Goal: Task Accomplishment & Management: Manage account settings

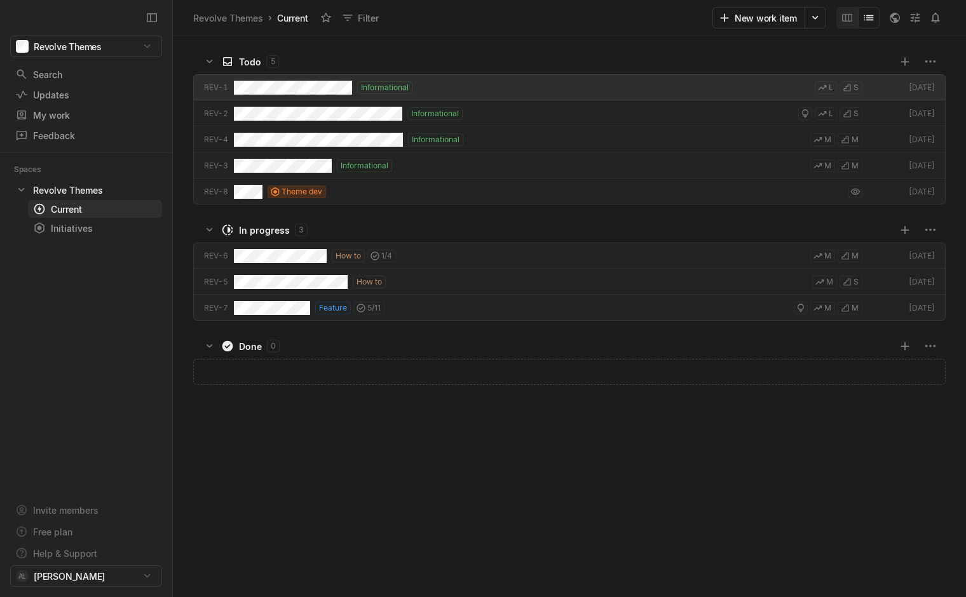
click at [173, 274] on div "REV-5 How to M S [DATE]" at bounding box center [569, 282] width 793 height 26
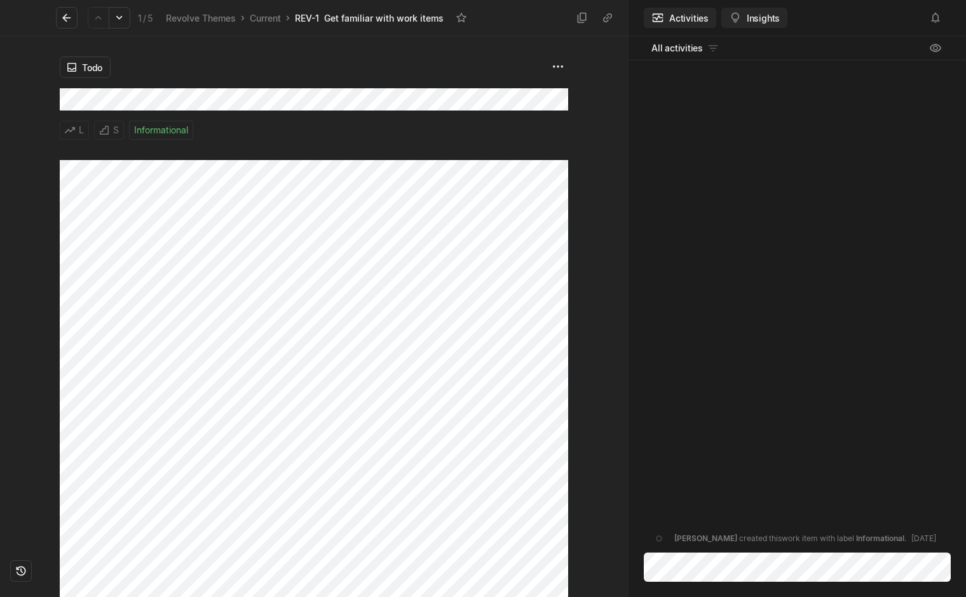
click at [769, 18] on button "Insights" at bounding box center [754, 18] width 66 height 20
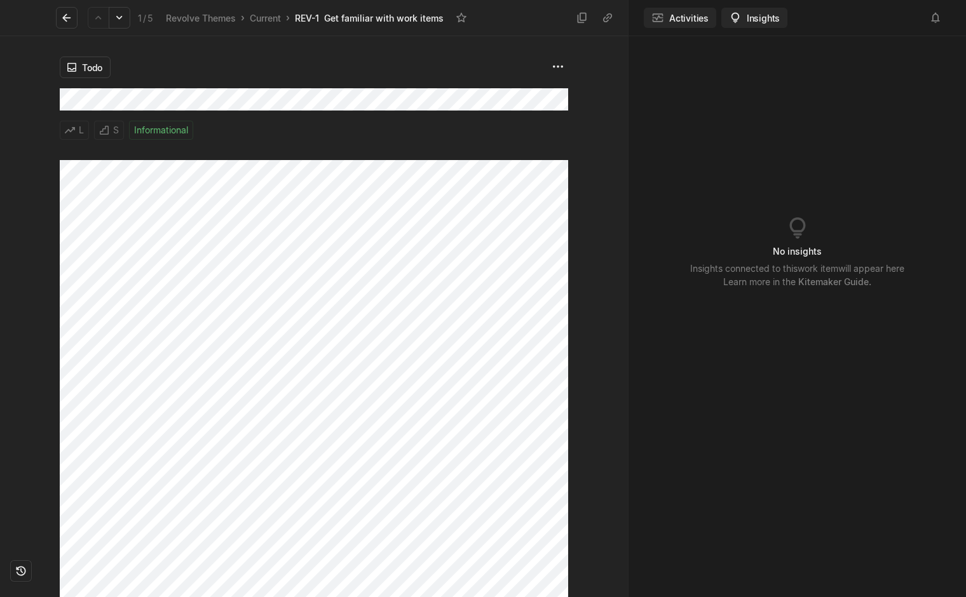
click at [680, 24] on button "Activities" at bounding box center [680, 18] width 72 height 20
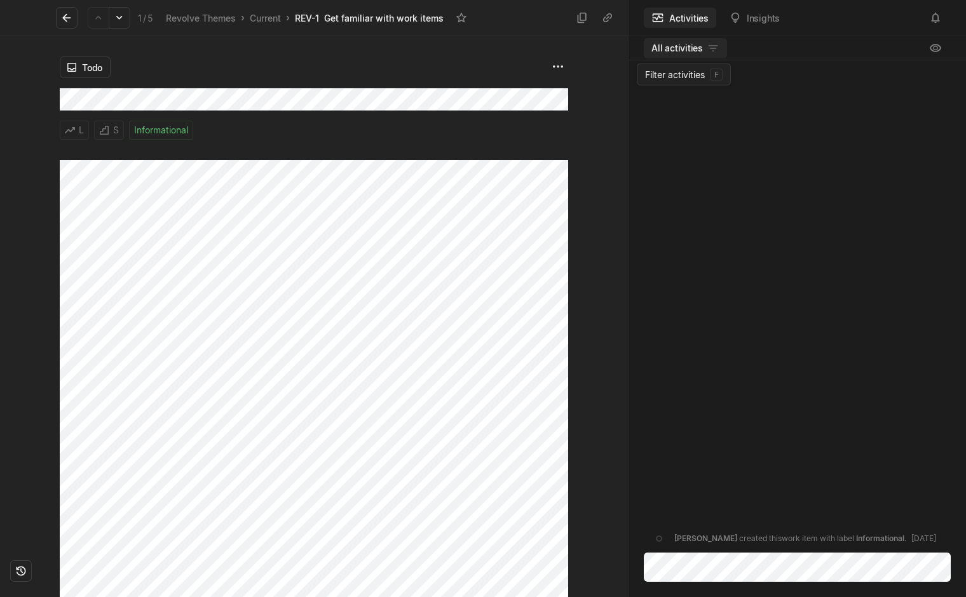
click at [710, 52] on html "Revolve Themes Search / Updates g then u My work = Feedback g then f Spaces Rev…" at bounding box center [483, 298] width 966 height 597
click at [706, 51] on html "Revolve Themes Search / Updates g then u My work = Feedback g then f Spaces Rev…" at bounding box center [483, 298] width 966 height 597
click at [688, 154] on div "[PERSON_NAME] created this work item with label Informational . [DATE]" at bounding box center [796, 307] width 337 height 495
click at [74, 20] on button at bounding box center [67, 18] width 22 height 22
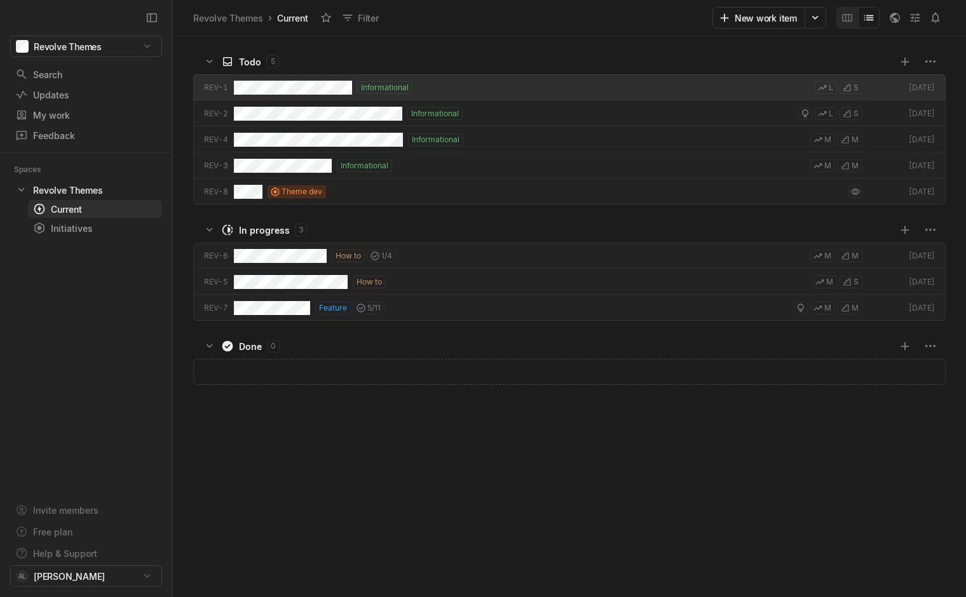
scroll to position [557, 789]
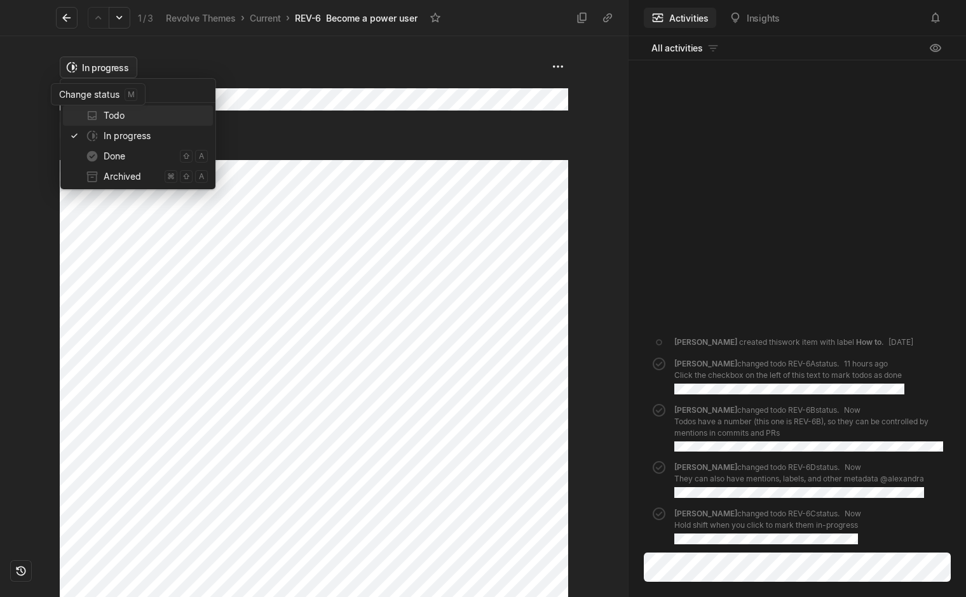
click at [91, 69] on html "Revolve Themes Search / Updates g then u My work = Feedback g then f Spaces Rev…" at bounding box center [483, 298] width 966 height 597
click at [92, 68] on html "Revolve Themes Search / Updates g then u My work = Feedback g then f Spaces Rev…" at bounding box center [483, 298] width 966 height 597
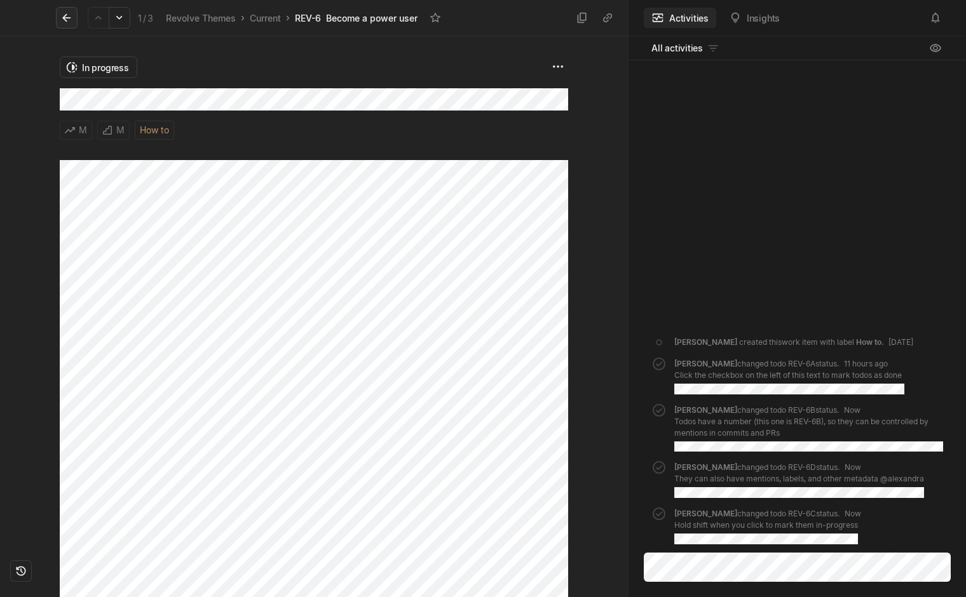
click at [60, 13] on icon at bounding box center [66, 17] width 13 height 13
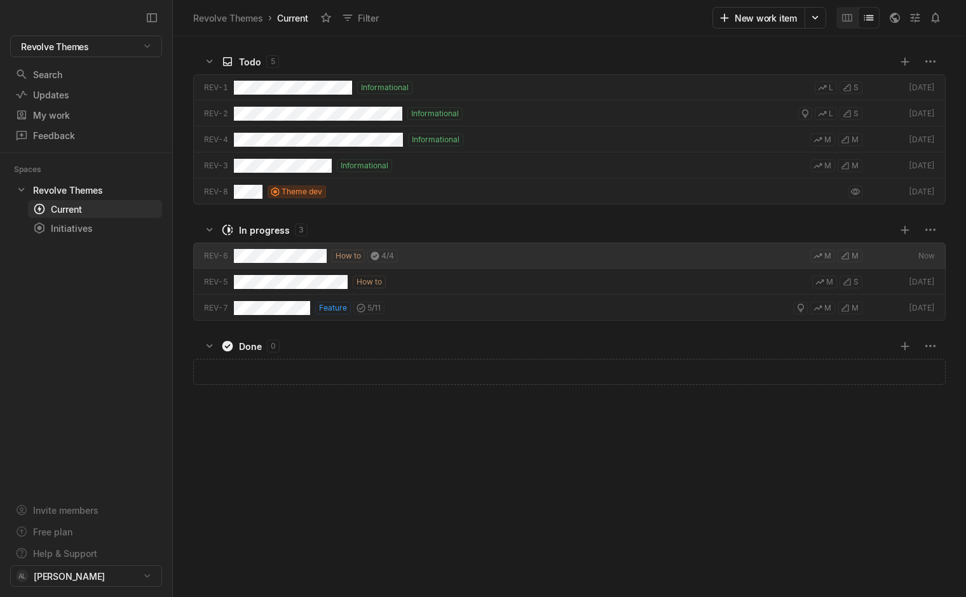
scroll to position [557, 789]
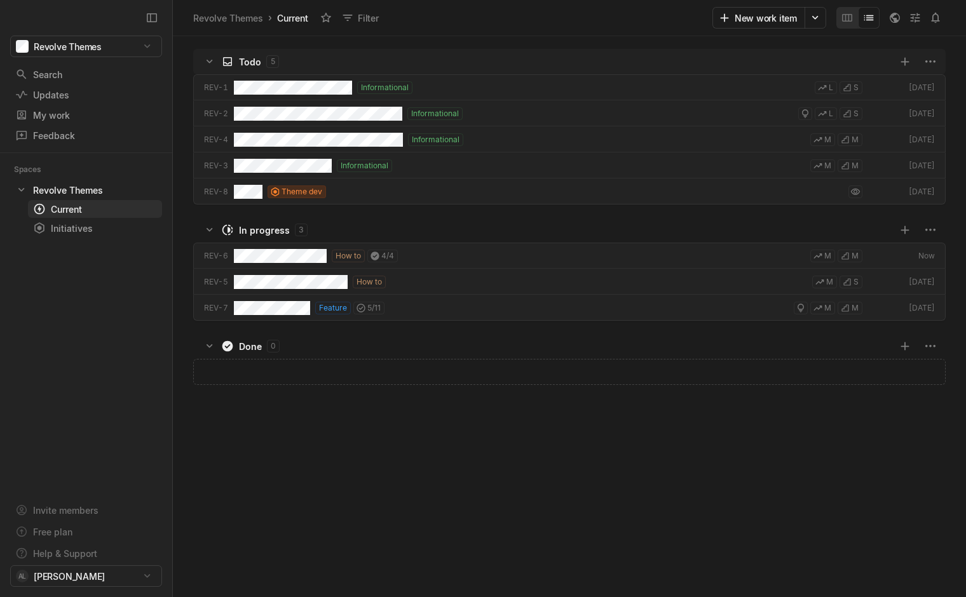
click at [872, 22] on icon "Change to mode list_view" at bounding box center [868, 17] width 13 height 13
click at [867, 19] on icon "Change to mode list_view" at bounding box center [868, 17] width 13 height 13
click at [850, 15] on icon "Change to mode board_view" at bounding box center [847, 17] width 13 height 13
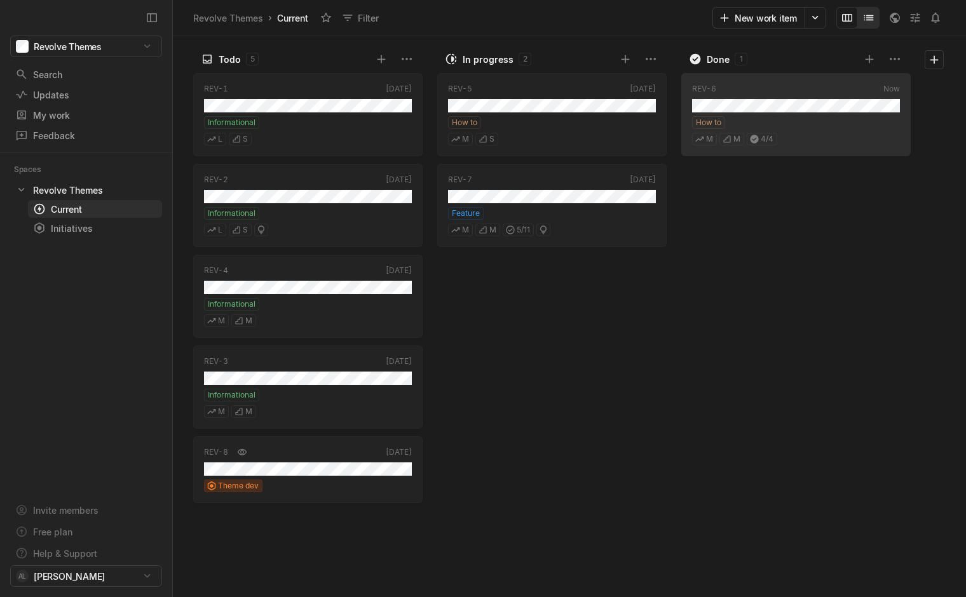
click at [866, 17] on icon "Change to mode list_view" at bounding box center [869, 17] width 10 height 5
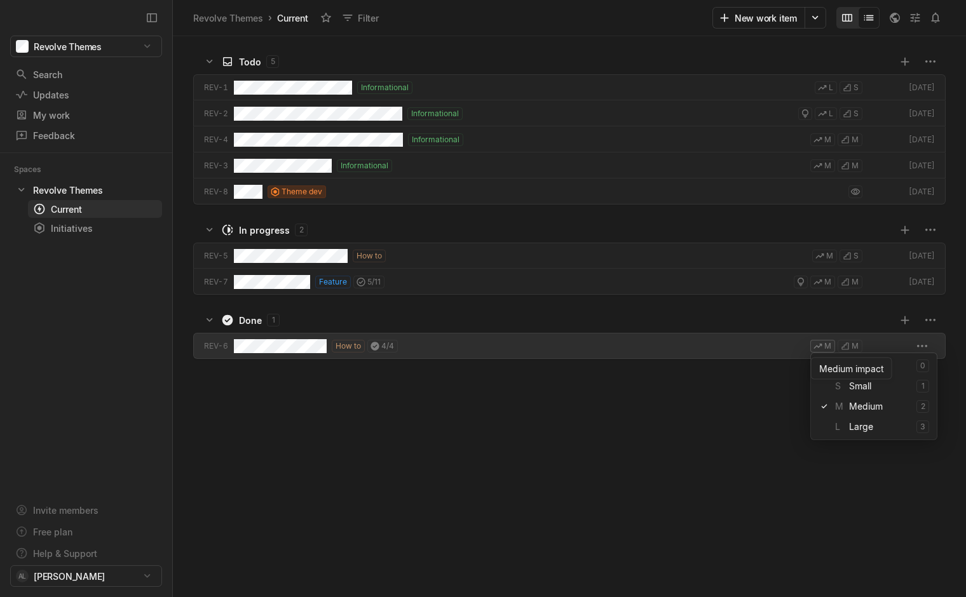
click at [829, 348] on html "Revolve Themes Search / Updates g then u My work = Feedback g then f Spaces Rev…" at bounding box center [483, 298] width 966 height 597
click at [851, 433] on span "L Large" at bounding box center [873, 427] width 76 height 20
click at [853, 348] on html "Revolve Themes Search / Updates g then u My work = Feedback g then f Spaces Rev…" at bounding box center [483, 298] width 966 height 597
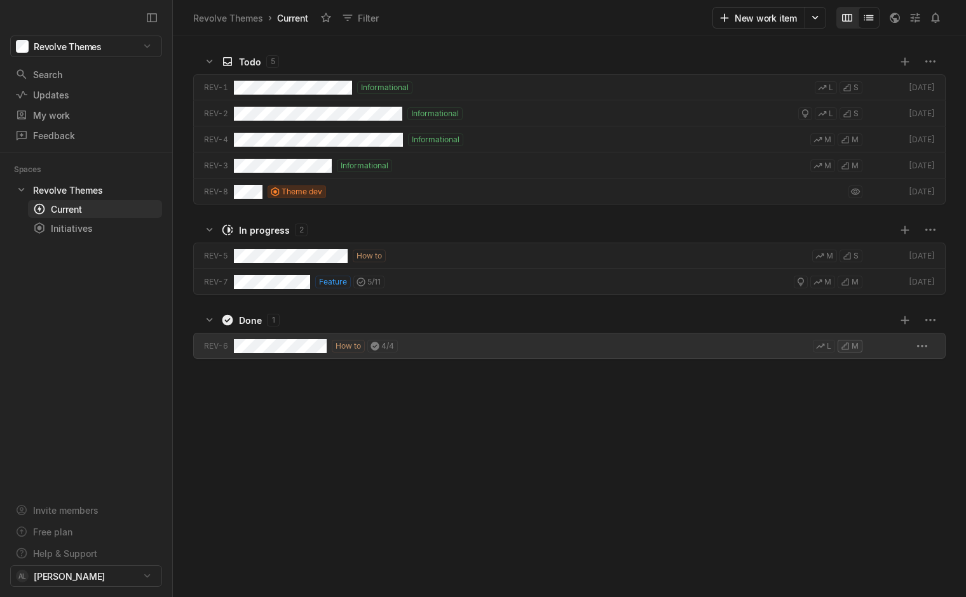
scroll to position [561, 793]
click at [853, 348] on html "Revolve Themes Search / Updates g then u My work = Feedback g then f Spaces Rev…" at bounding box center [483, 298] width 966 height 597
click at [928, 347] on html "Revolve Themes Search / Updates g then u My work = Feedback g then f Spaces Rev…" at bounding box center [483, 298] width 966 height 597
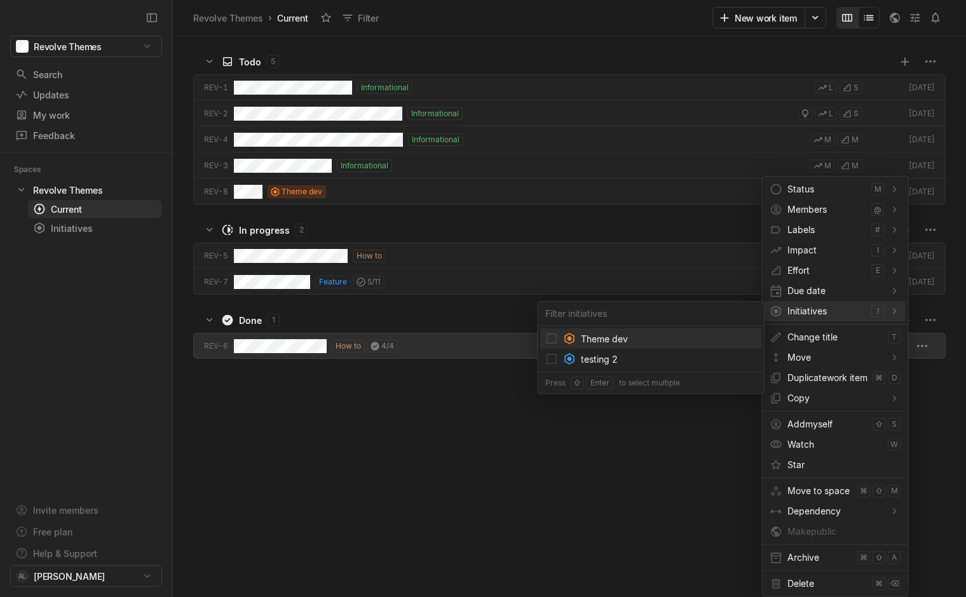
click at [654, 342] on div "Theme dev" at bounding box center [650, 339] width 221 height 20
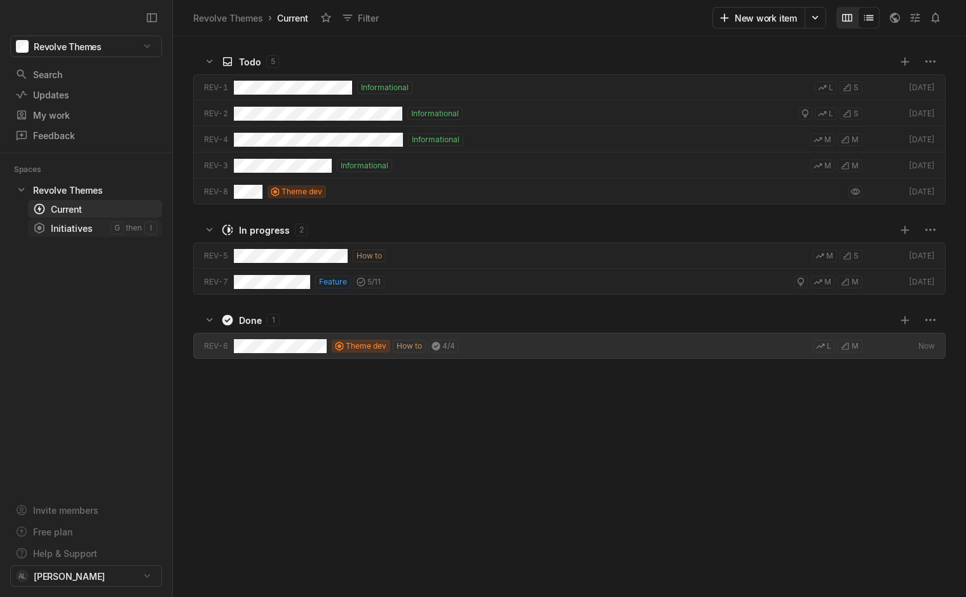
click at [60, 232] on div "Initiatives" at bounding box center [72, 228] width 78 height 13
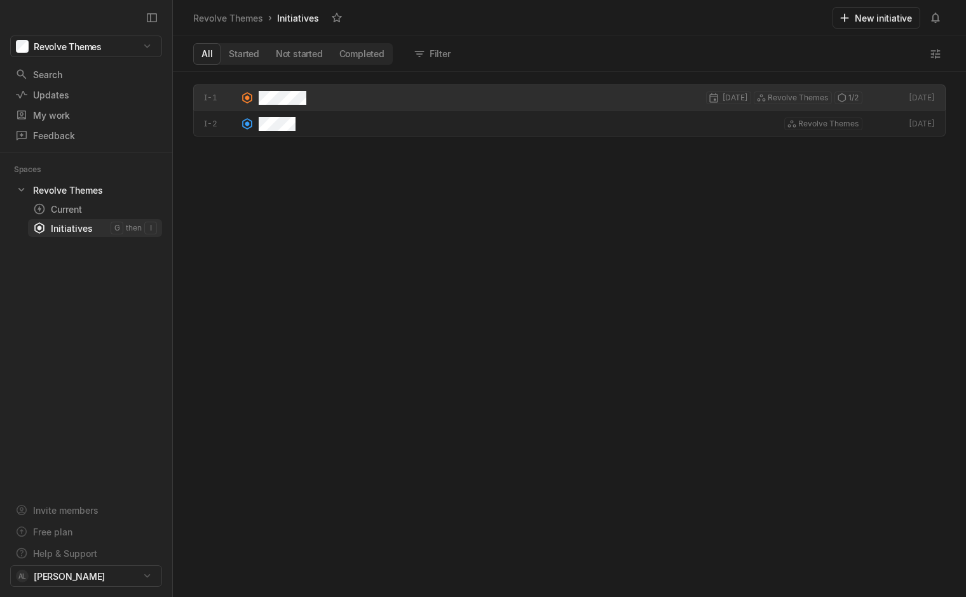
scroll to position [522, 789]
click at [245, 58] on button "Started" at bounding box center [243, 54] width 47 height 20
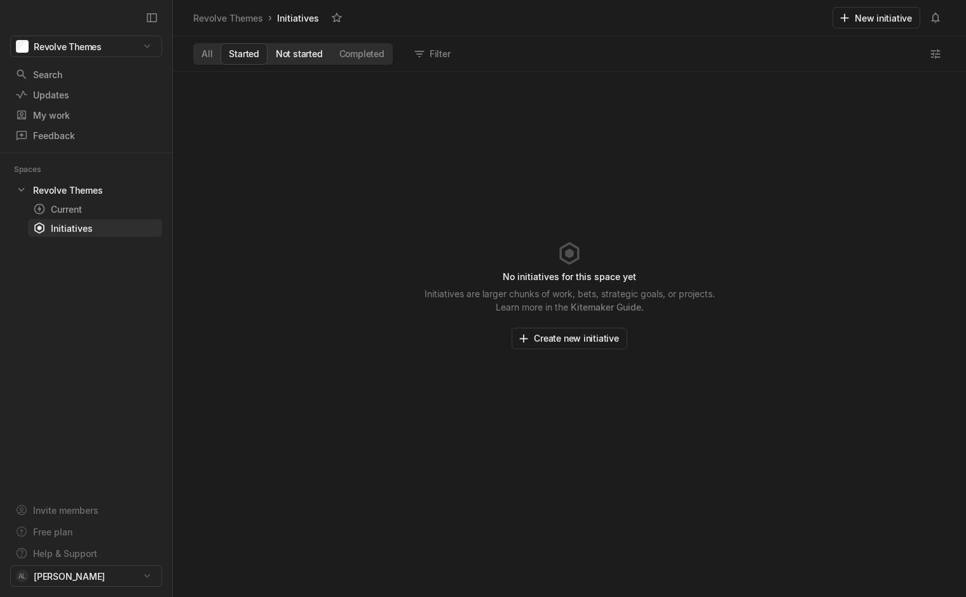
click at [290, 60] on button "Not started" at bounding box center [300, 54] width 64 height 20
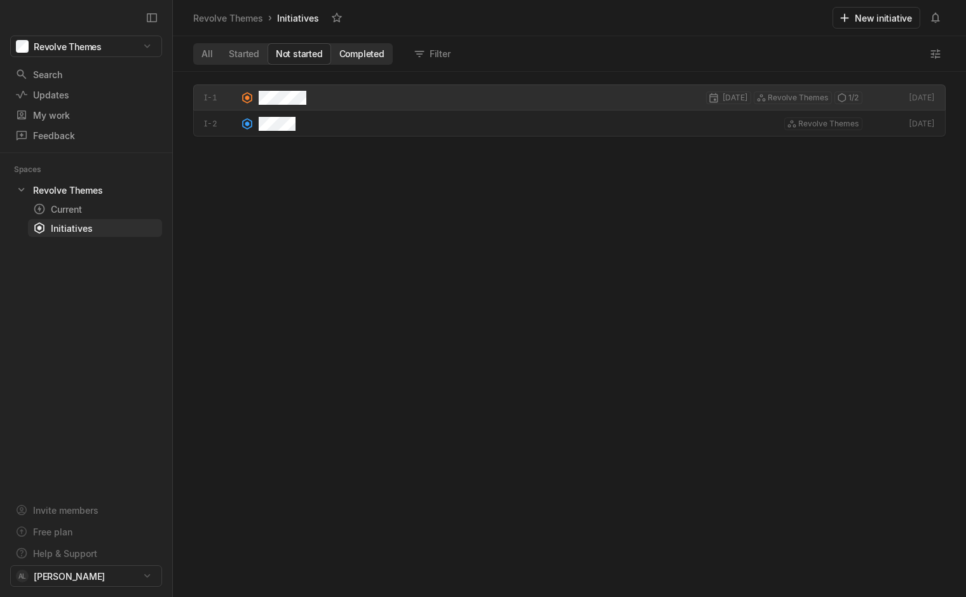
click at [383, 60] on button "Completed" at bounding box center [362, 54] width 62 height 20
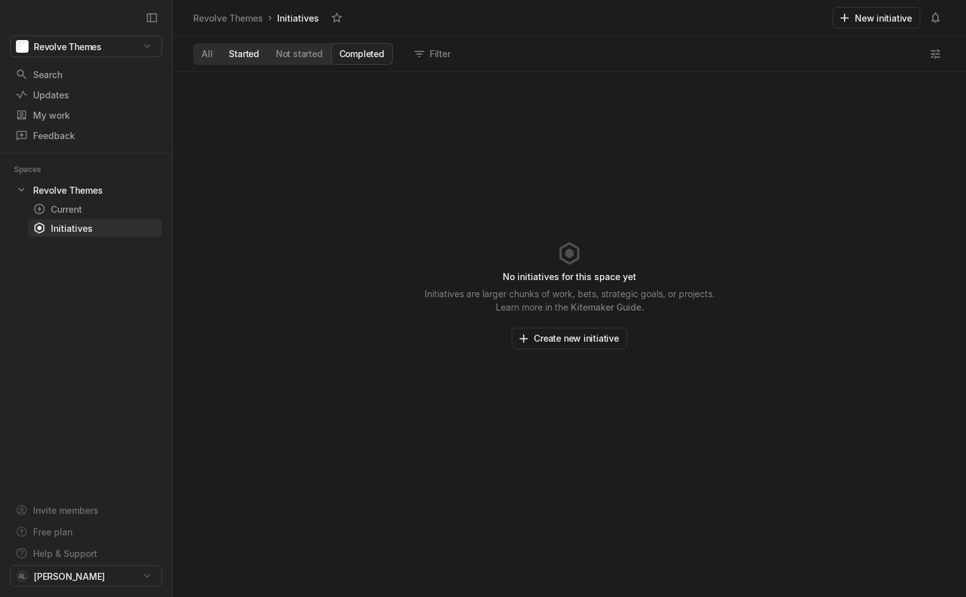
click at [255, 50] on button "Started" at bounding box center [243, 54] width 47 height 20
click at [288, 51] on button "Not started" at bounding box center [300, 54] width 64 height 20
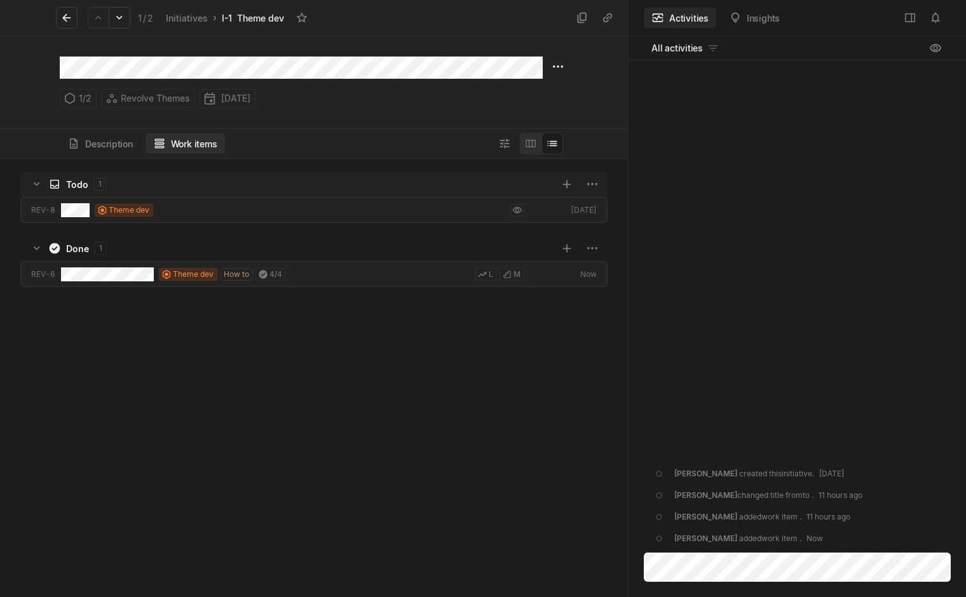
scroll to position [435, 624]
click at [231, 97] on html "Revolve Themes Search / Updates g then u My work = Feedback g then f Spaces Rev…" at bounding box center [483, 298] width 966 height 597
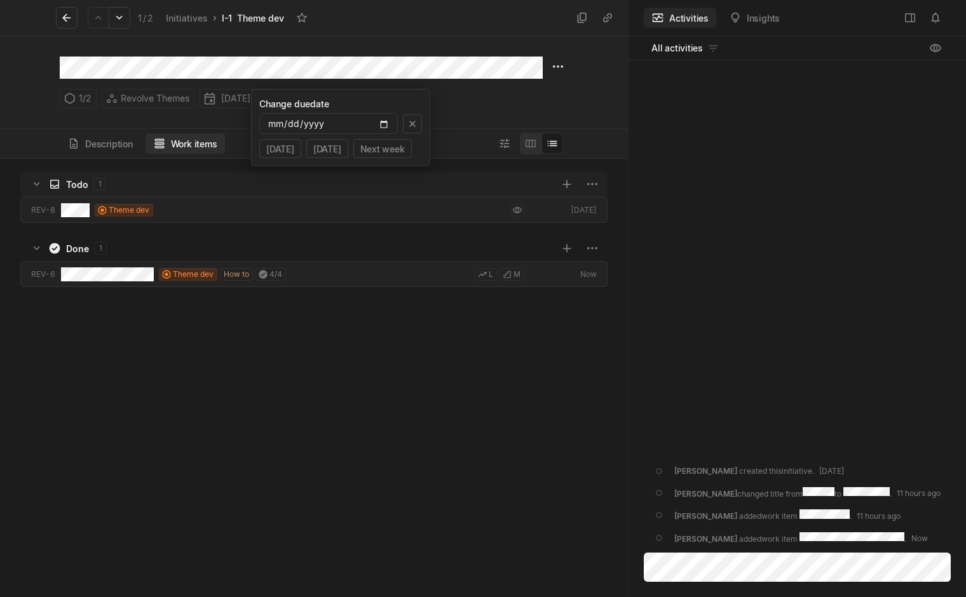
click at [240, 67] on html "Revolve Themes Search / Updates g then u My work = Feedback g then f Spaces Rev…" at bounding box center [483, 298] width 966 height 597
click at [156, 100] on span "Revolve Themes" at bounding box center [155, 99] width 69 height 18
click at [84, 100] on div "1 / 2" at bounding box center [78, 98] width 37 height 19
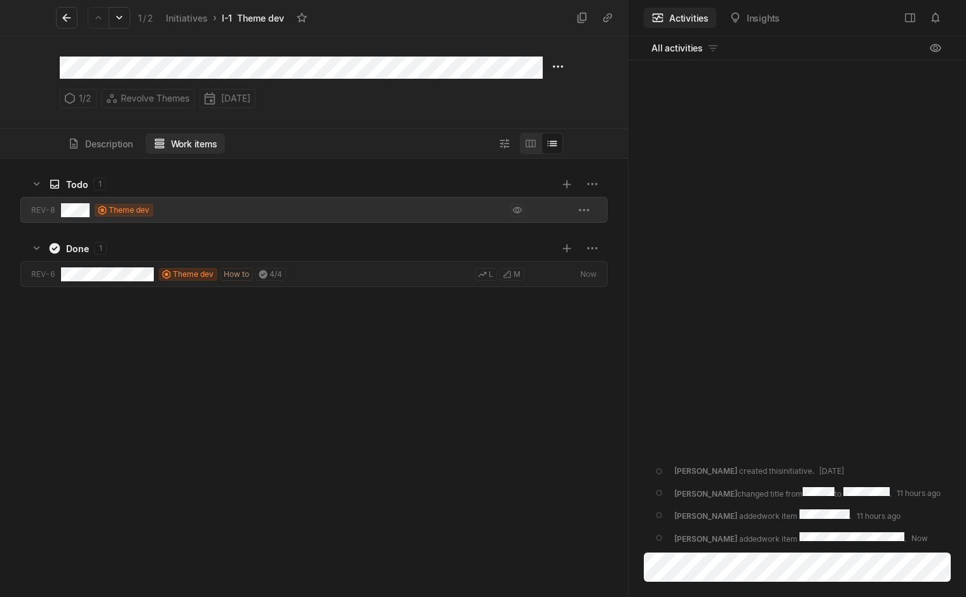
click at [43, 205] on div "REV-8" at bounding box center [43, 210] width 25 height 11
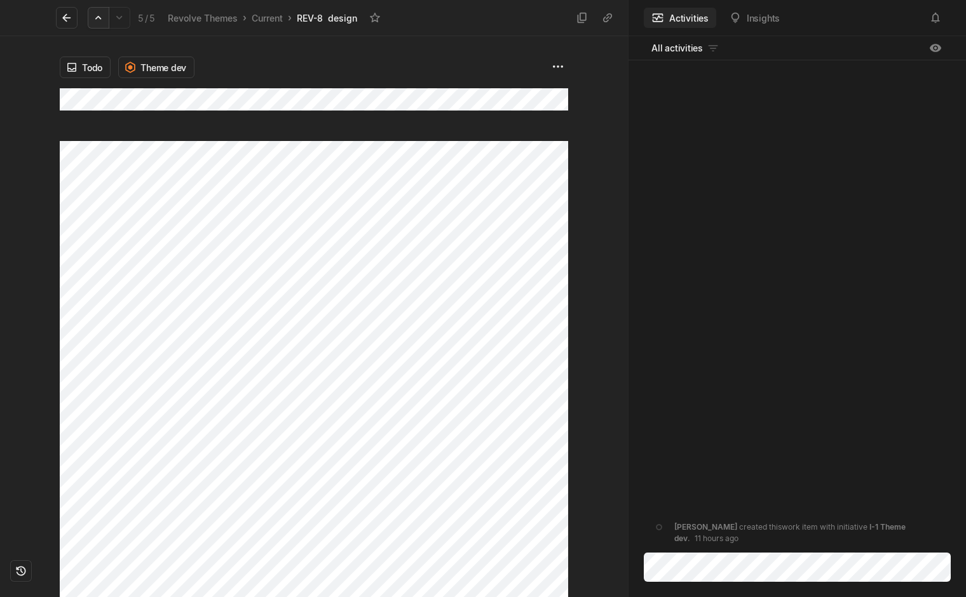
click at [102, 24] on button at bounding box center [99, 18] width 22 height 22
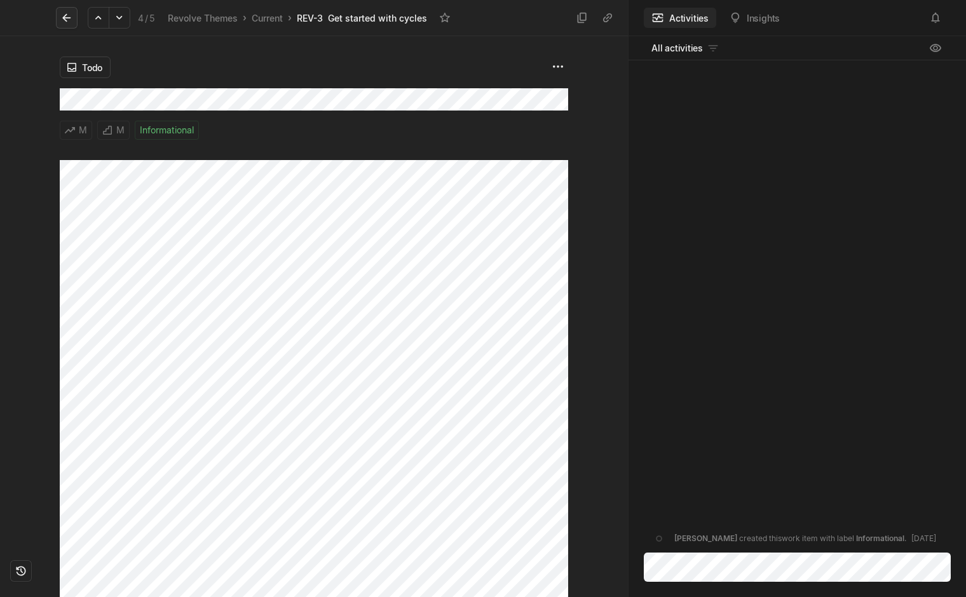
click at [65, 20] on icon at bounding box center [66, 18] width 8 height 8
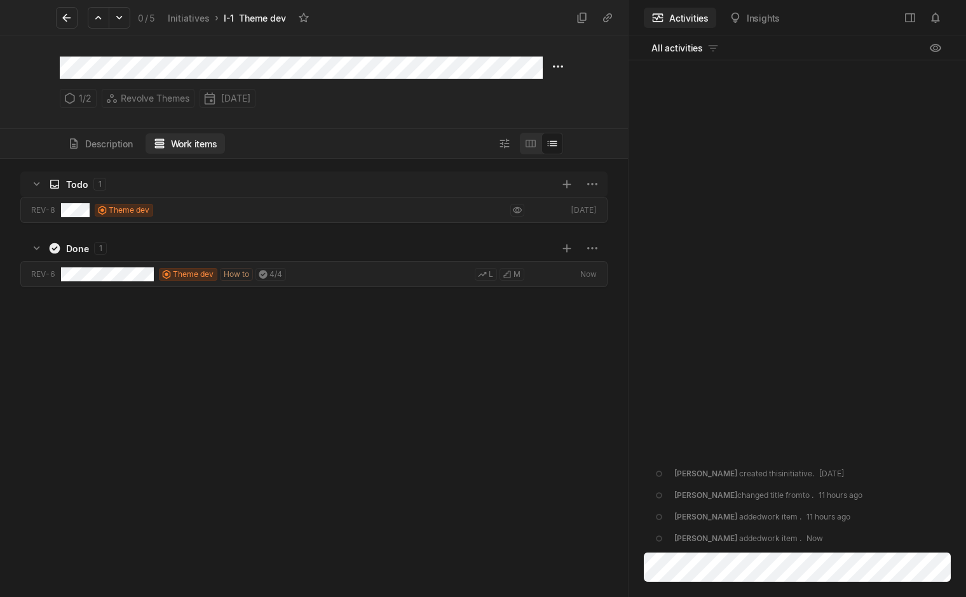
scroll to position [435, 624]
click at [65, 20] on icon at bounding box center [66, 18] width 8 height 8
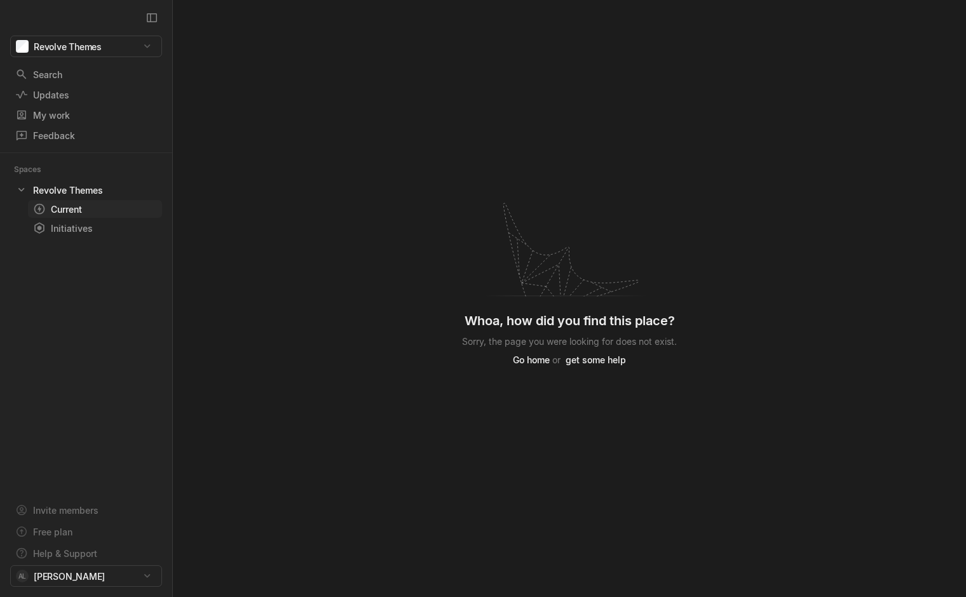
click at [57, 213] on div "Current" at bounding box center [72, 209] width 78 height 13
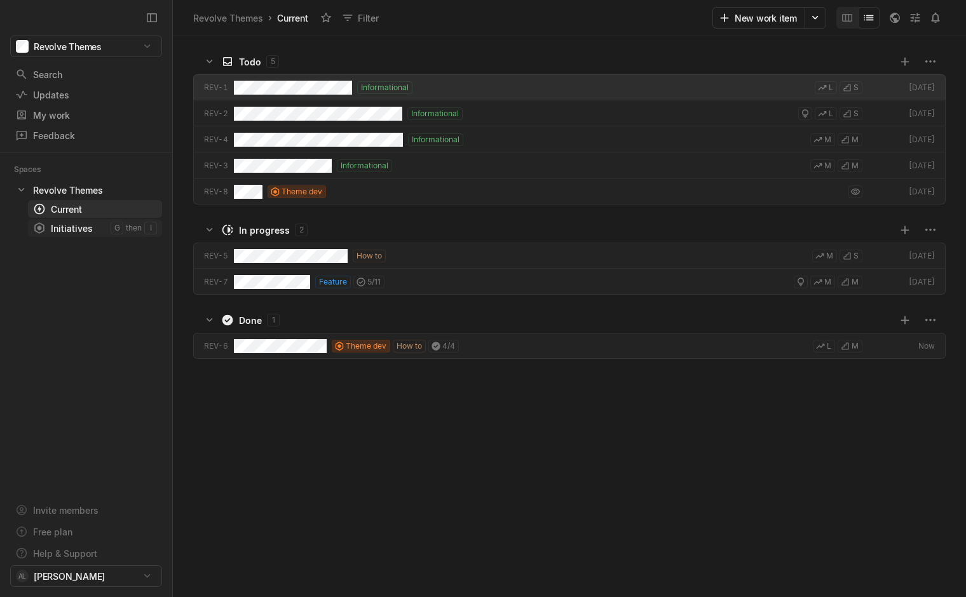
scroll to position [557, 789]
click at [60, 233] on div "Initiatives" at bounding box center [72, 228] width 78 height 13
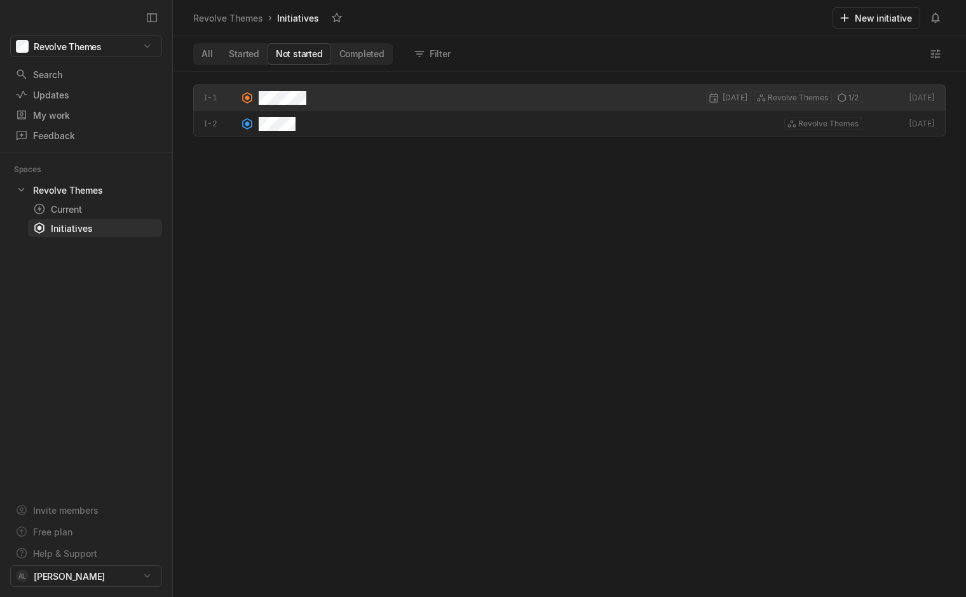
scroll to position [522, 789]
click at [869, 21] on button "New initiative" at bounding box center [876, 18] width 88 height 22
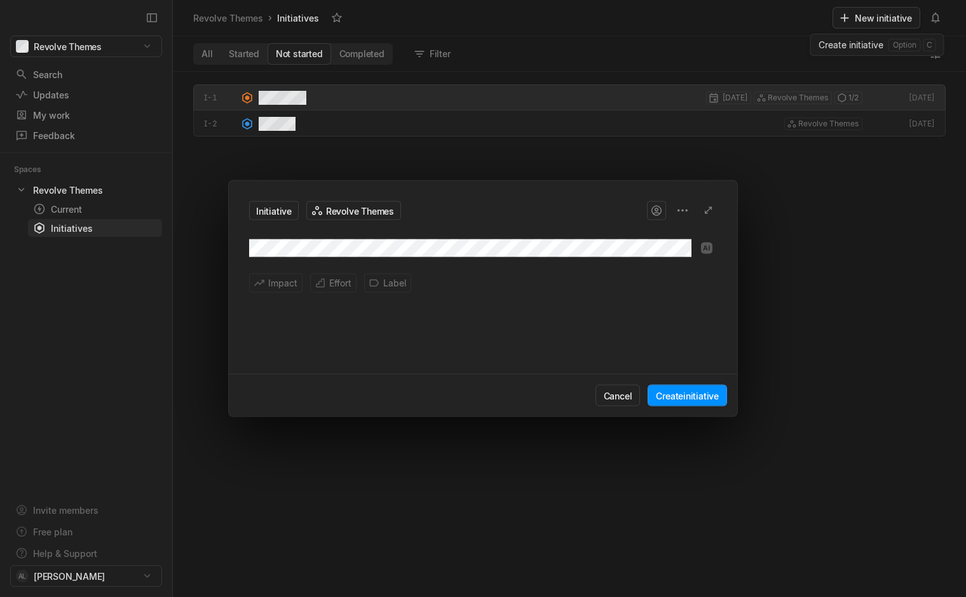
scroll to position [0, 0]
click at [349, 283] on div "Initiative Revolve Themes Impact Effort Label You can use markdown to format te…" at bounding box center [483, 298] width 966 height 597
click at [356, 368] on span "L Large" at bounding box center [372, 367] width 76 height 20
click at [384, 285] on div "Initiative Revolve Themes Impact L Label You can use markdown to format text, l…" at bounding box center [483, 298] width 966 height 597
click at [273, 288] on div "Initiative Revolve Themes Impact L Label You can use markdown to format text, l…" at bounding box center [483, 298] width 966 height 597
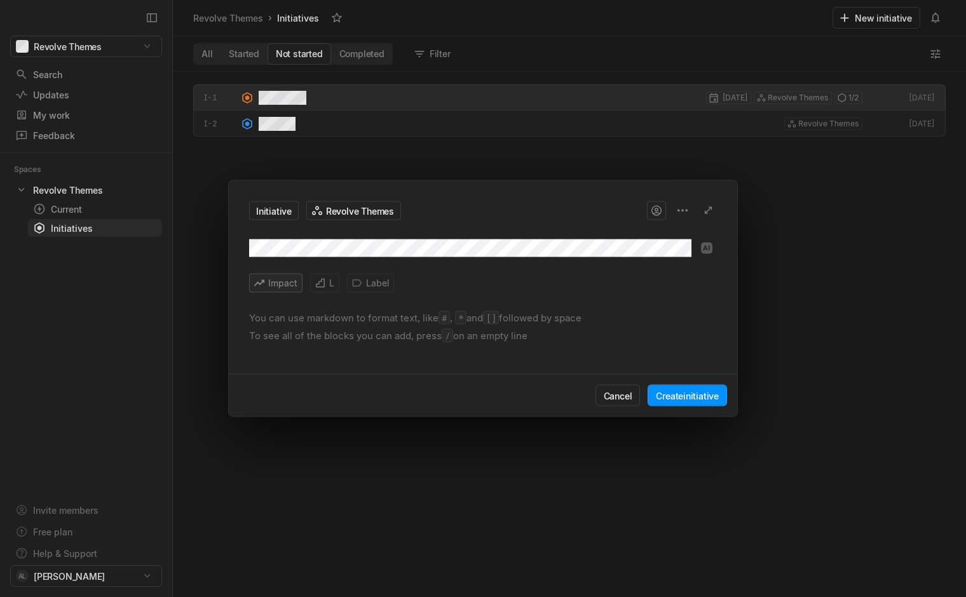
click at [274, 282] on div "Impact" at bounding box center [275, 283] width 53 height 19
click at [299, 368] on span "L Large" at bounding box center [312, 367] width 76 height 20
click at [661, 400] on button "Create initiative" at bounding box center [686, 396] width 79 height 22
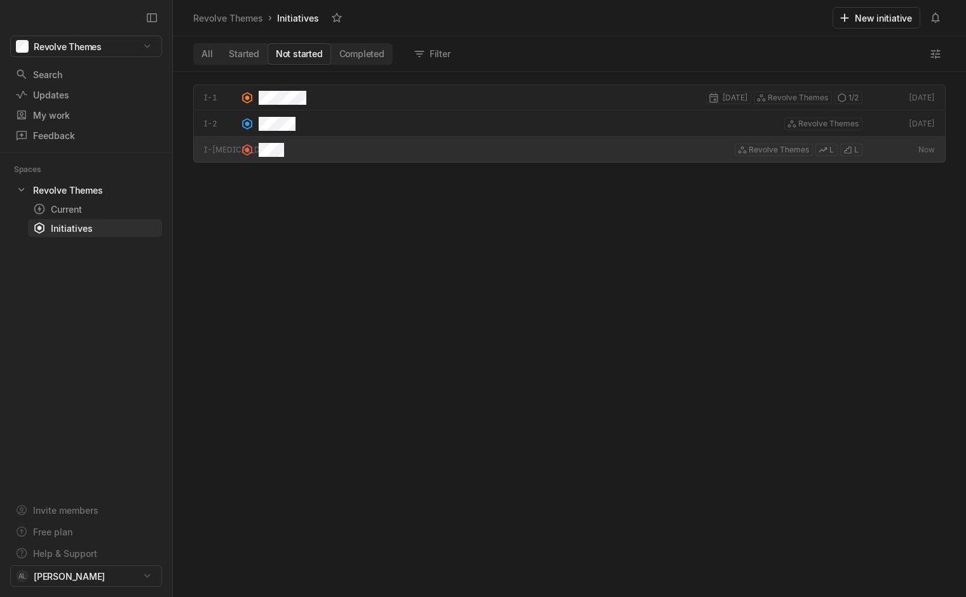
scroll to position [4, 4]
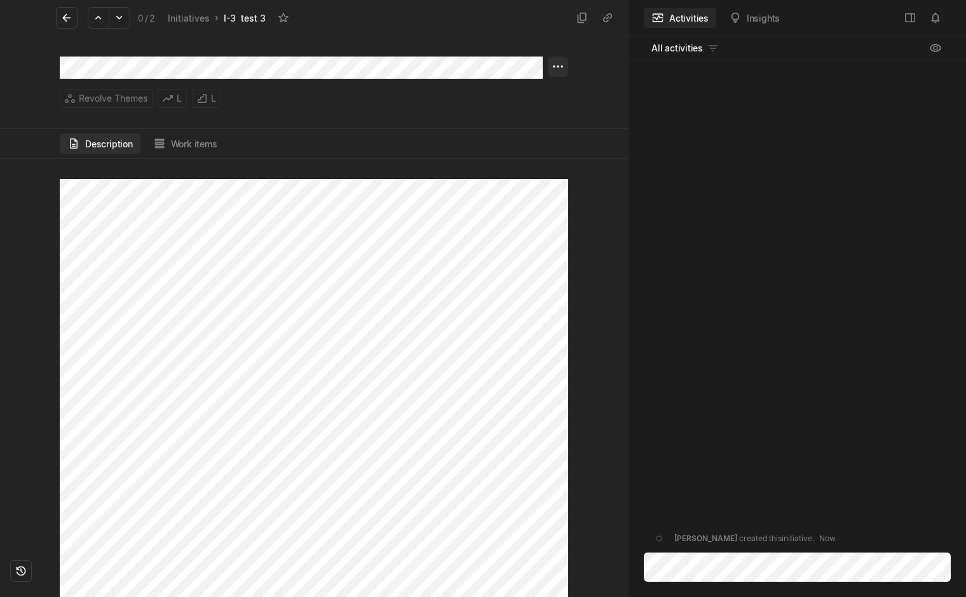
click at [561, 66] on html "Revolve Themes Search / Updates g then u My work = Feedback g then f Spaces Rev…" at bounding box center [483, 298] width 966 height 597
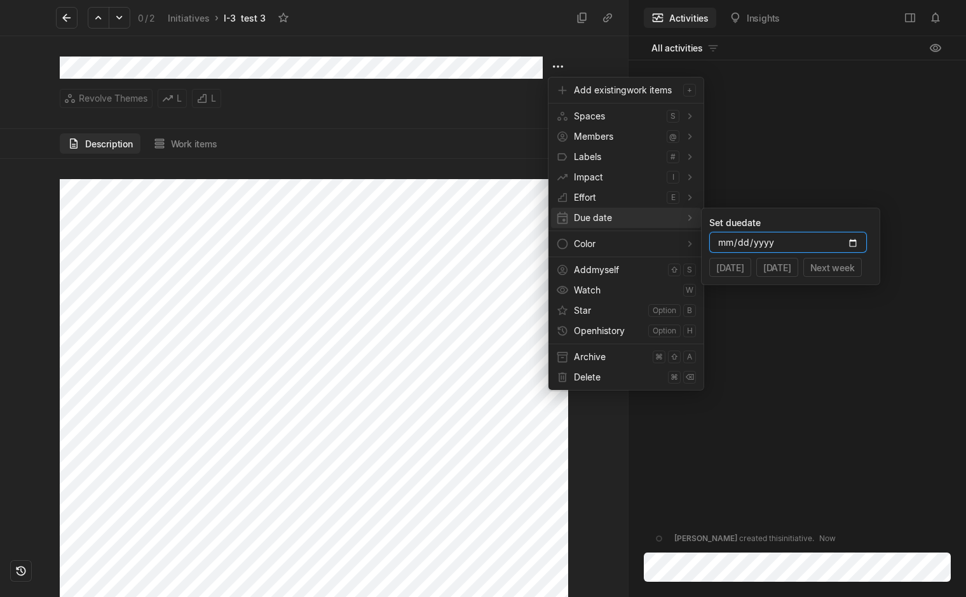
click at [750, 245] on input "date" at bounding box center [788, 242] width 158 height 21
click at [834, 267] on button "Next week" at bounding box center [832, 267] width 58 height 19
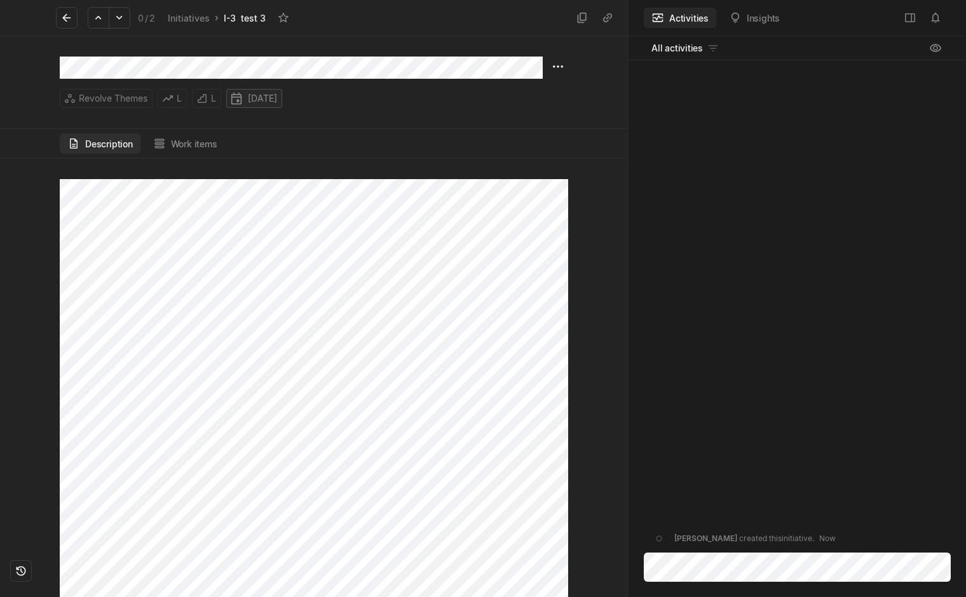
click at [264, 99] on html "Revolve Themes Search / Updates g then u My work = Feedback g then f Spaces Rev…" at bounding box center [483, 298] width 966 height 597
click at [562, 65] on html "Revolve Themes Search / Updates g then u My work = Feedback g then f Spaces Rev…" at bounding box center [483, 298] width 966 height 597
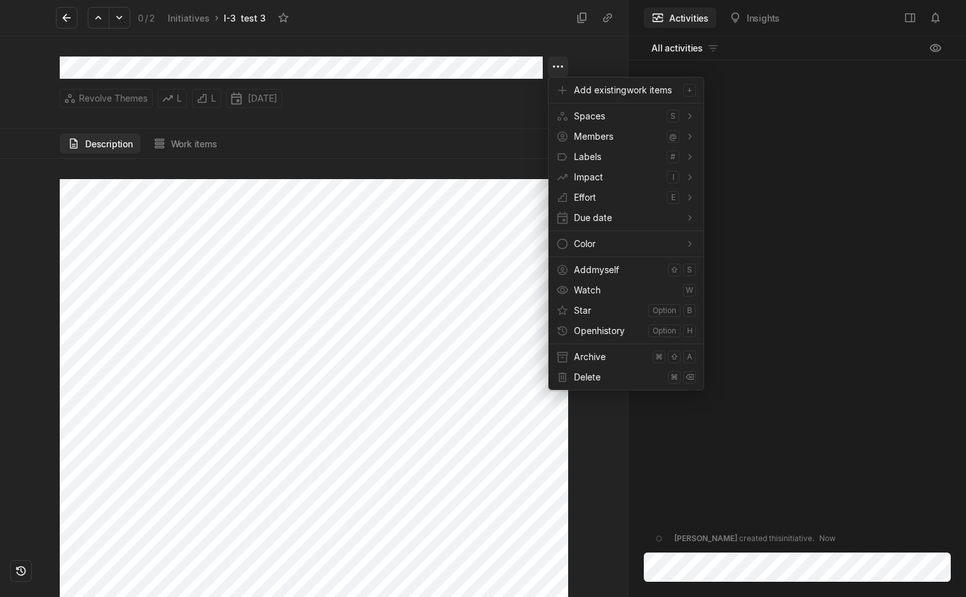
click at [562, 65] on html "Revolve Themes Search / Updates g then u My work = Feedback g then f Spaces Rev…" at bounding box center [483, 298] width 966 height 597
click at [612, 274] on span "Add myself" at bounding box center [618, 270] width 89 height 20
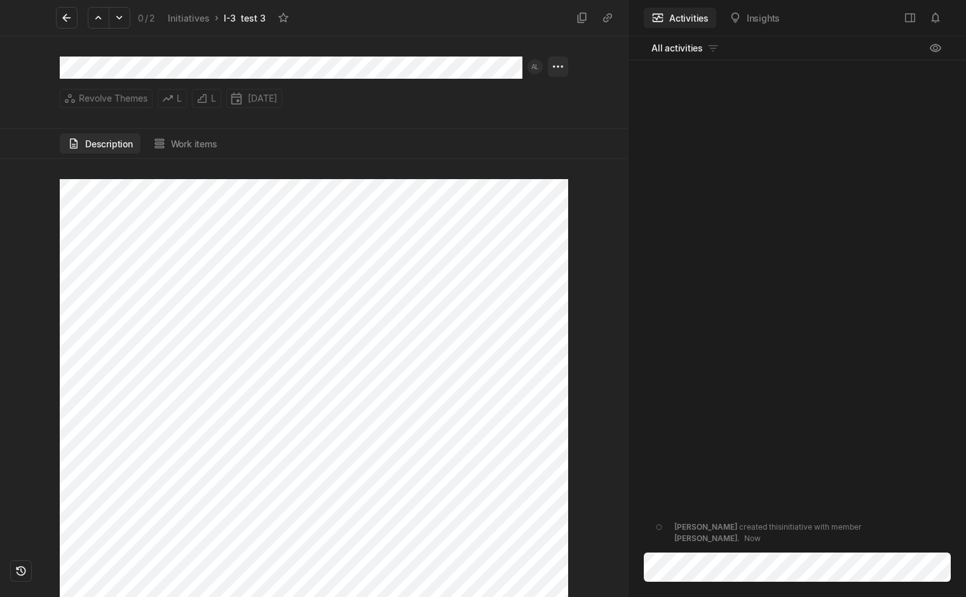
click at [562, 64] on html "Revolve Themes Search / Updates g then u My work = Feedback g then f Spaces Rev…" at bounding box center [483, 298] width 966 height 597
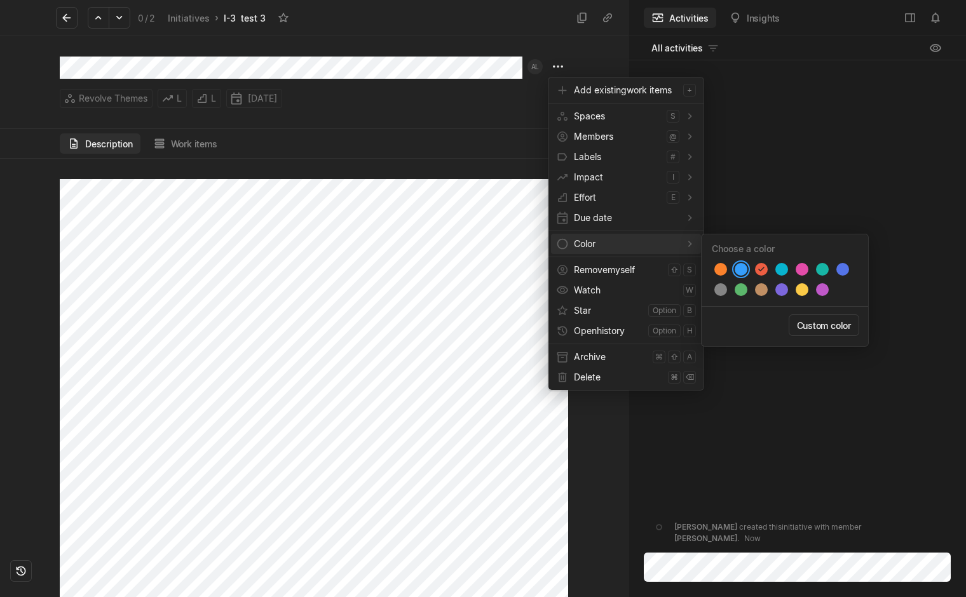
click at [738, 269] on div at bounding box center [741, 269] width 13 height 13
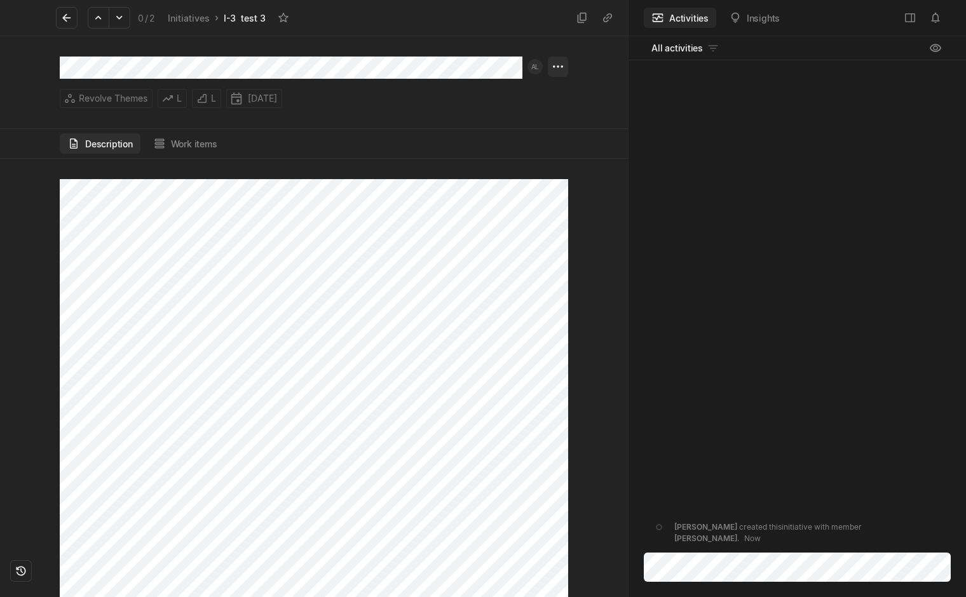
click at [556, 65] on html "Revolve Themes Search / Updates g then u My work = Feedback g then f Spaces Rev…" at bounding box center [483, 298] width 966 height 597
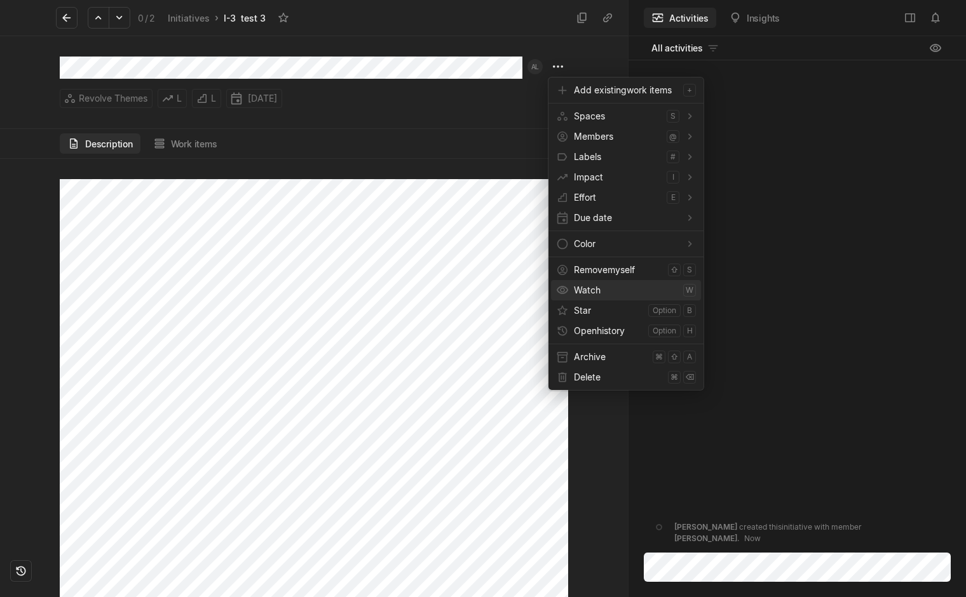
click at [640, 294] on span "Watch" at bounding box center [626, 290] width 104 height 20
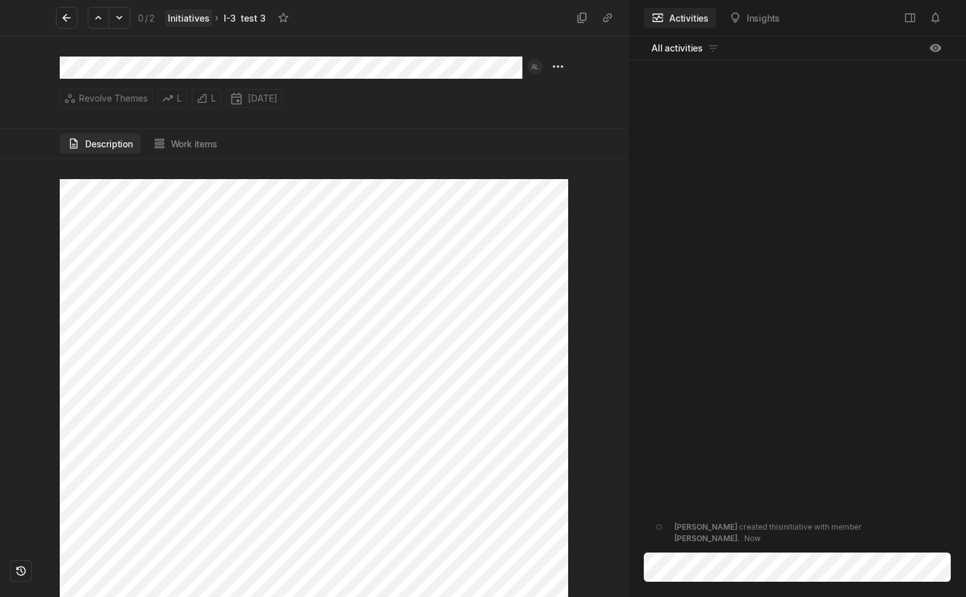
click at [179, 11] on link "Initiatives" at bounding box center [188, 18] width 47 height 17
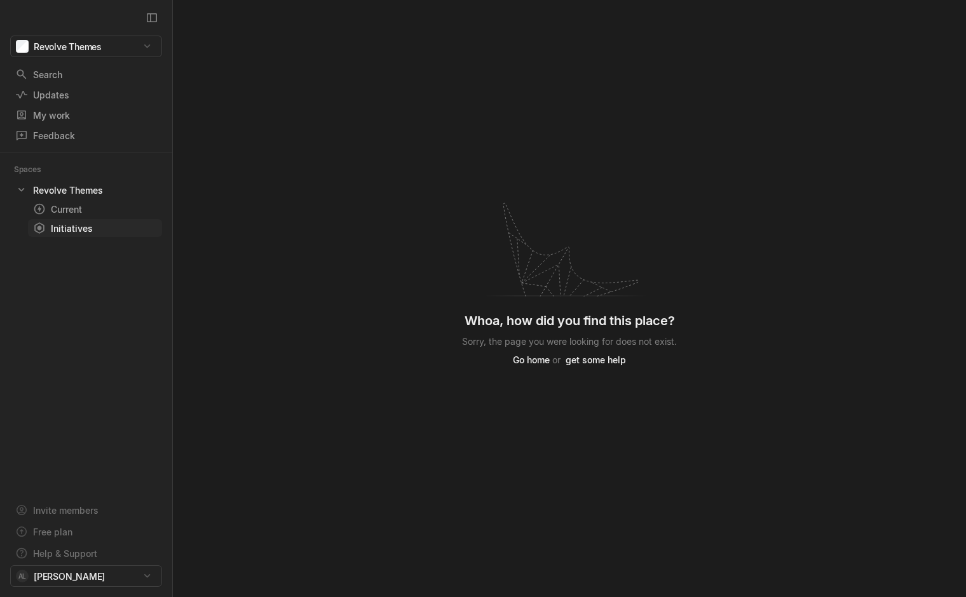
click at [57, 229] on div "Initiatives" at bounding box center [72, 228] width 78 height 13
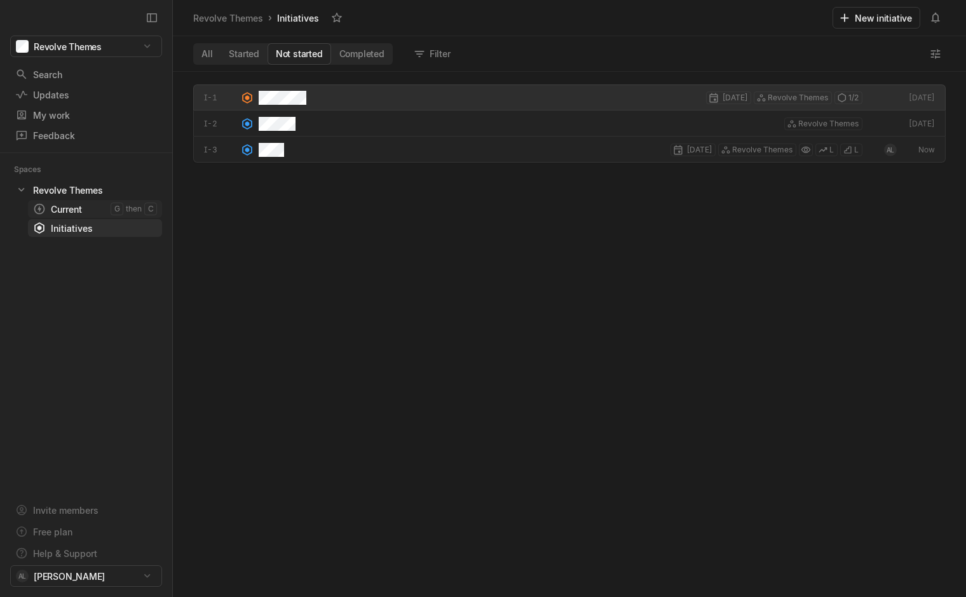
scroll to position [522, 789]
click at [351, 55] on button "Completed" at bounding box center [362, 54] width 62 height 20
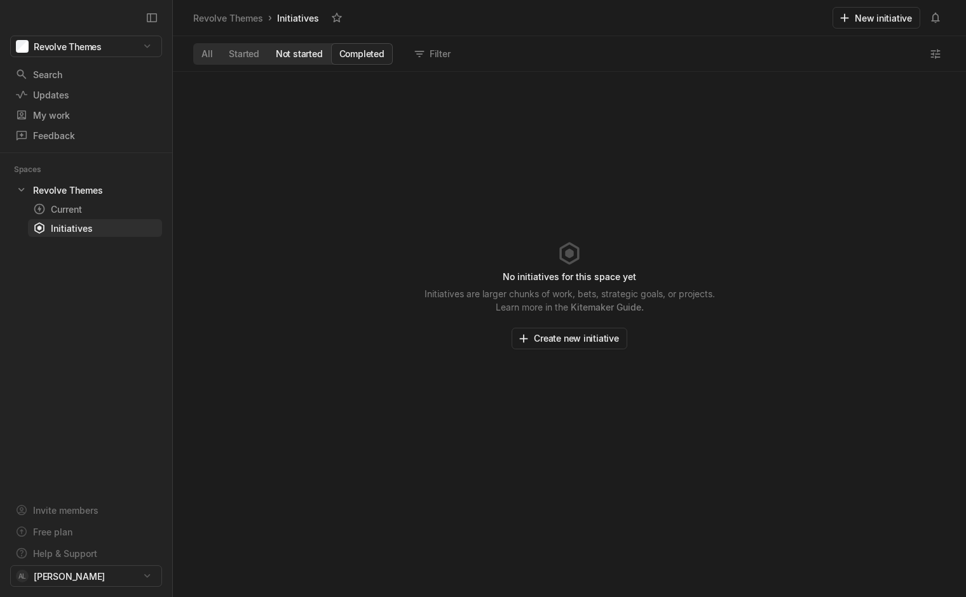
click at [301, 54] on button "Not started" at bounding box center [300, 54] width 64 height 20
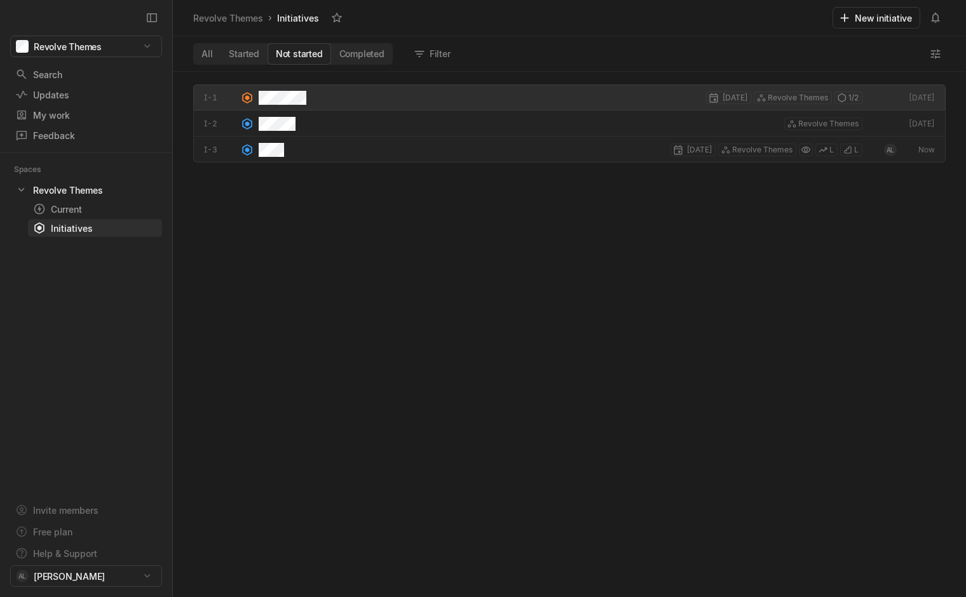
click at [306, 18] on div "Initiatives" at bounding box center [297, 18] width 47 height 17
click at [190, 50] on div "All Started Not started Completed Filter" at bounding box center [569, 54] width 793 height 36
click at [201, 52] on button "All" at bounding box center [206, 54] width 27 height 20
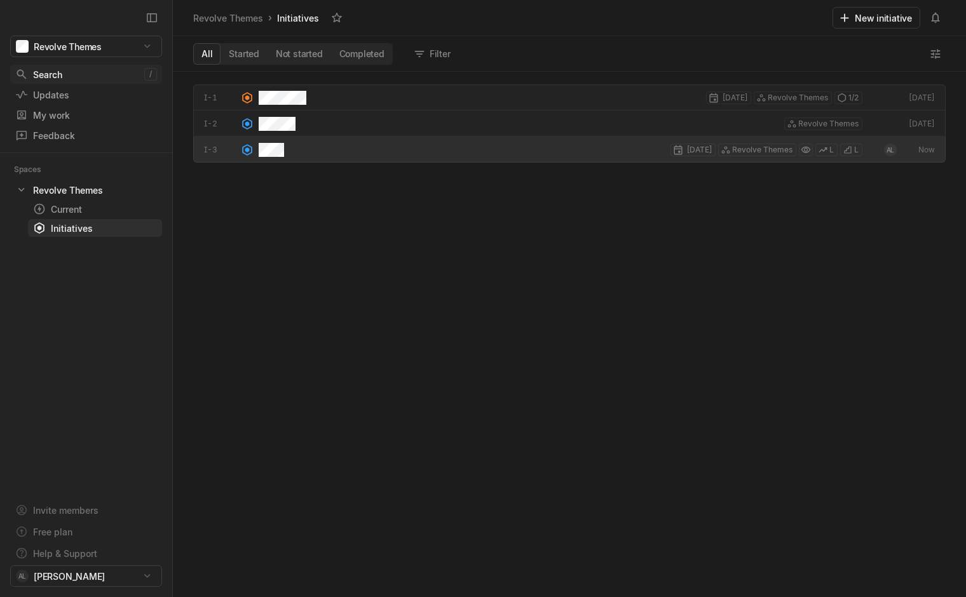
click at [46, 78] on div "Search" at bounding box center [79, 74] width 129 height 13
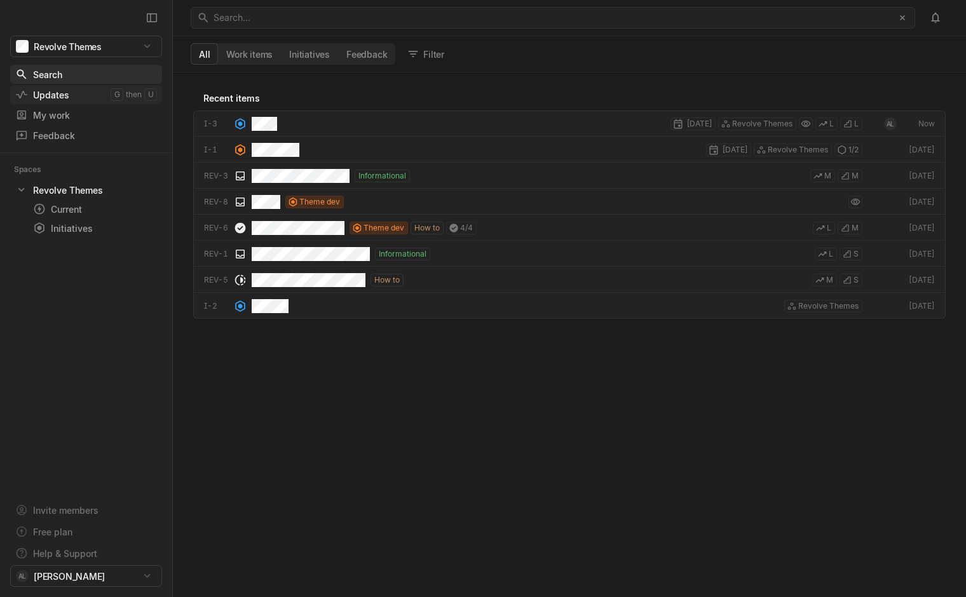
scroll to position [521, 789]
click at [54, 97] on div "Updates" at bounding box center [62, 94] width 95 height 13
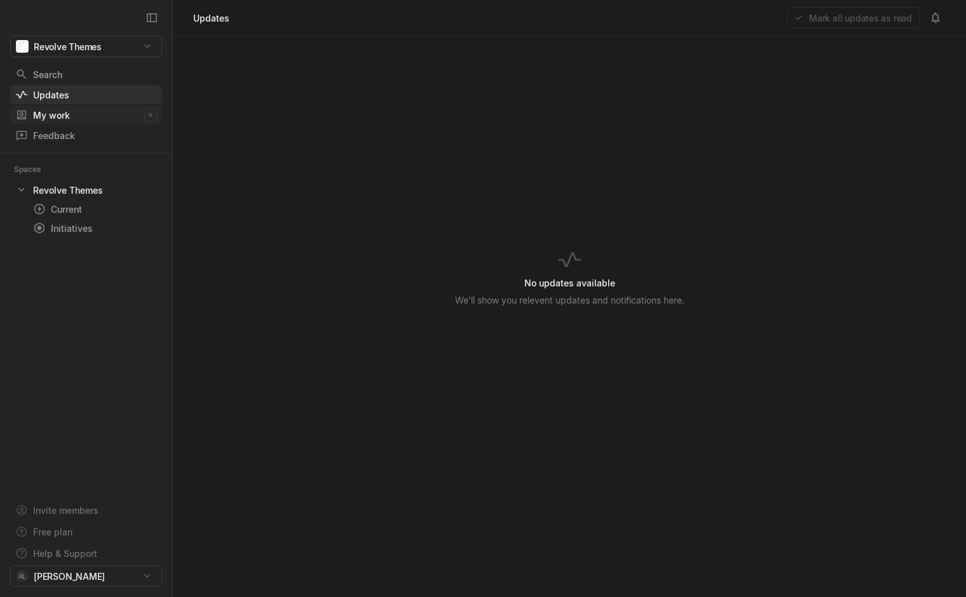
click at [55, 116] on div "My work" at bounding box center [79, 115] width 129 height 13
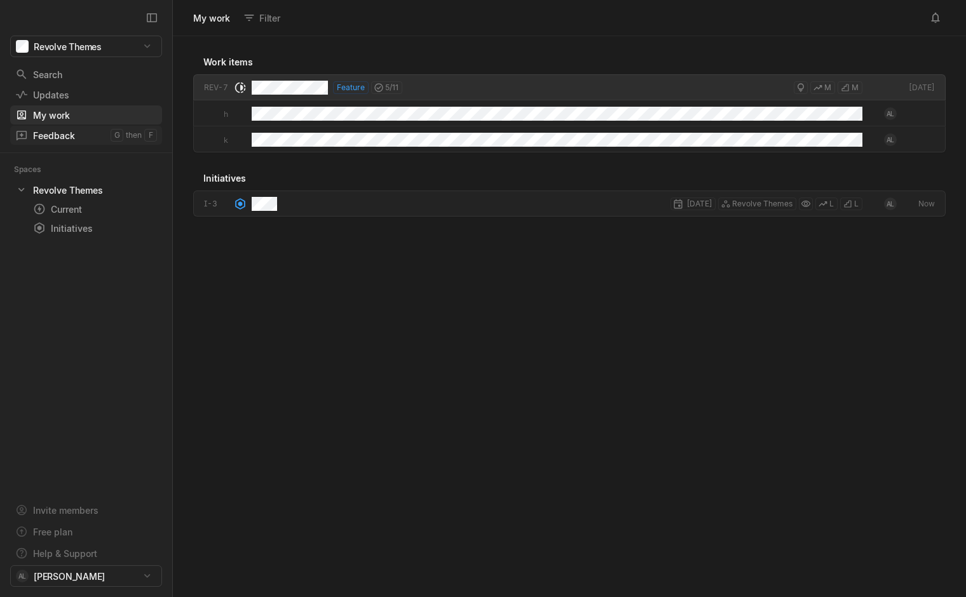
scroll to position [557, 789]
click at [57, 137] on div "Feedback" at bounding box center [62, 135] width 95 height 13
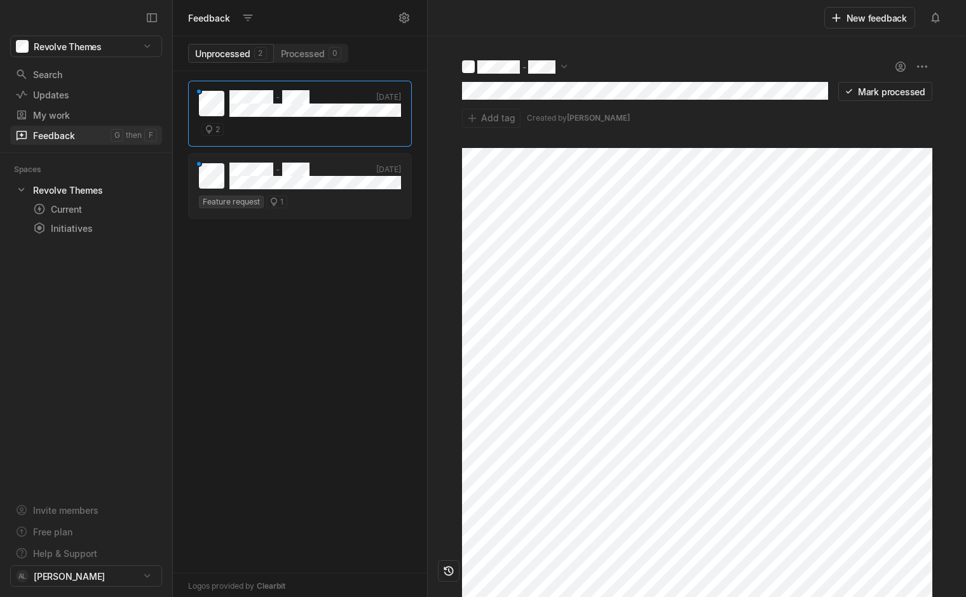
scroll to position [522, 250]
click at [67, 208] on div "Current" at bounding box center [72, 209] width 78 height 13
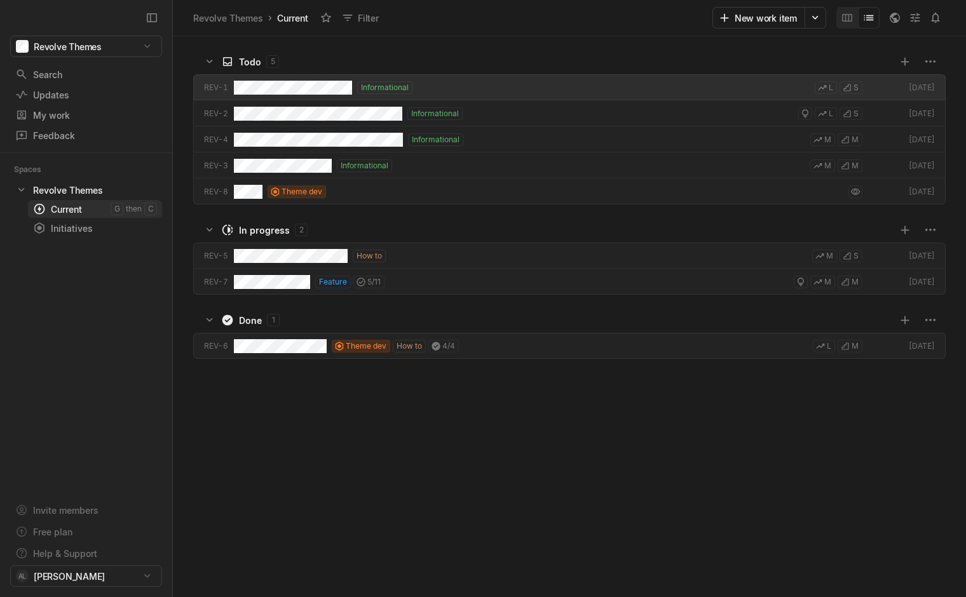
scroll to position [557, 789]
click at [76, 229] on div "Initiatives" at bounding box center [72, 228] width 78 height 13
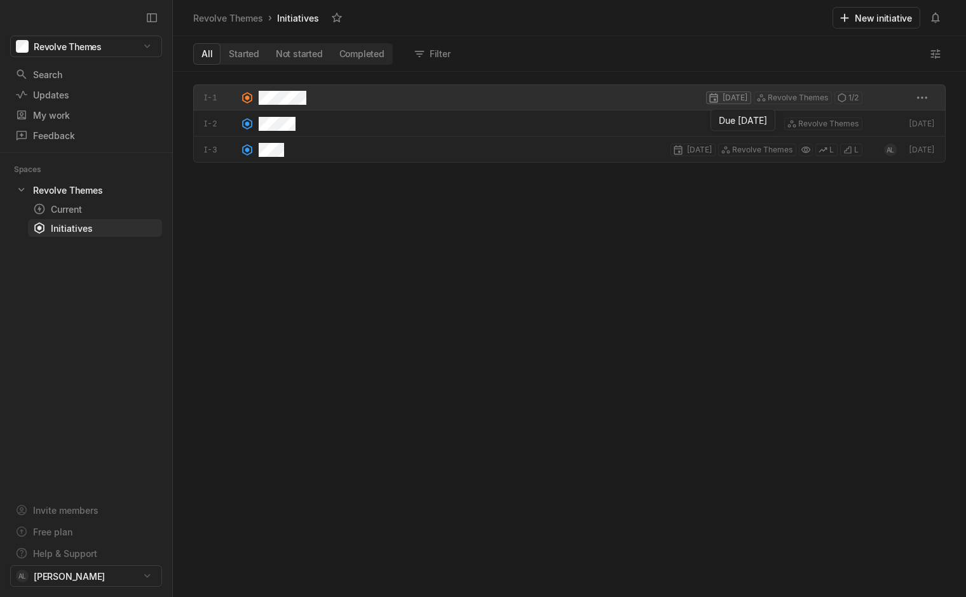
scroll to position [525, 793]
click at [728, 96] on html "Revolve Themes Search / Updates g then u My work = Feedback g then f Spaces Rev…" at bounding box center [483, 298] width 966 height 597
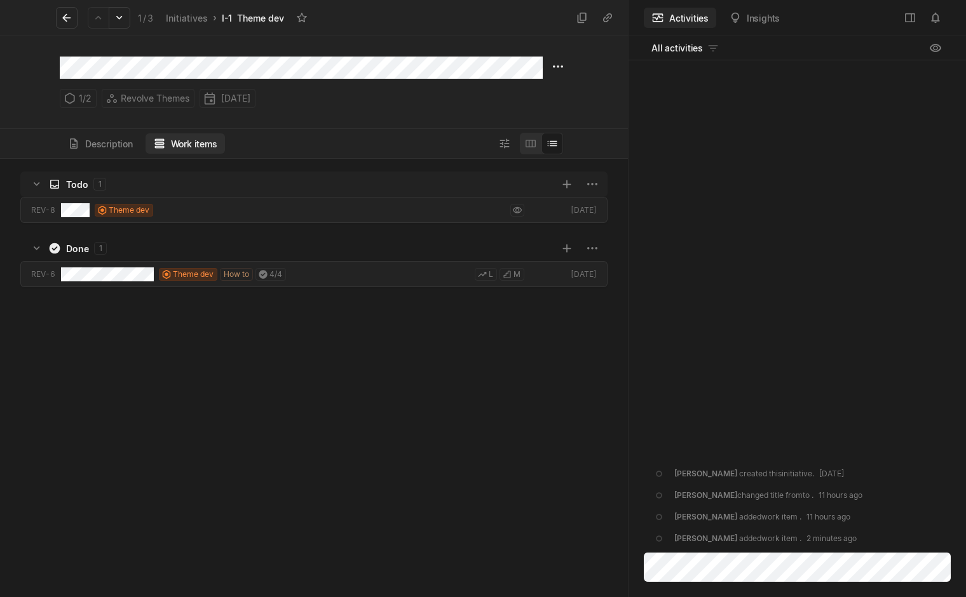
scroll to position [435, 624]
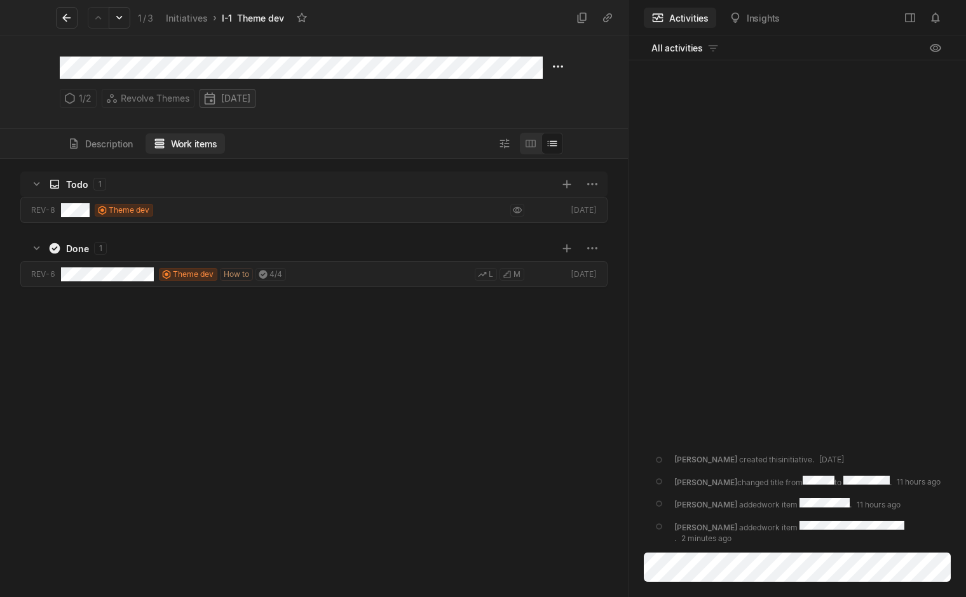
click at [222, 101] on html "Revolve Themes Search / Updates g then u My work = Feedback g then f Spaces Rev…" at bounding box center [483, 298] width 966 height 597
click at [554, 65] on html "Revolve Themes Search / Updates g then u My work = Feedback g then f Spaces Rev…" at bounding box center [483, 298] width 966 height 597
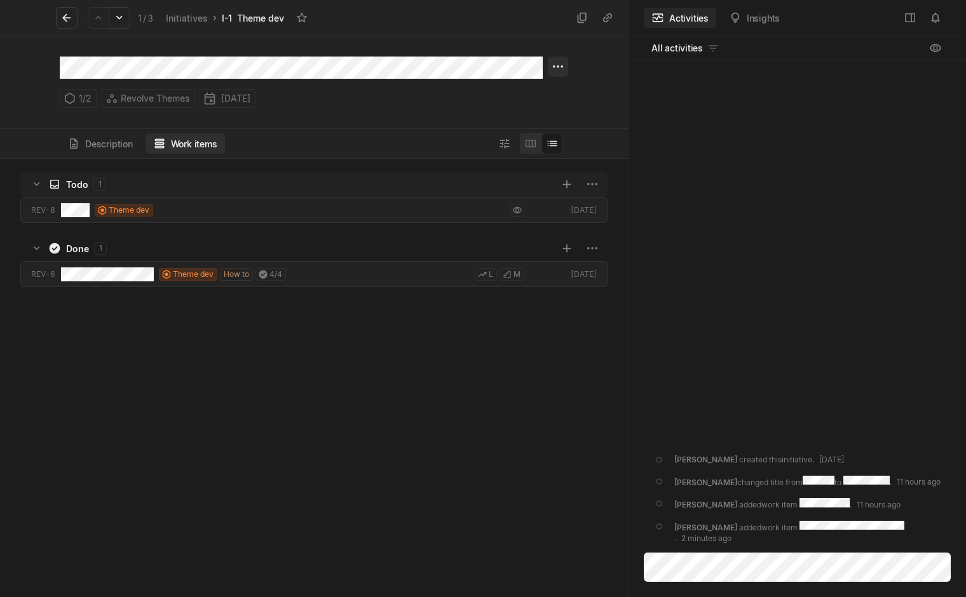
scroll to position [438, 628]
click at [476, 114] on html "Revolve Themes Search / Updates g then u My work = Feedback g then f Spaces Rev…" at bounding box center [483, 298] width 966 height 597
click at [170, 144] on button "Work items" at bounding box center [185, 143] width 79 height 20
click at [569, 251] on icon "grid" at bounding box center [566, 248] width 13 height 13
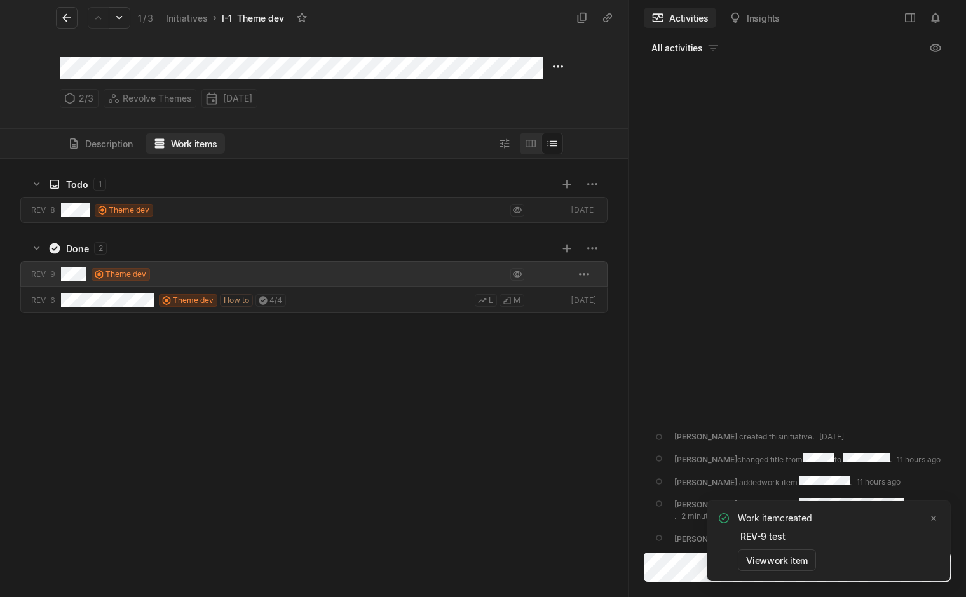
click at [439, 274] on div "Theme dev" at bounding box center [292, 274] width 463 height 26
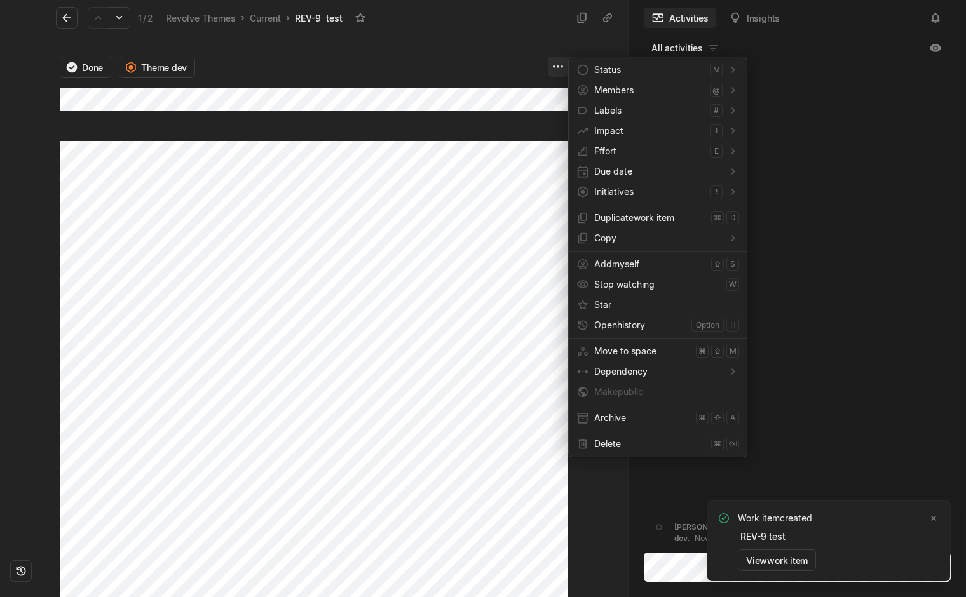
click at [552, 69] on html "Revolve Themes Search / Updates g then u My work = Feedback g then f Spaces Rev…" at bounding box center [483, 298] width 966 height 597
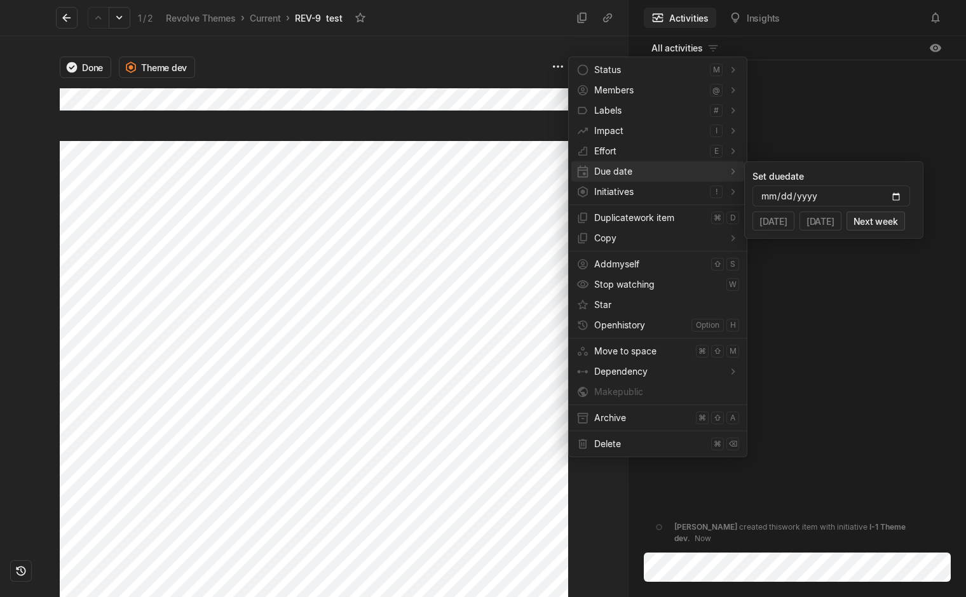
click at [878, 221] on button "Next week" at bounding box center [875, 221] width 58 height 19
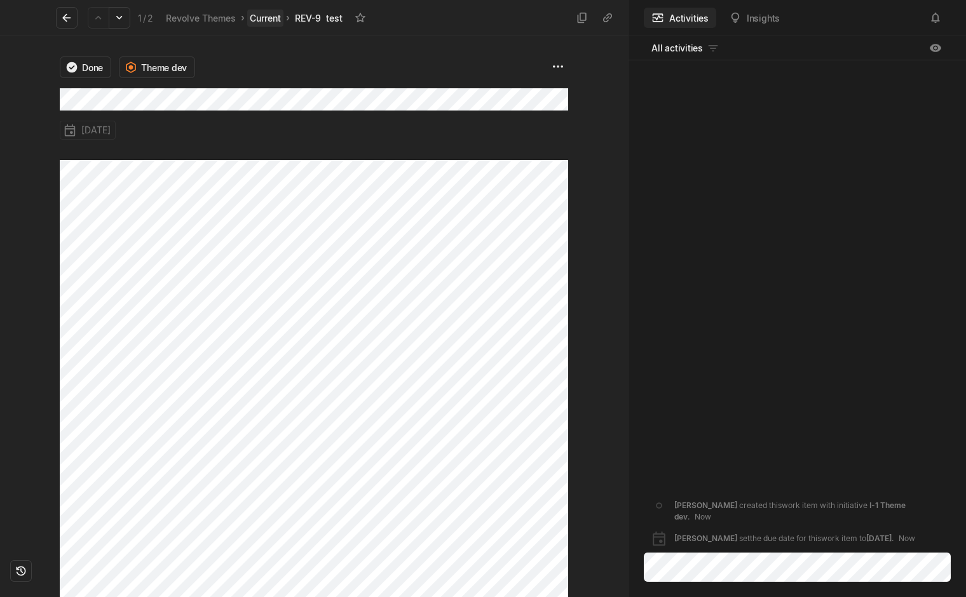
click at [259, 23] on link "Current" at bounding box center [265, 18] width 36 height 17
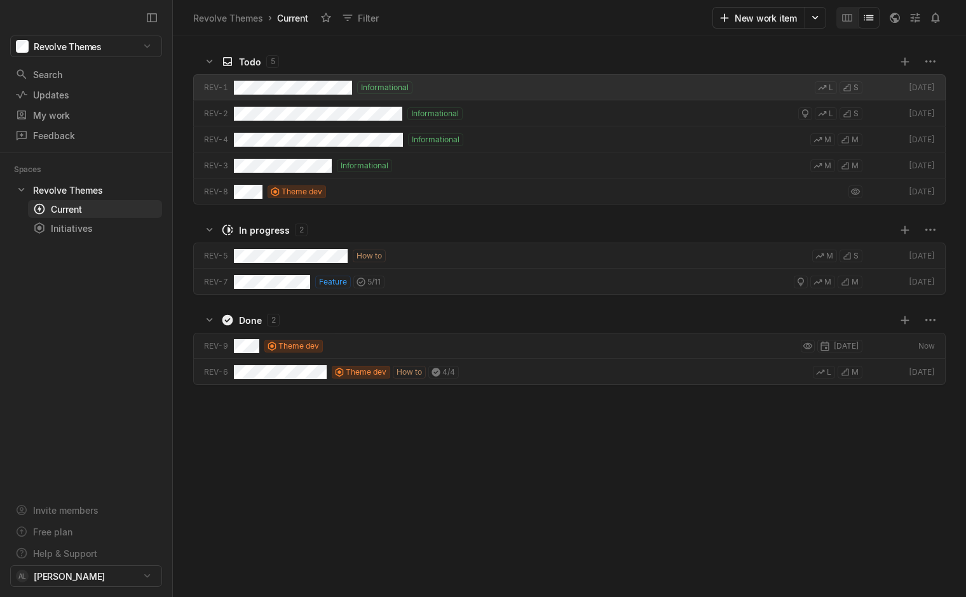
scroll to position [557, 789]
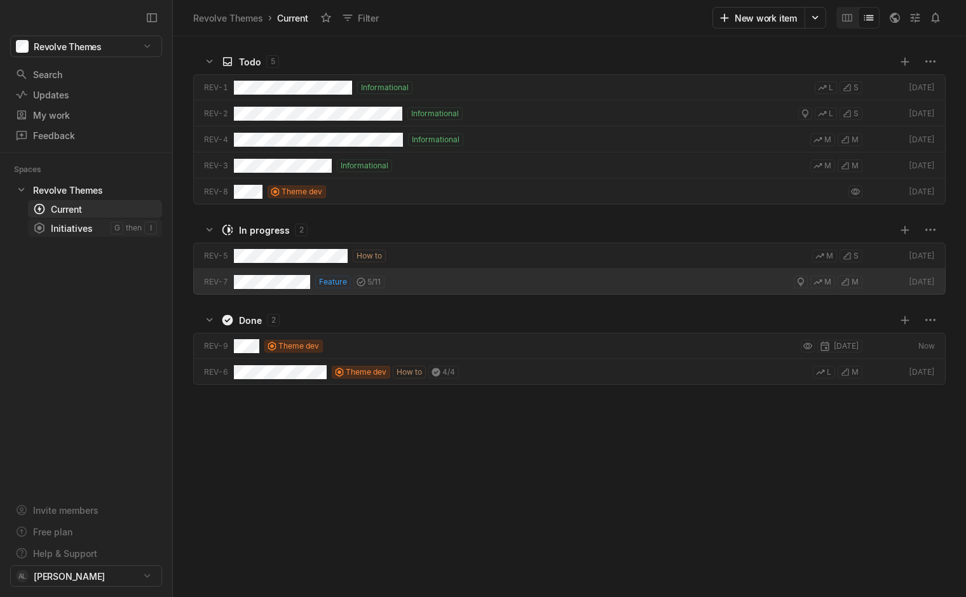
click at [76, 227] on div "Initiatives" at bounding box center [72, 228] width 78 height 13
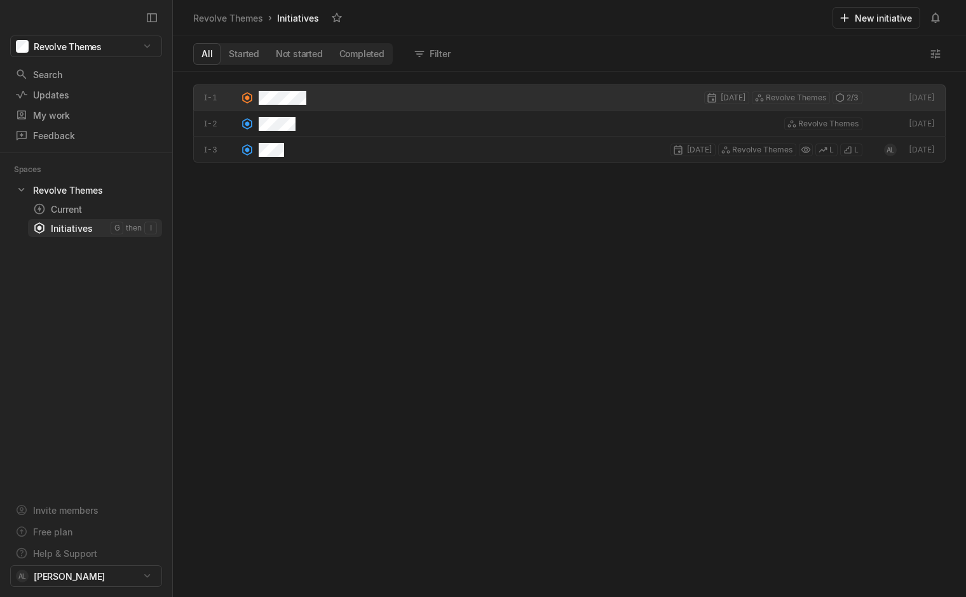
scroll to position [522, 789]
click at [437, 50] on button "Filter" at bounding box center [433, 54] width 50 height 20
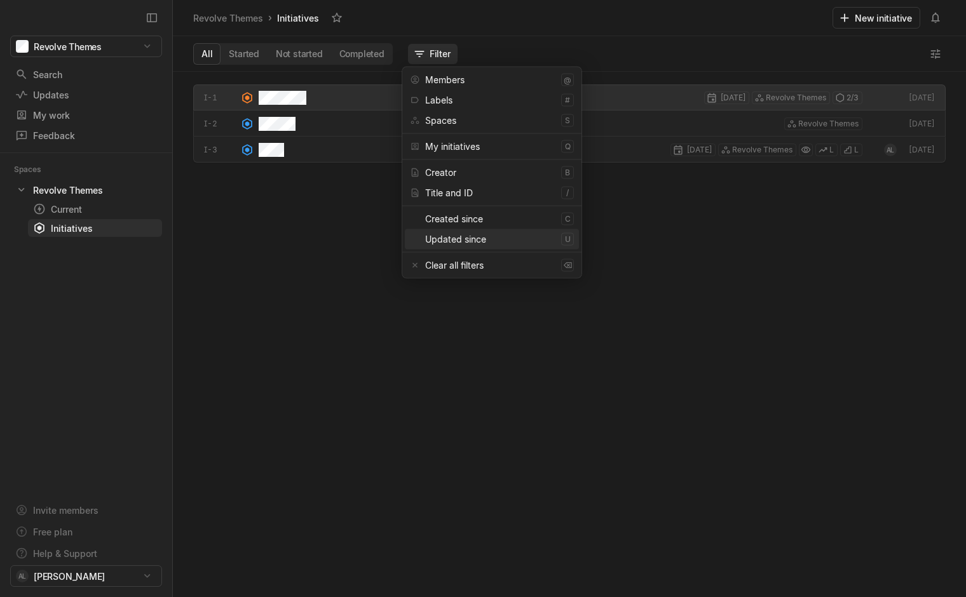
click at [477, 241] on div "Updated since" at bounding box center [490, 239] width 131 height 20
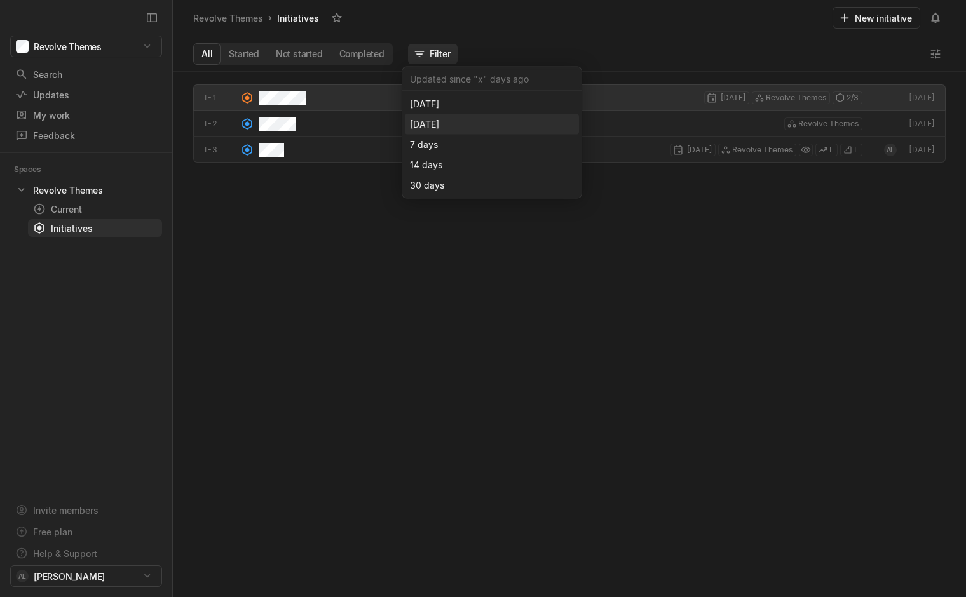
click at [447, 123] on div "[DATE]" at bounding box center [492, 124] width 164 height 20
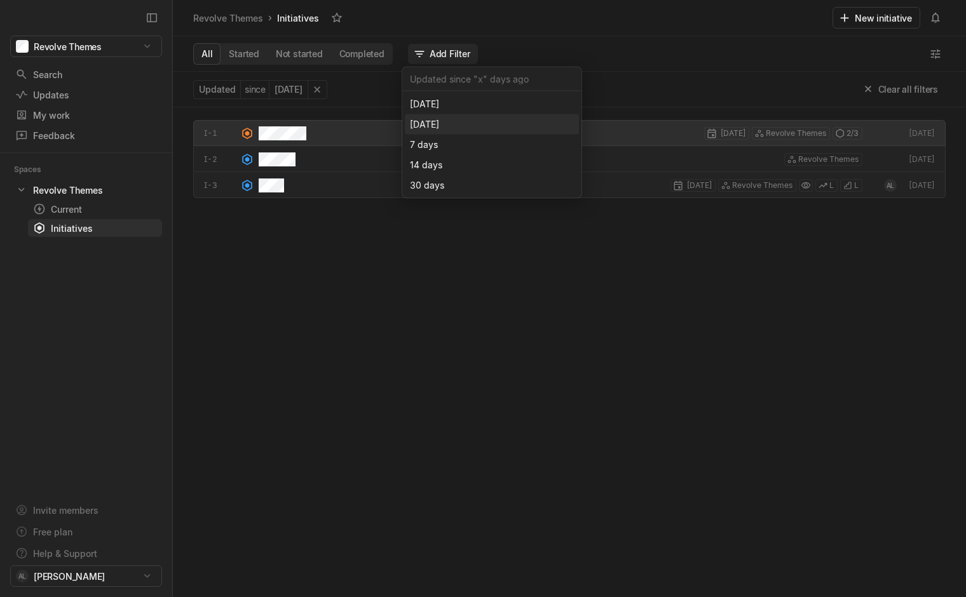
scroll to position [486, 789]
click at [323, 87] on icon at bounding box center [317, 89] width 13 height 13
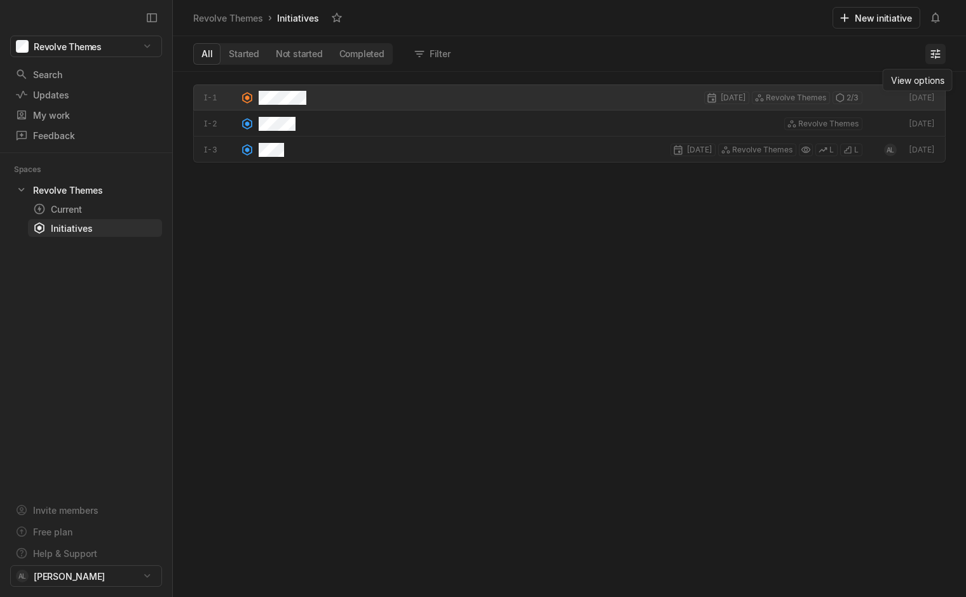
click at [933, 50] on icon at bounding box center [935, 54] width 13 height 13
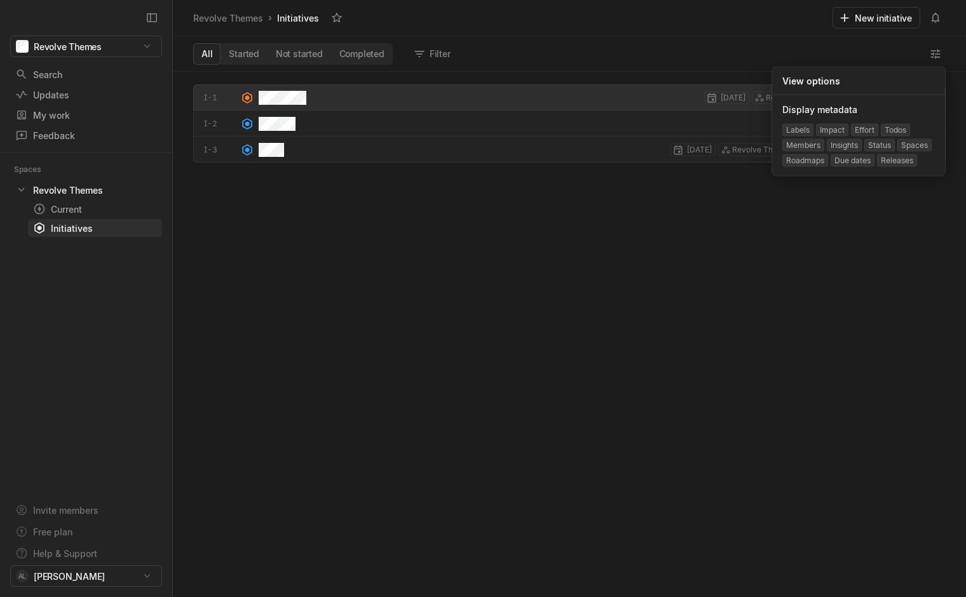
click at [801, 79] on span "View options" at bounding box center [811, 80] width 58 height 13
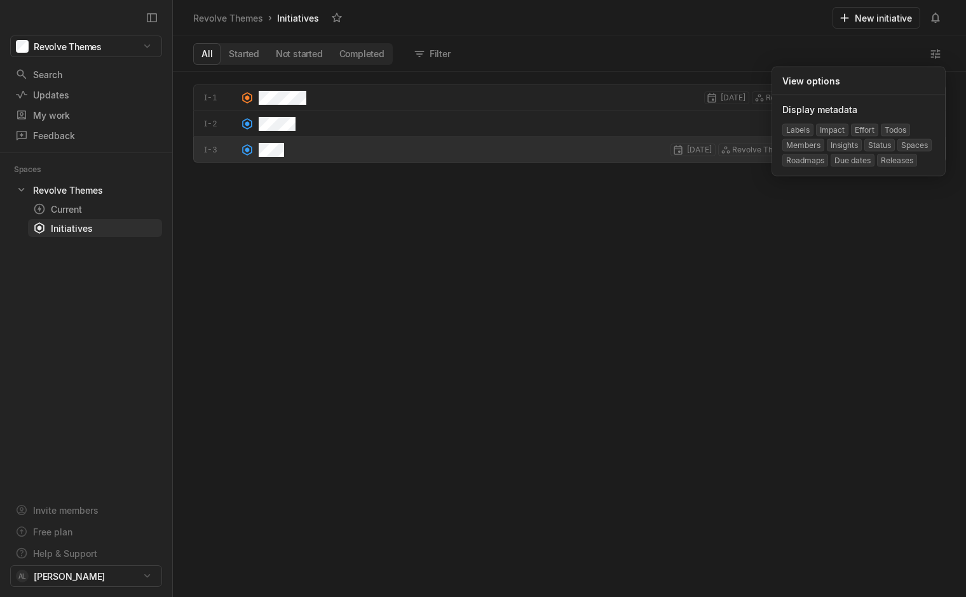
click at [416, 384] on div "I-1 [DATE] Revolve Themes 2 / 3 [DATE] I-2 Revolve Themes [DATE] I-3 [DATE] Rev…" at bounding box center [569, 341] width 793 height 513
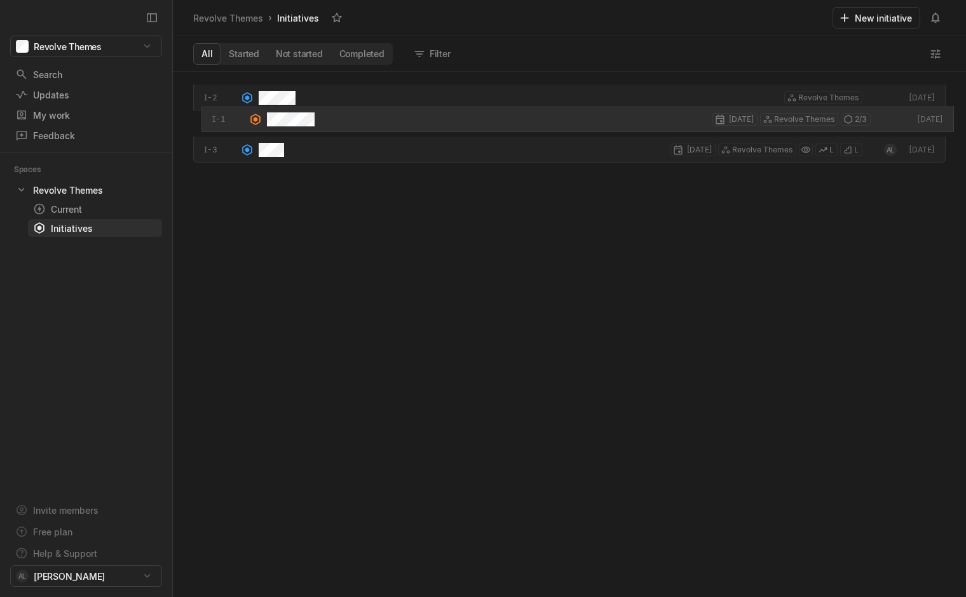
drag, startPoint x: 214, startPoint y: 102, endPoint x: 226, endPoint y: 128, distance: 28.7
drag, startPoint x: 224, startPoint y: 147, endPoint x: 224, endPoint y: 121, distance: 26.1
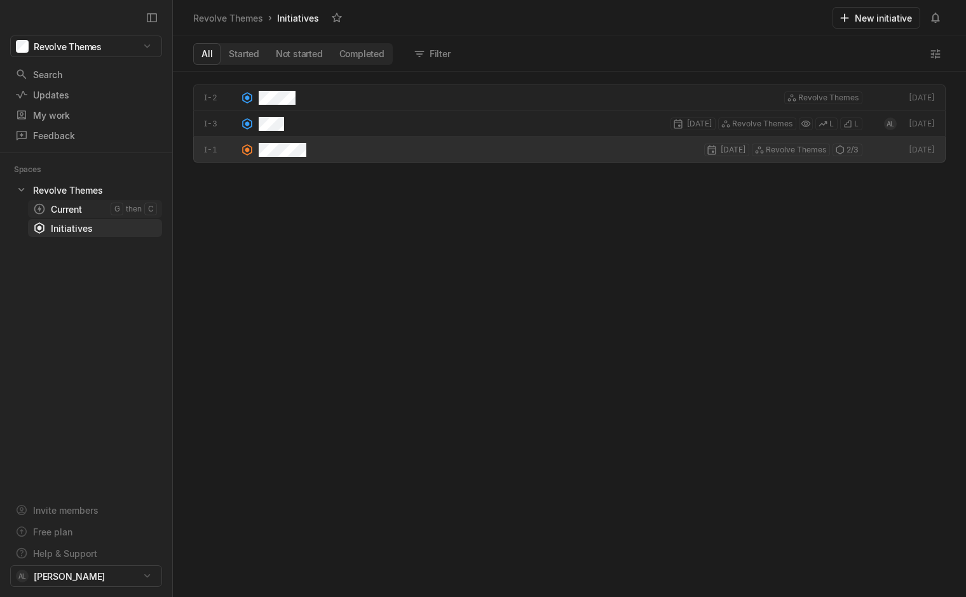
click at [71, 211] on div "Current" at bounding box center [72, 209] width 78 height 13
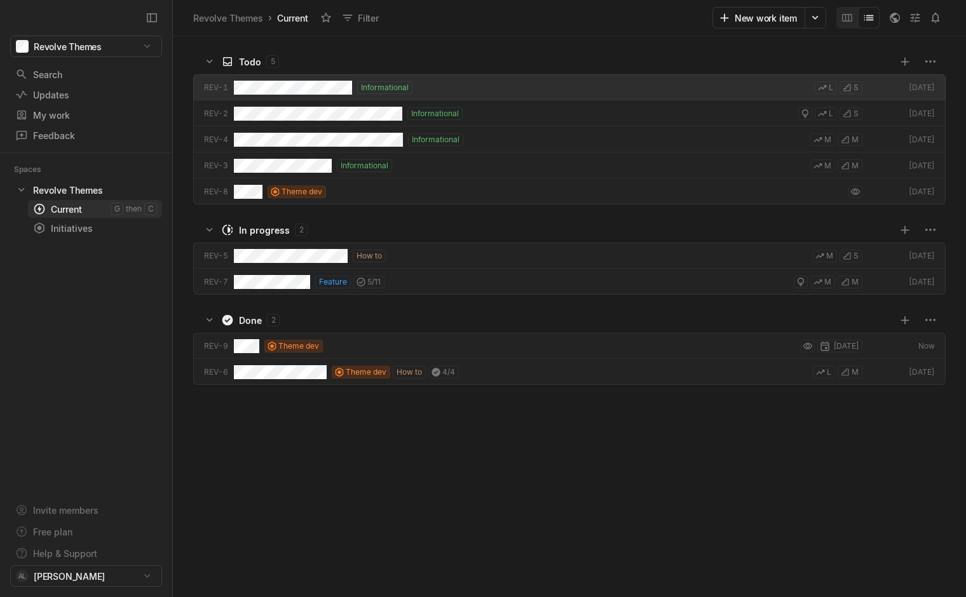
scroll to position [557, 789]
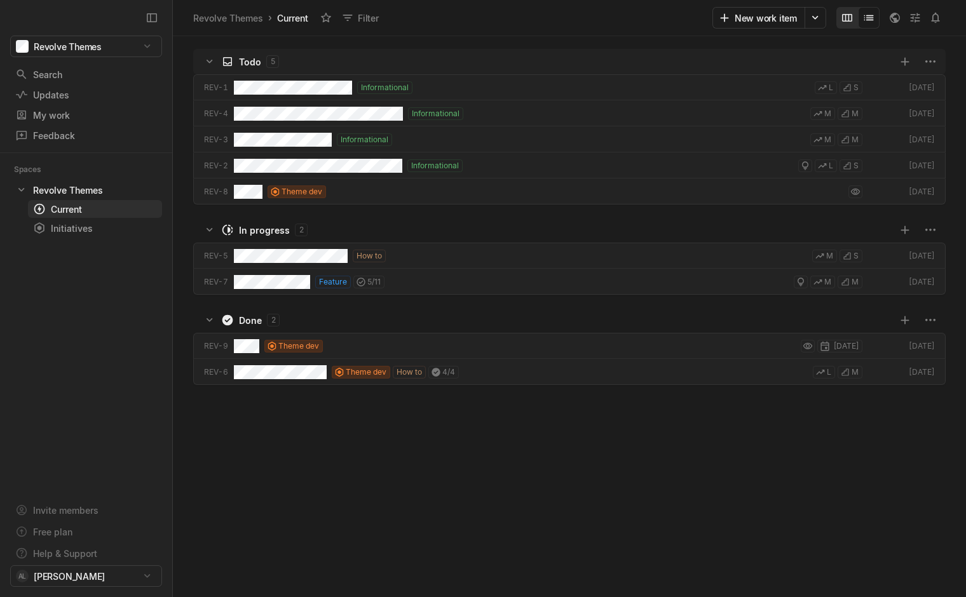
click at [847, 21] on icon "Change to mode board_view" at bounding box center [847, 18] width 10 height 8
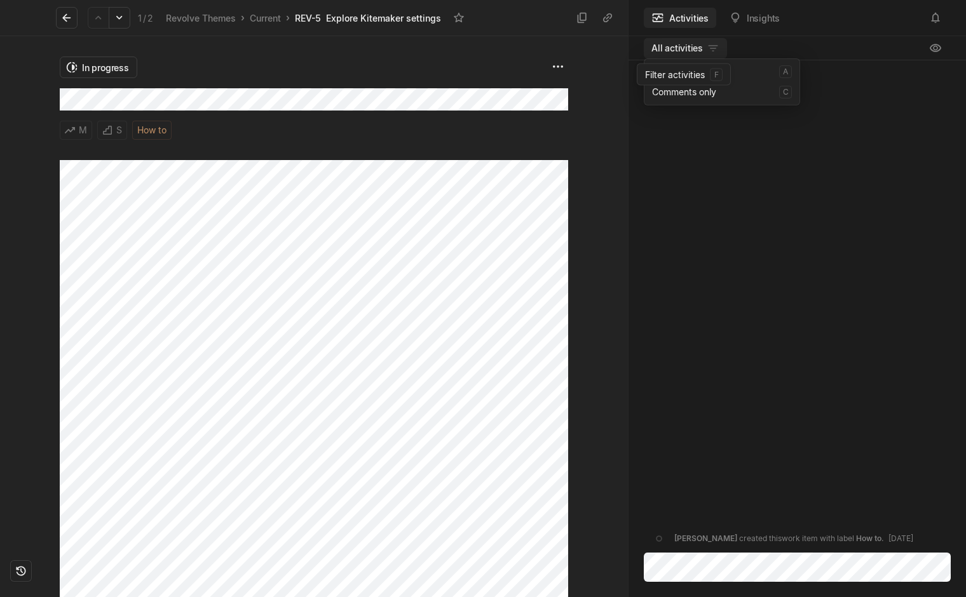
click at [712, 43] on html "Revolve Themes Search / Updates g then u My work = Feedback g then f Spaces Rev…" at bounding box center [483, 298] width 966 height 597
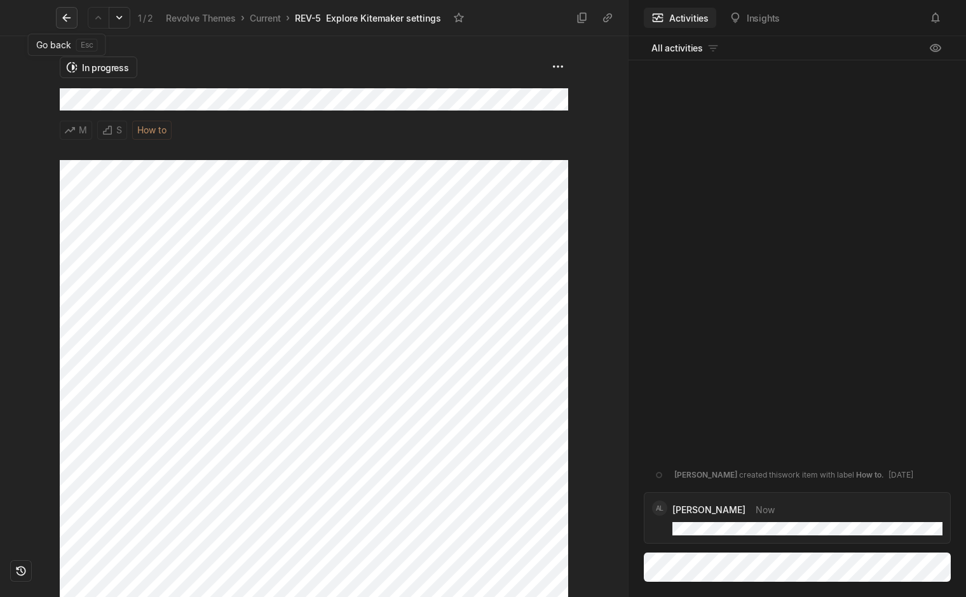
click at [60, 19] on icon at bounding box center [66, 17] width 13 height 13
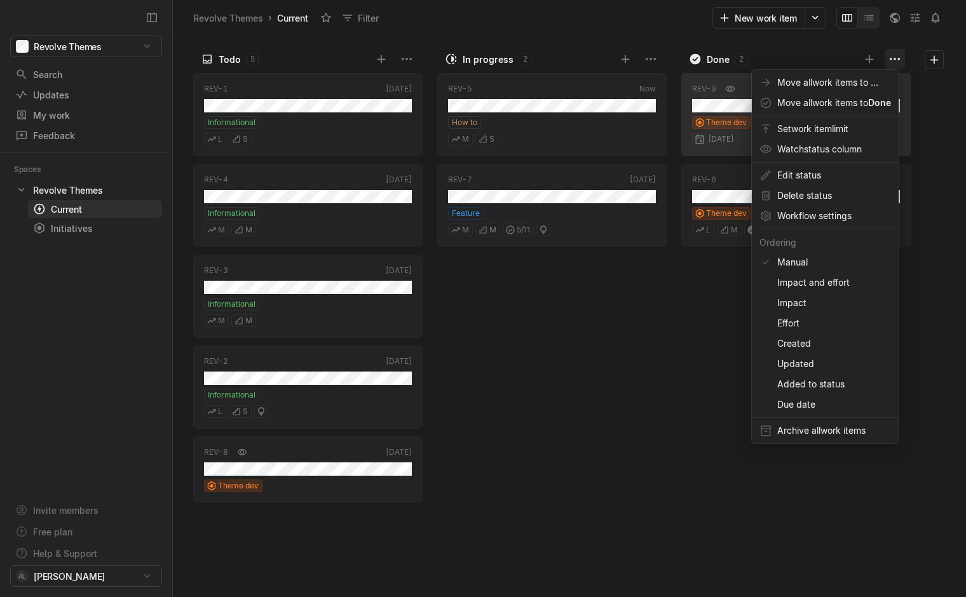
click at [895, 58] on html "Revolve Themes Search / Updates g then u My work = Feedback g then f Spaces Rev…" at bounding box center [483, 298] width 966 height 597
click at [813, 214] on span "Workflow settings" at bounding box center [834, 216] width 114 height 20
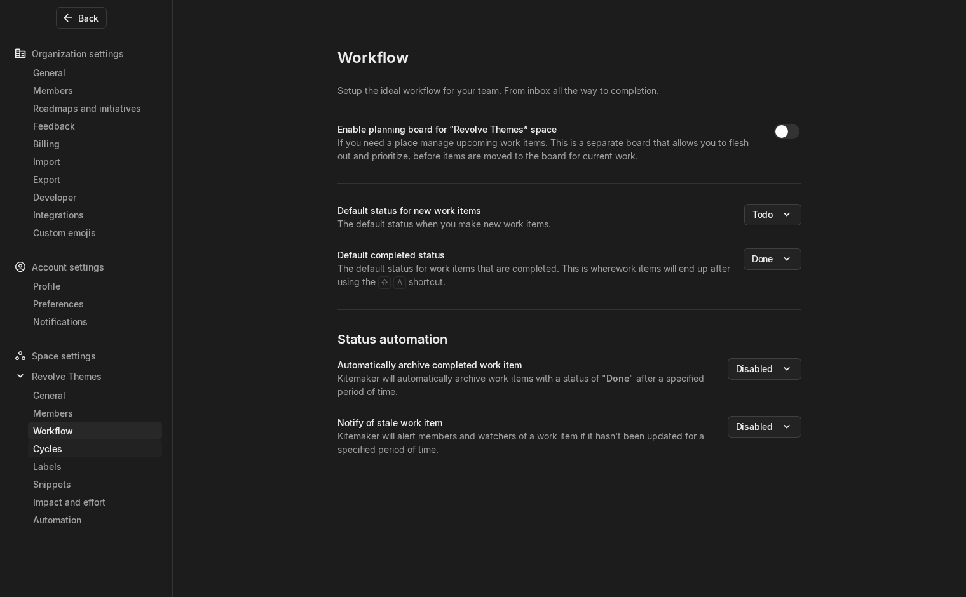
click at [44, 447] on div "Cycles" at bounding box center [95, 448] width 124 height 13
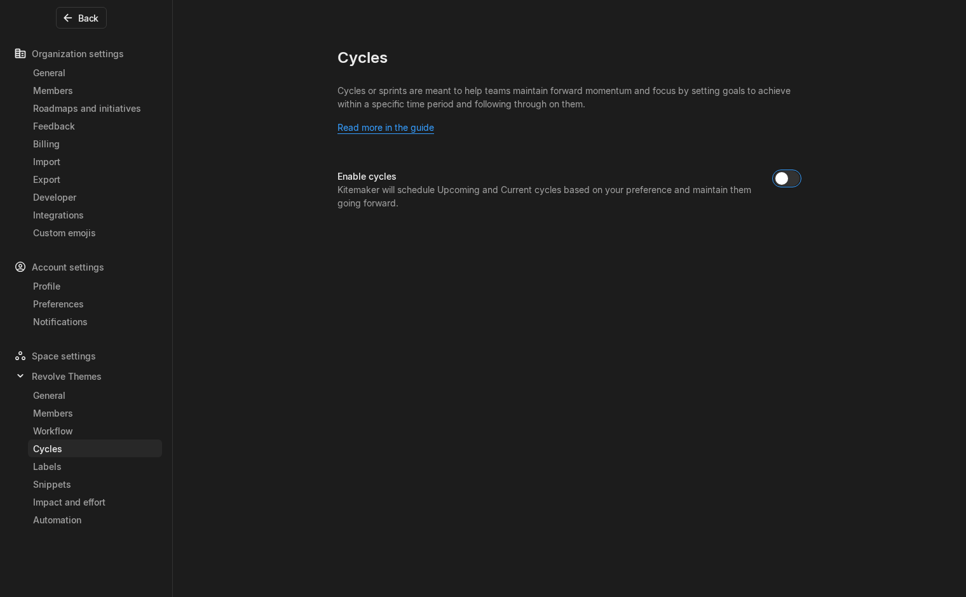
click at [788, 176] on button "button" at bounding box center [786, 178] width 25 height 15
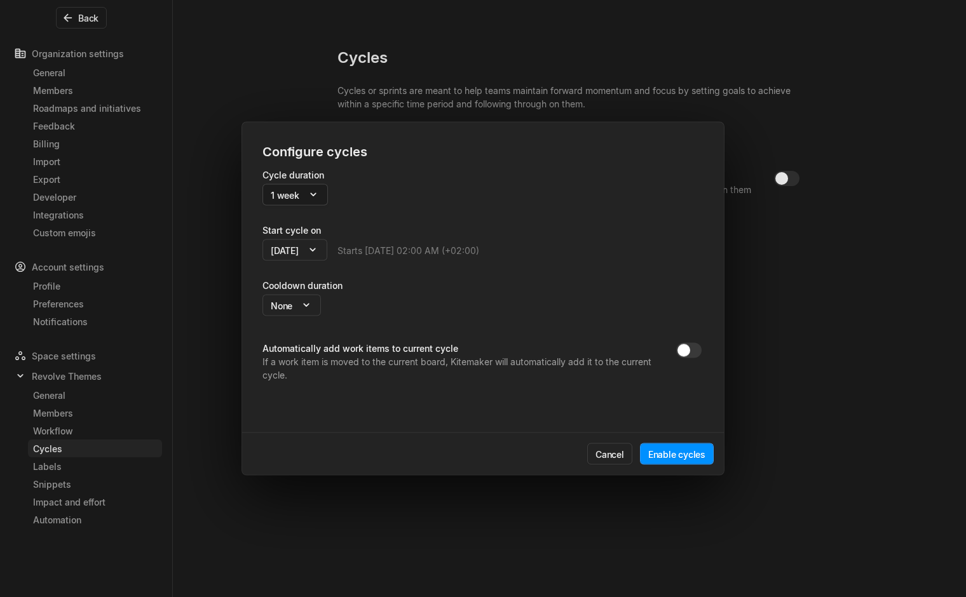
click at [281, 192] on body "Revolve Themes Search / Updates g then u My work = Feedback g then f Spaces Rev…" at bounding box center [483, 298] width 966 height 597
click at [678, 462] on button "Enable cycles" at bounding box center [677, 455] width 74 height 22
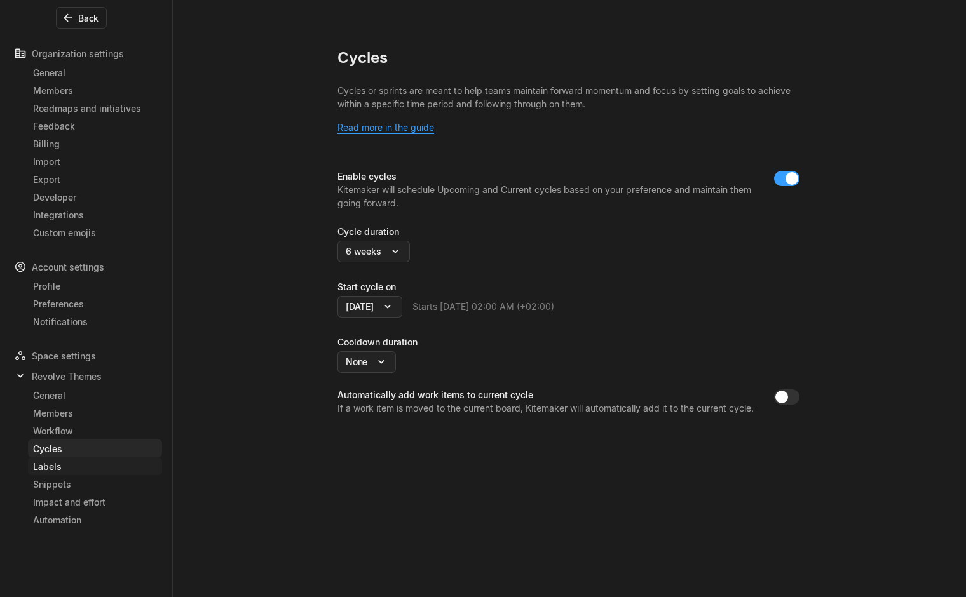
click at [75, 466] on div "Labels" at bounding box center [95, 466] width 124 height 13
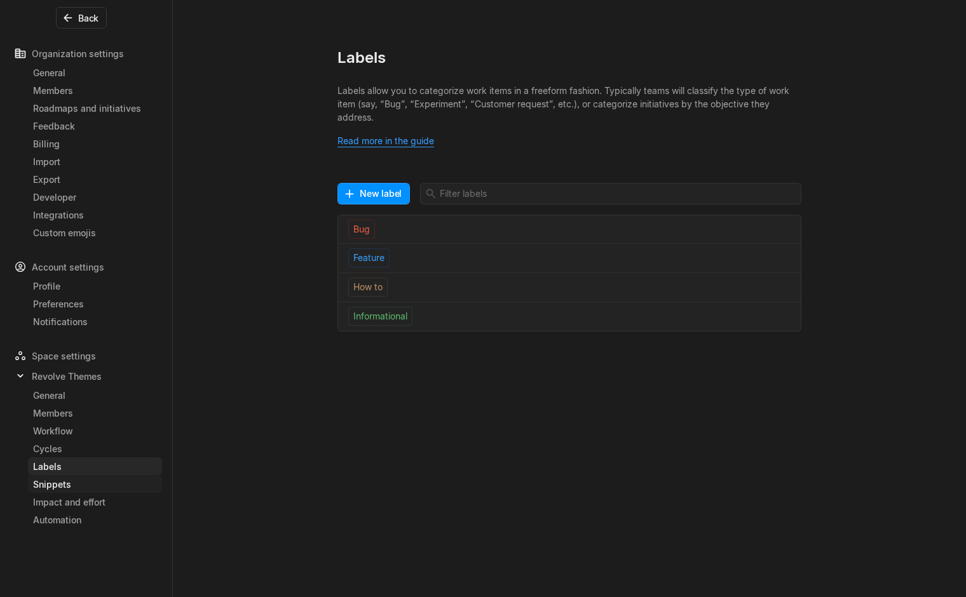
click at [74, 479] on div "Snippets" at bounding box center [95, 484] width 124 height 13
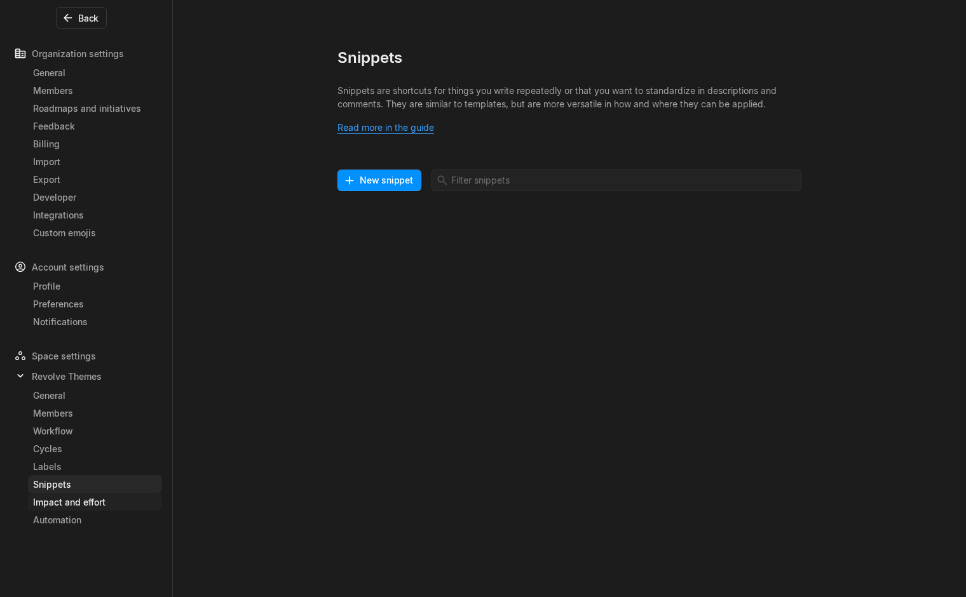
click at [75, 501] on div "Impact and effort" at bounding box center [95, 502] width 124 height 13
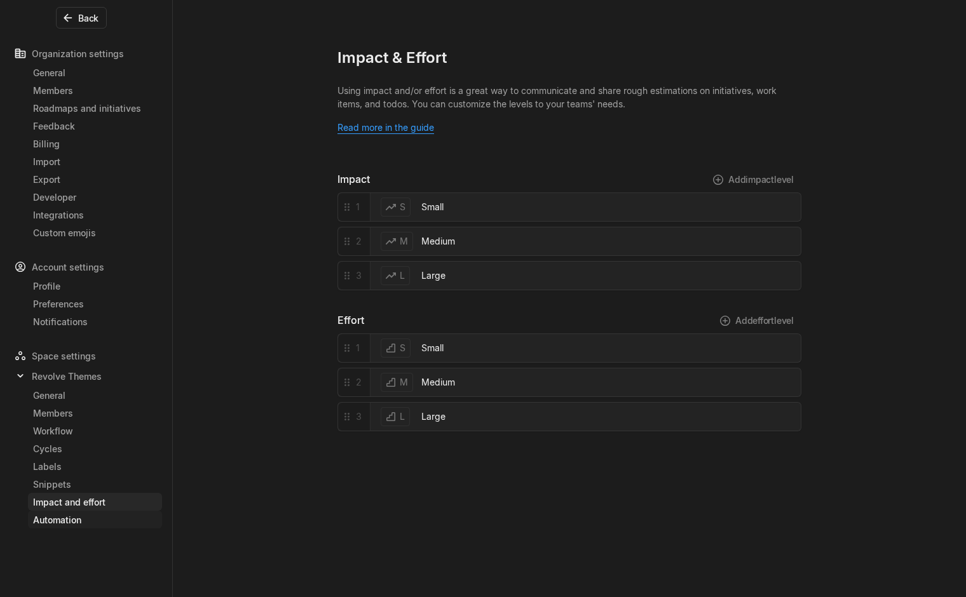
click at [75, 527] on link "Automation" at bounding box center [95, 520] width 134 height 18
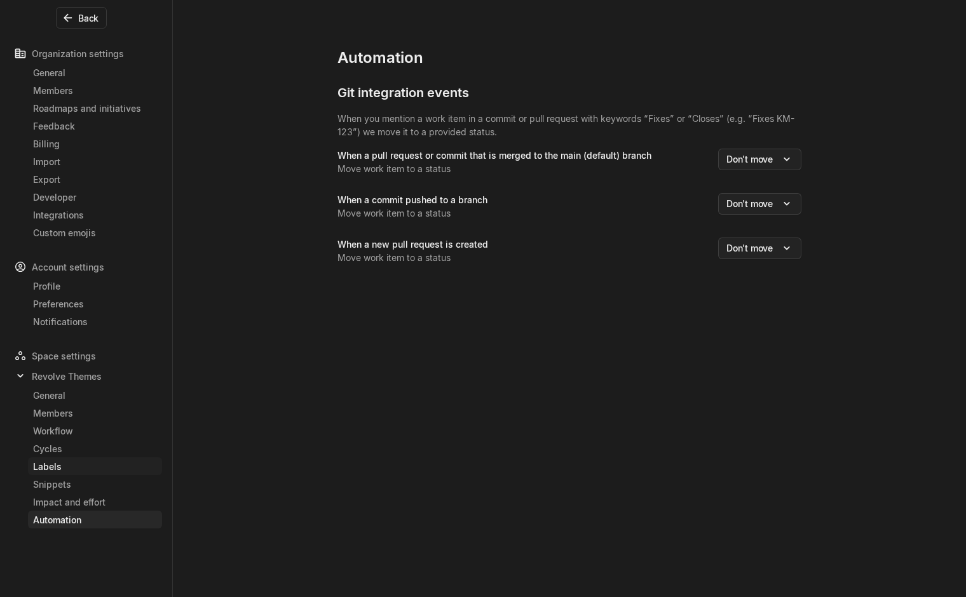
click at [57, 469] on div "Labels" at bounding box center [95, 466] width 124 height 13
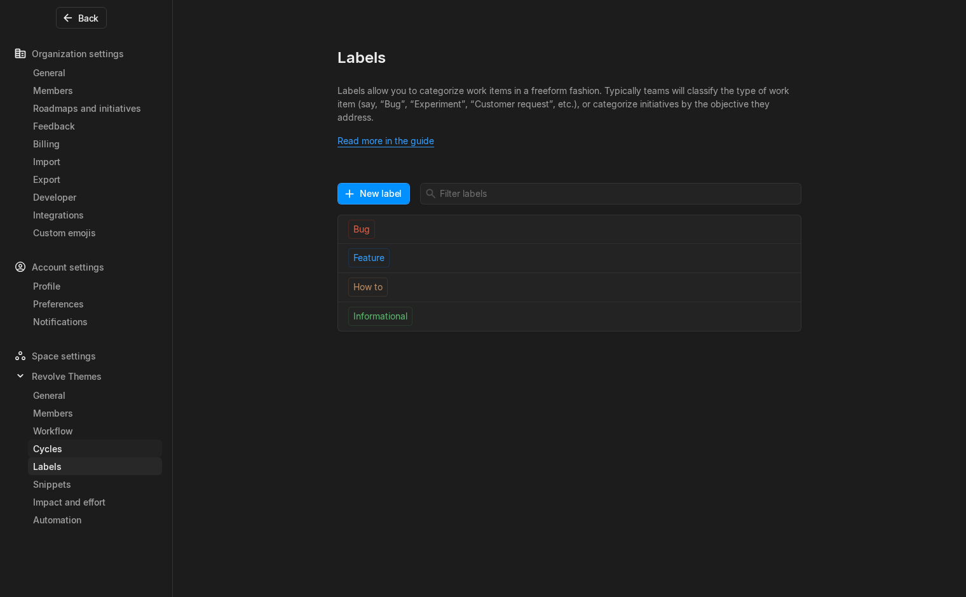
click at [61, 452] on div "Cycles" at bounding box center [95, 448] width 124 height 13
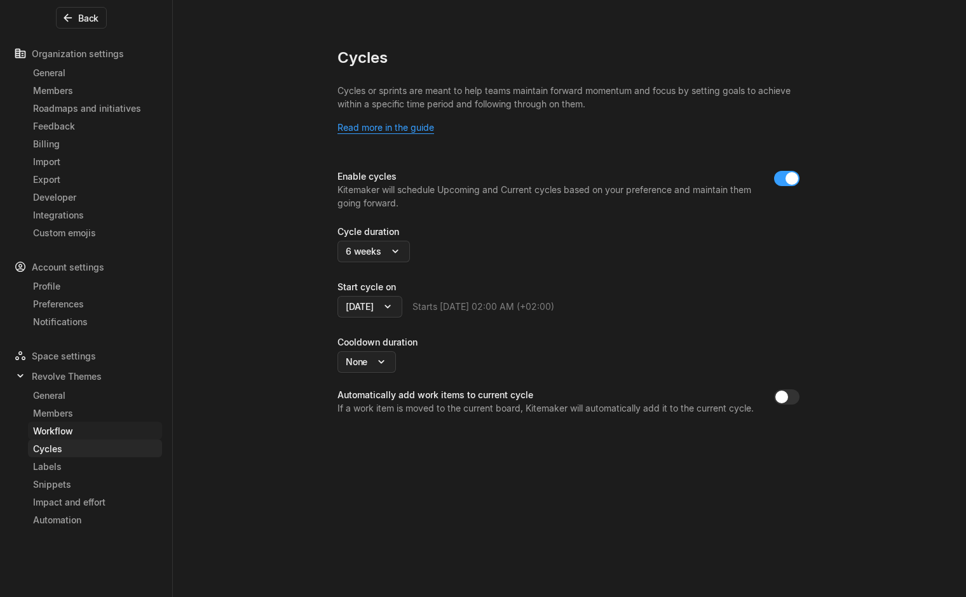
click at [64, 434] on div "Workflow" at bounding box center [95, 430] width 124 height 13
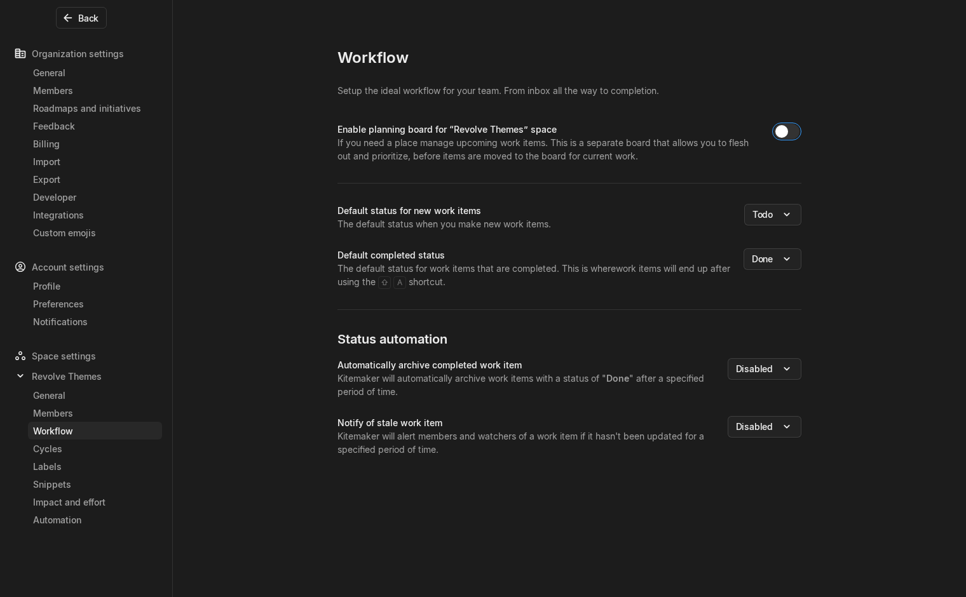
click at [793, 132] on button "button" at bounding box center [786, 131] width 25 height 15
click at [64, 410] on div "Members" at bounding box center [95, 413] width 124 height 13
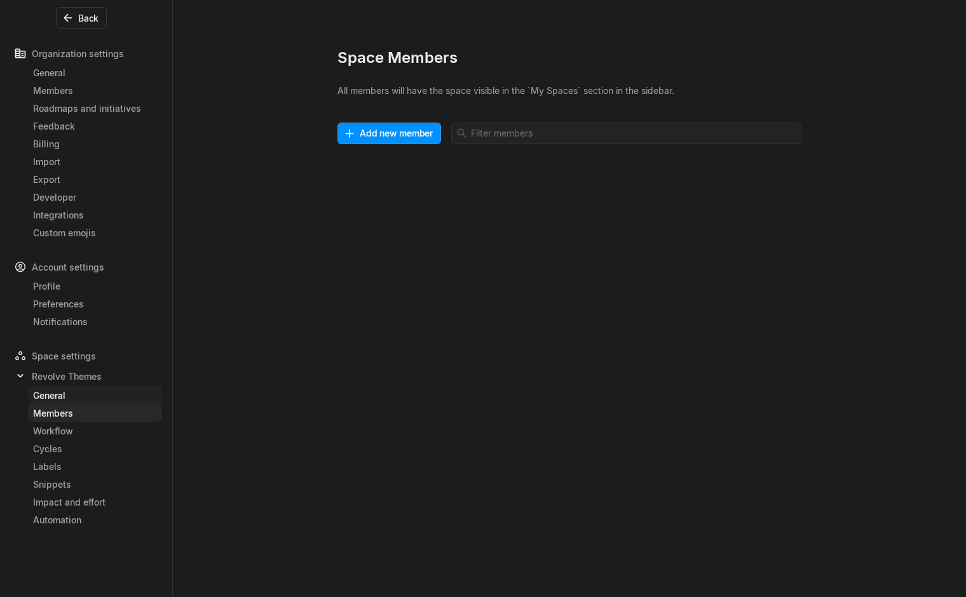
click at [62, 396] on div "General" at bounding box center [95, 395] width 124 height 13
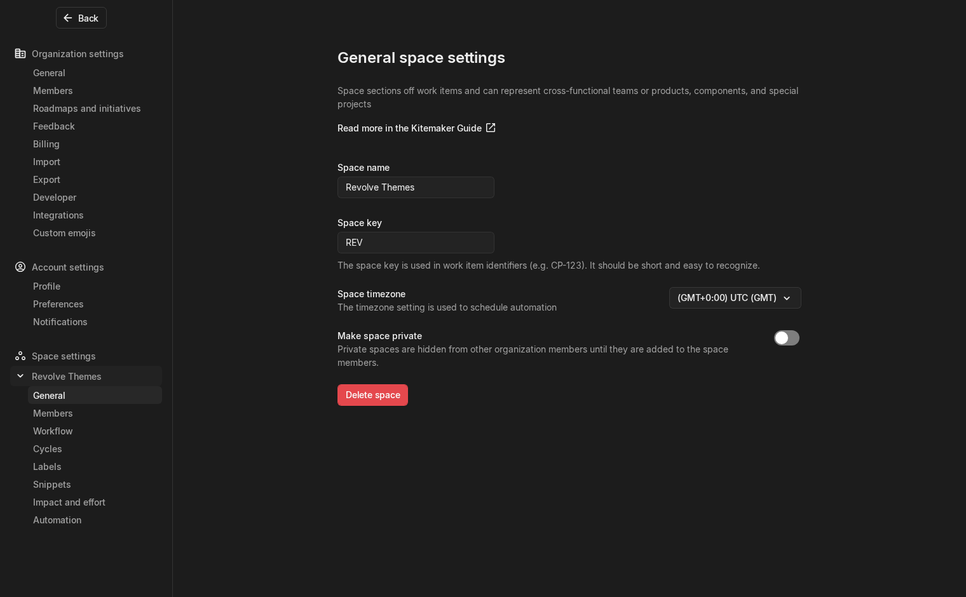
click at [66, 381] on span "Revolve Themes" at bounding box center [67, 376] width 70 height 13
click at [76, 24] on button "Back" at bounding box center [81, 18] width 51 height 22
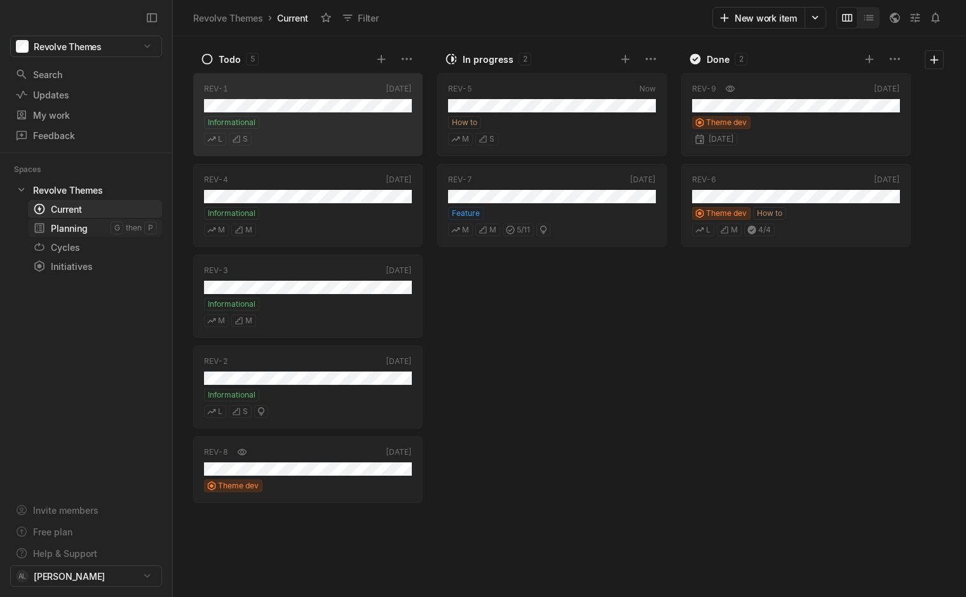
click at [81, 229] on div "Planning" at bounding box center [72, 228] width 78 height 13
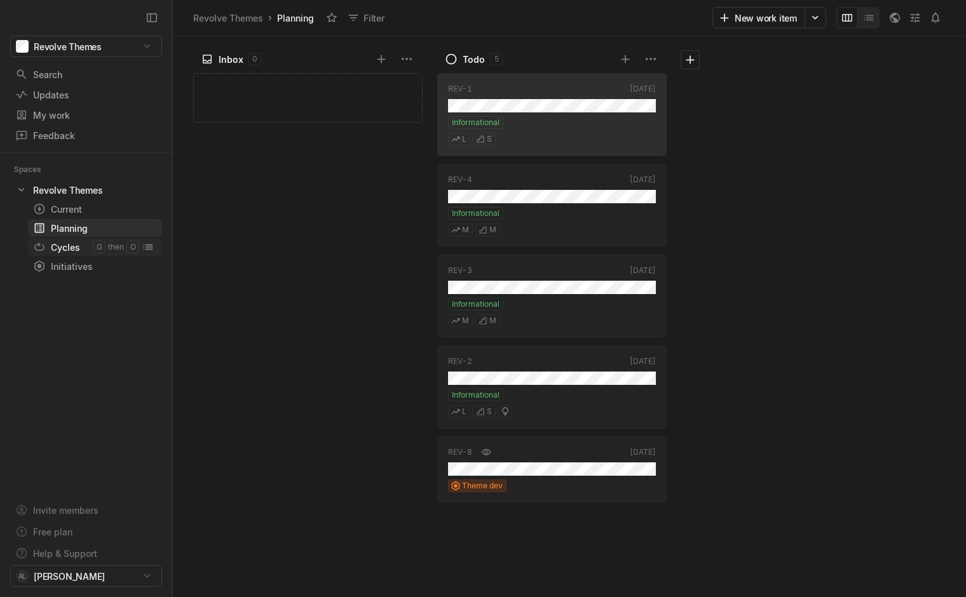
click at [77, 246] on div "Cycles" at bounding box center [63, 247] width 60 height 13
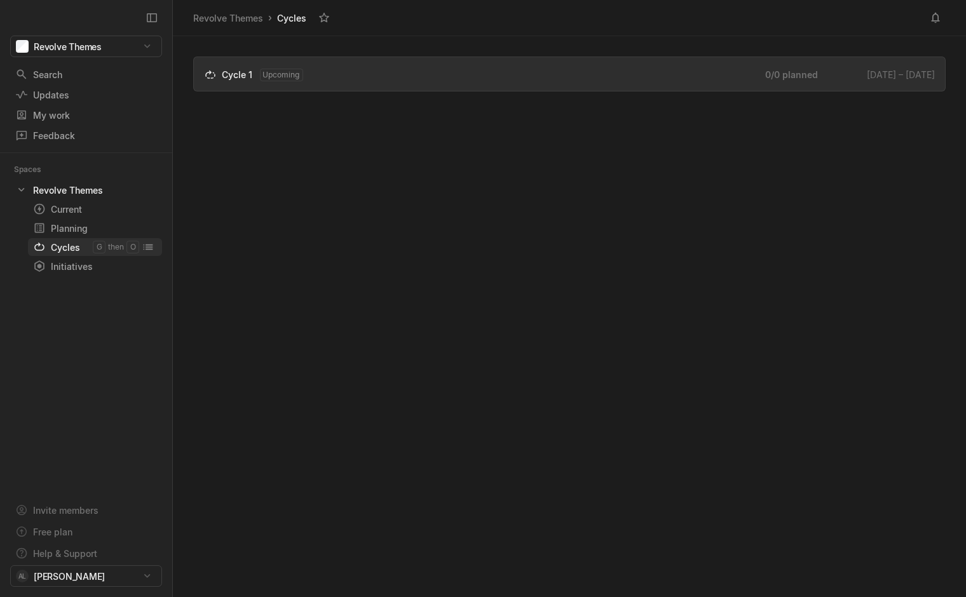
scroll to position [557, 789]
click at [269, 70] on div "Upcoming" at bounding box center [281, 75] width 43 height 13
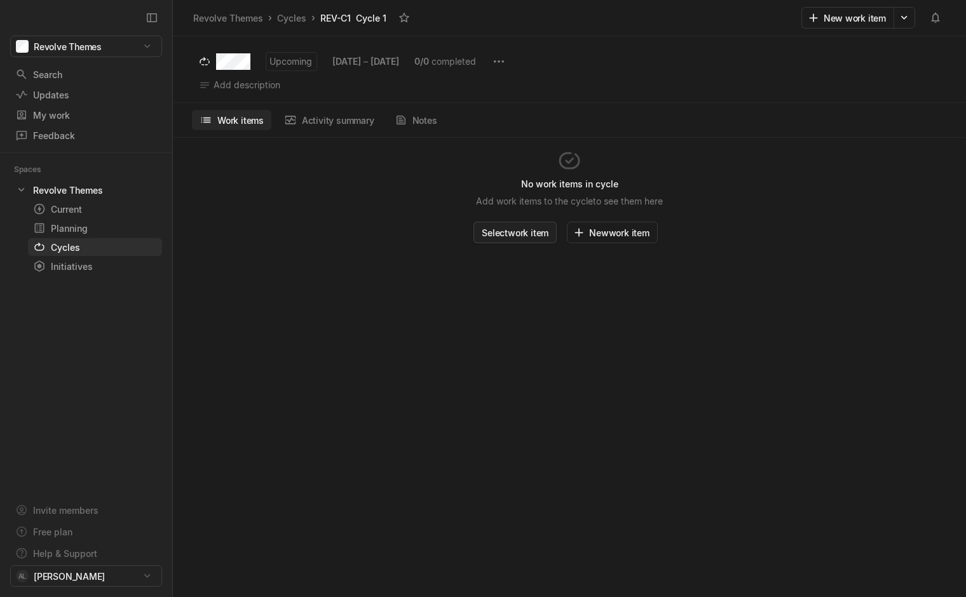
click at [522, 240] on button "Select work item" at bounding box center [514, 233] width 83 height 22
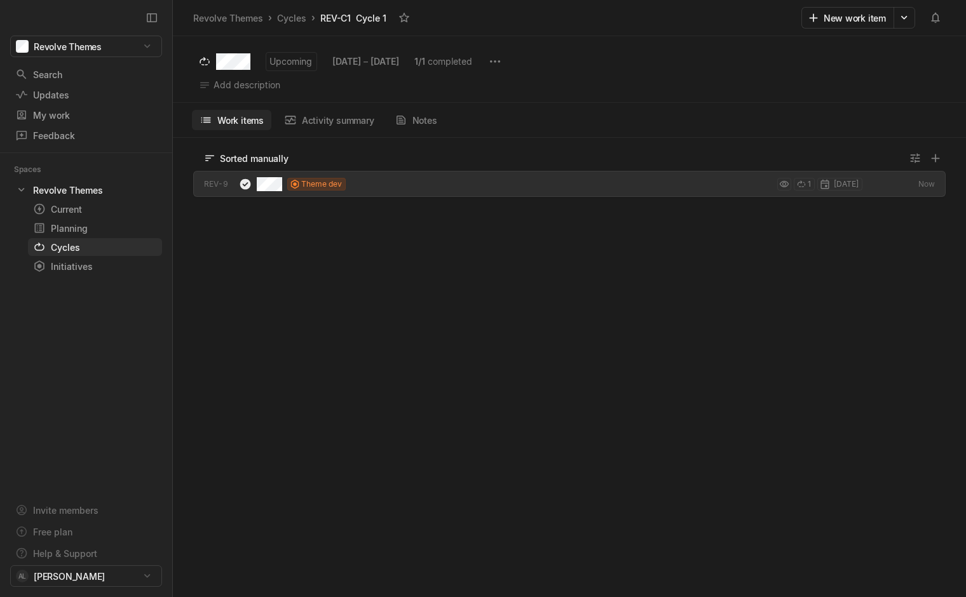
click at [396, 212] on div "Upcoming [DATE] – [DATE] 1 / 1 completed Add description Work items Activity su…" at bounding box center [569, 324] width 793 height 546
click at [841, 17] on button "New work item" at bounding box center [847, 18] width 93 height 22
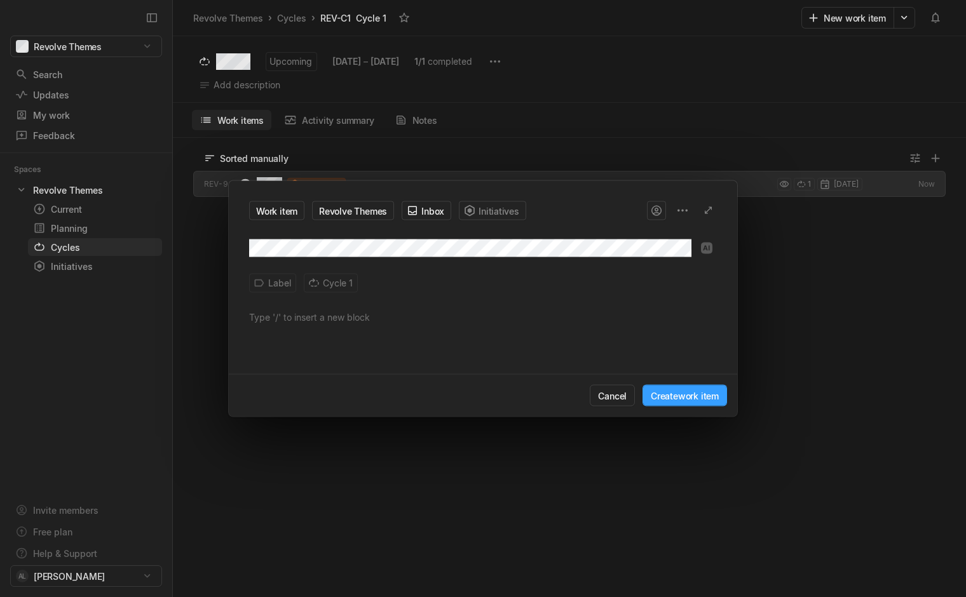
click at [695, 404] on button "Create work item" at bounding box center [684, 396] width 85 height 22
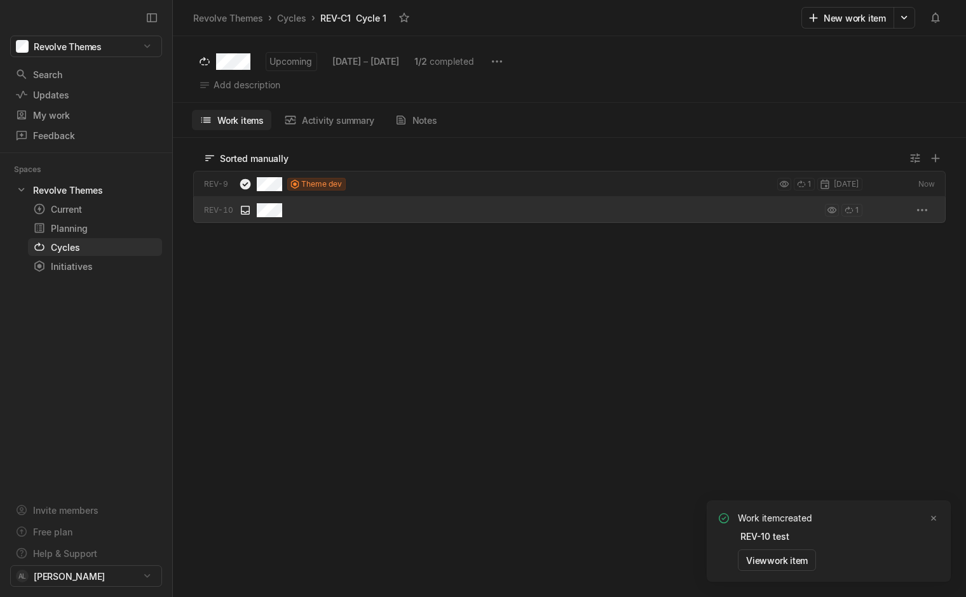
click at [336, 209] on div "1" at bounding box center [560, 210] width 606 height 26
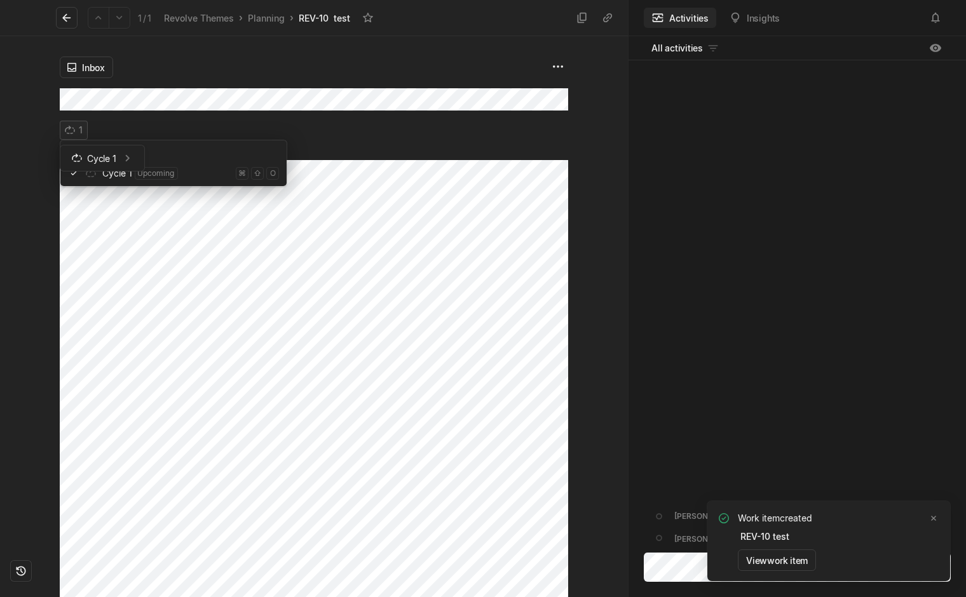
click at [79, 135] on html "Revolve Themes Search / Updates g then u My work = Feedback g then f Spaces Rev…" at bounding box center [483, 298] width 966 height 597
click at [121, 126] on html "Revolve Themes Search / Updates g then u My work = Feedback g then f Spaces Rev…" at bounding box center [483, 298] width 966 height 597
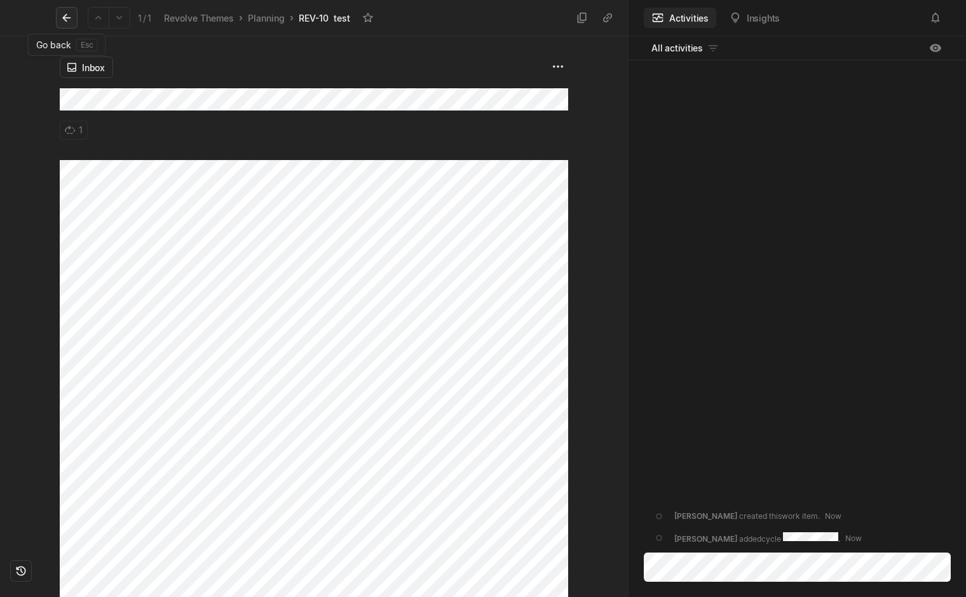
click at [69, 15] on icon at bounding box center [66, 17] width 13 height 13
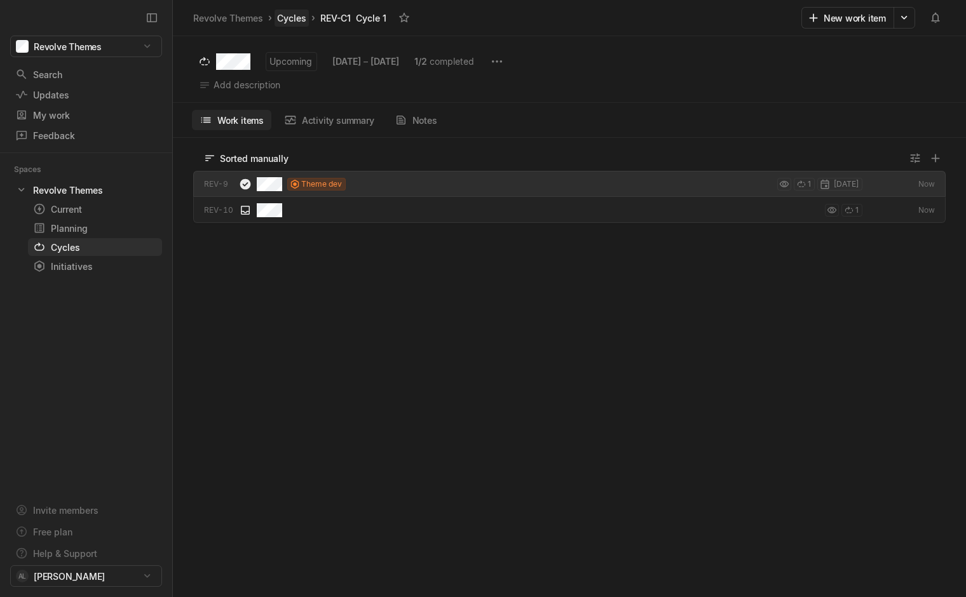
click at [294, 20] on link "Cycles" at bounding box center [291, 18] width 34 height 17
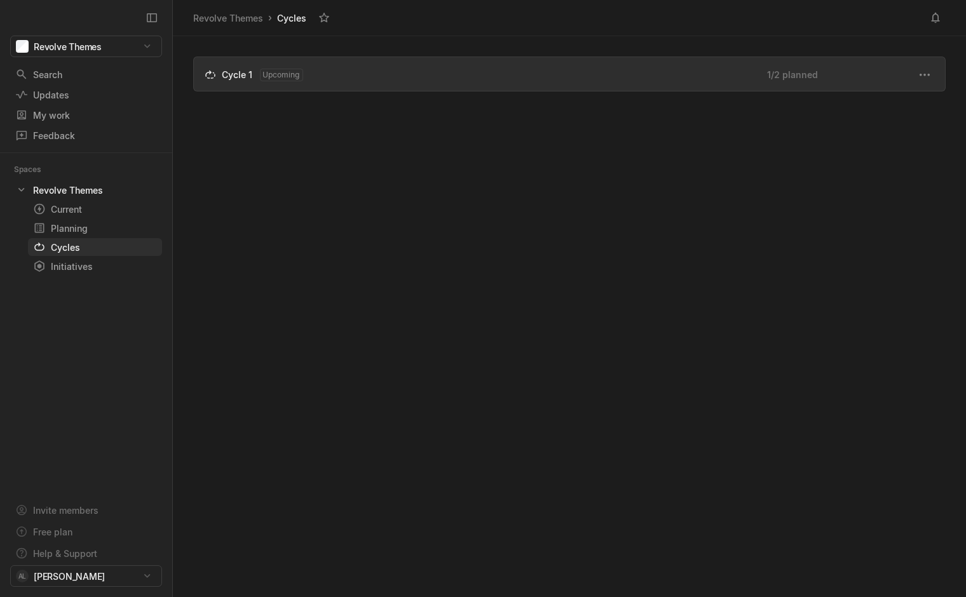
scroll to position [557, 789]
click at [79, 263] on div "Initiatives" at bounding box center [72, 266] width 78 height 13
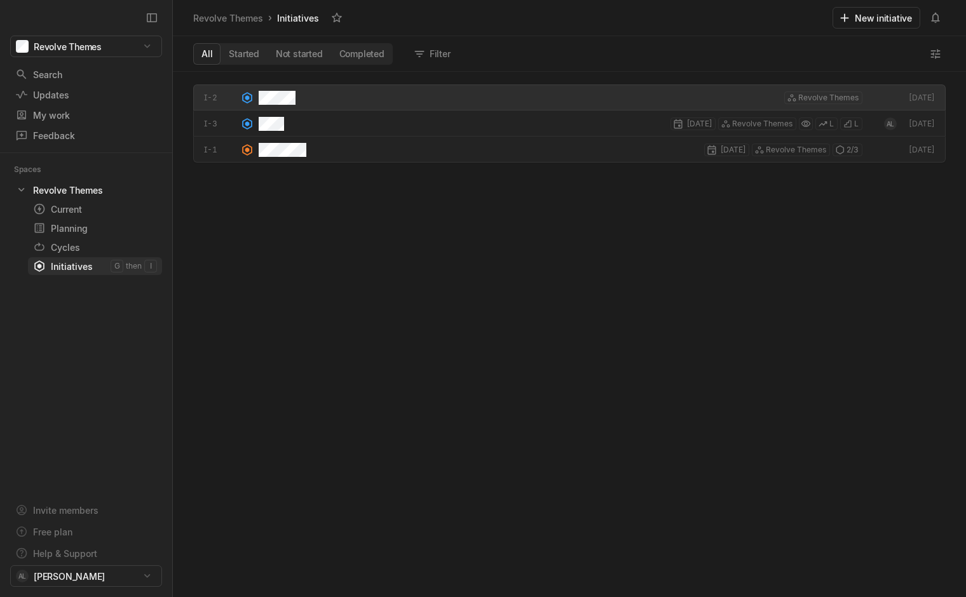
scroll to position [522, 789]
click at [79, 247] on div "Cycles" at bounding box center [63, 247] width 60 height 13
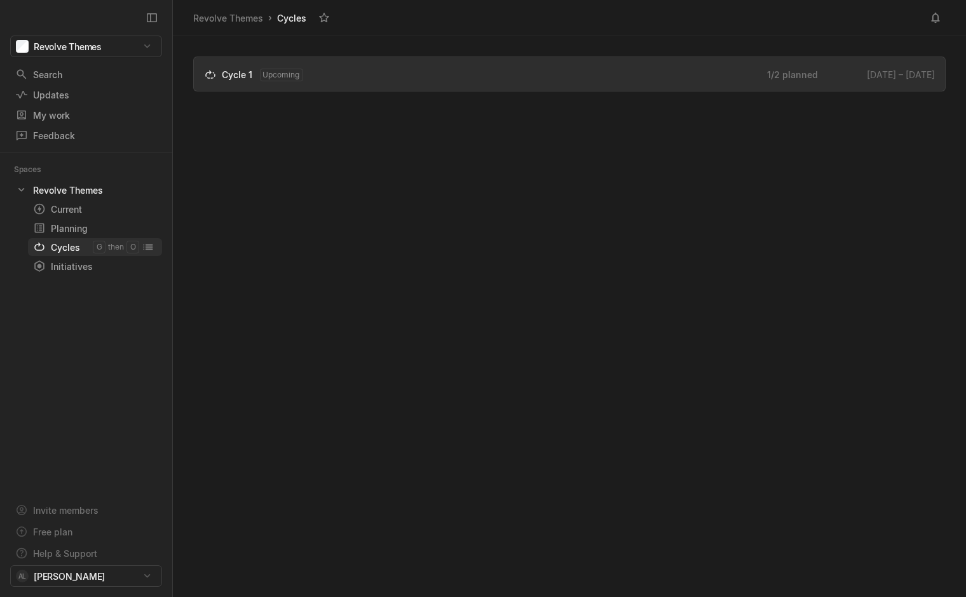
scroll to position [557, 789]
click at [64, 230] on div "Planning" at bounding box center [72, 228] width 78 height 13
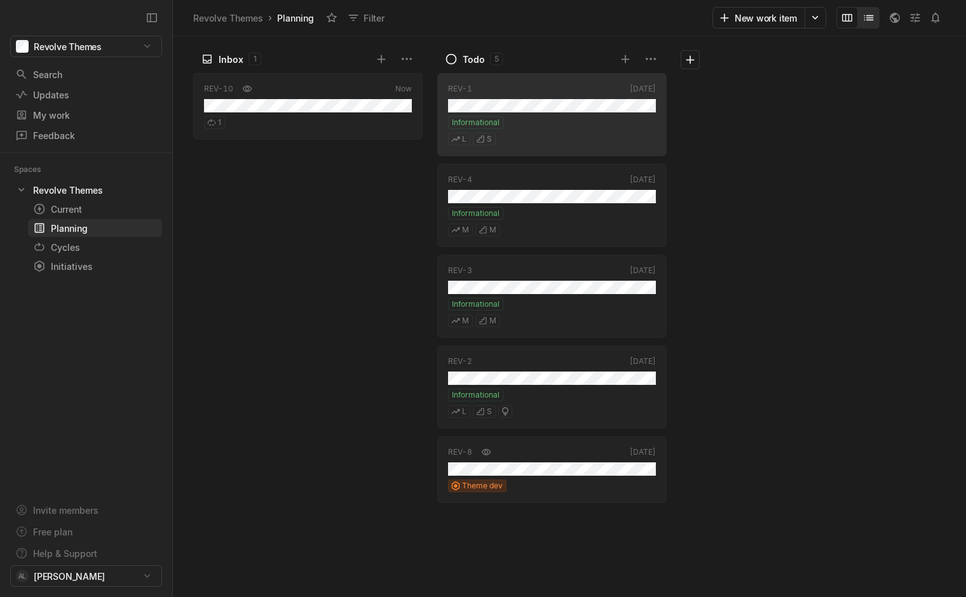
click at [873, 18] on icon "Change to mode list_view" at bounding box center [868, 17] width 13 height 13
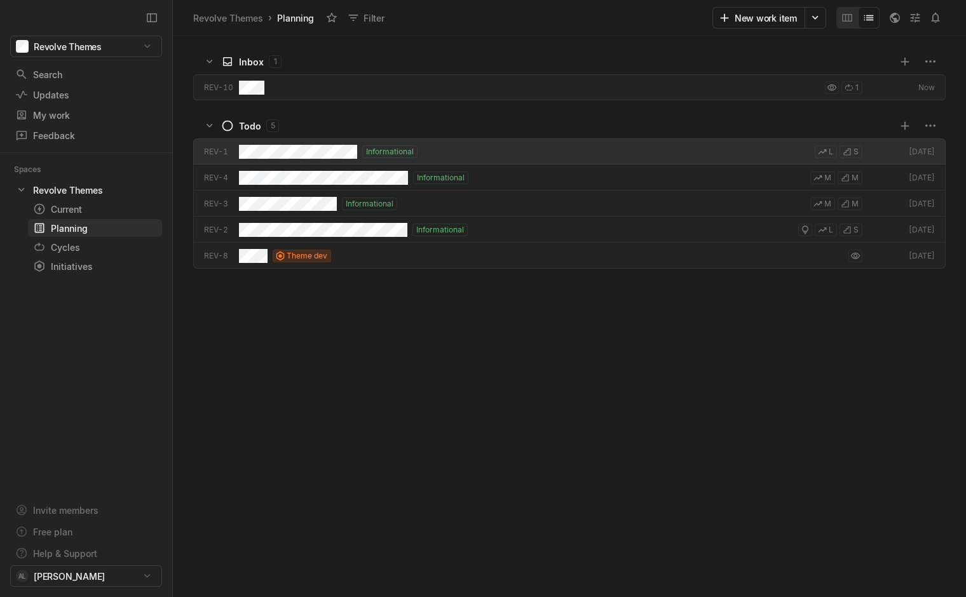
scroll to position [557, 789]
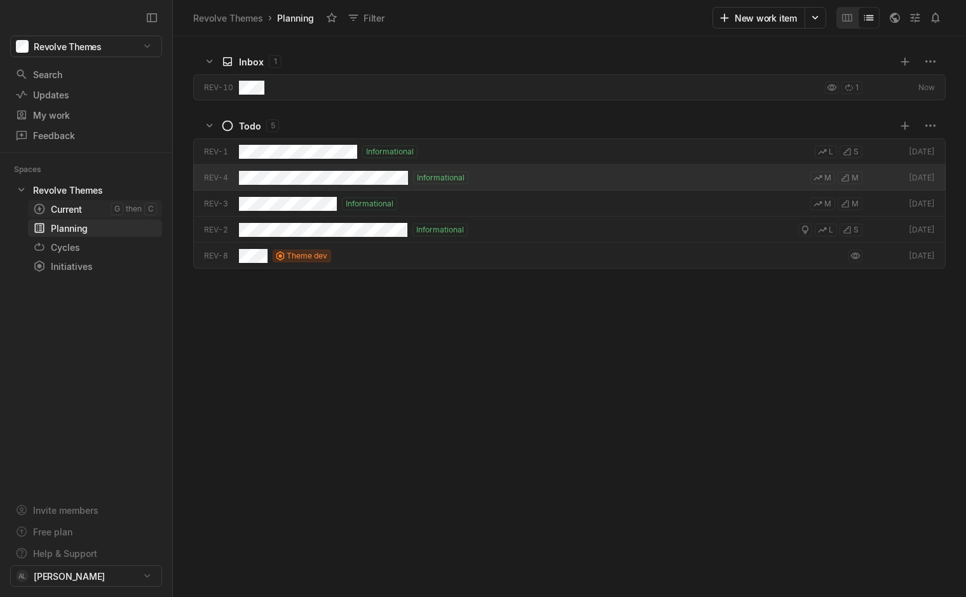
click at [68, 206] on div "Current" at bounding box center [72, 209] width 78 height 13
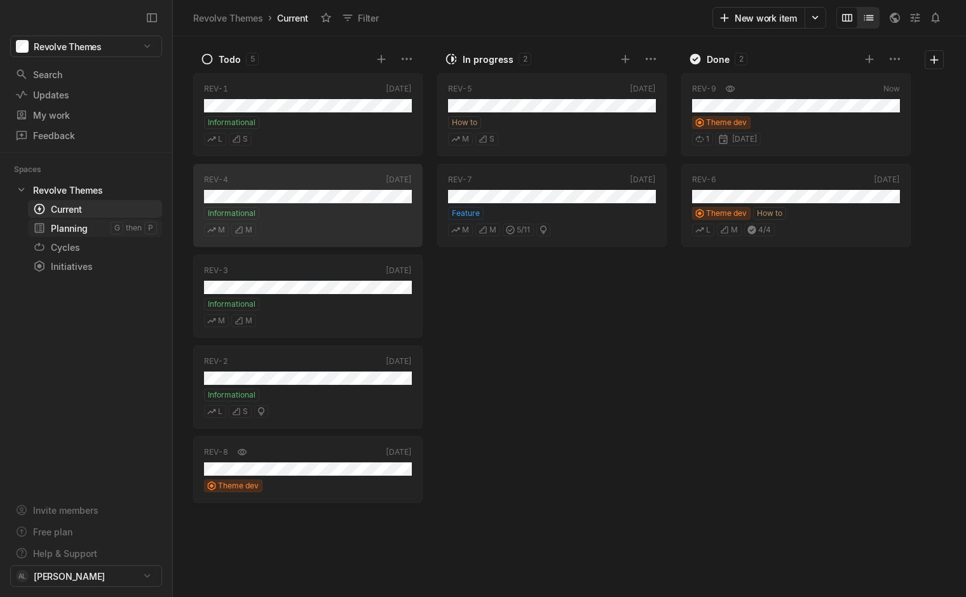
click at [61, 232] on div "Planning" at bounding box center [72, 228] width 78 height 13
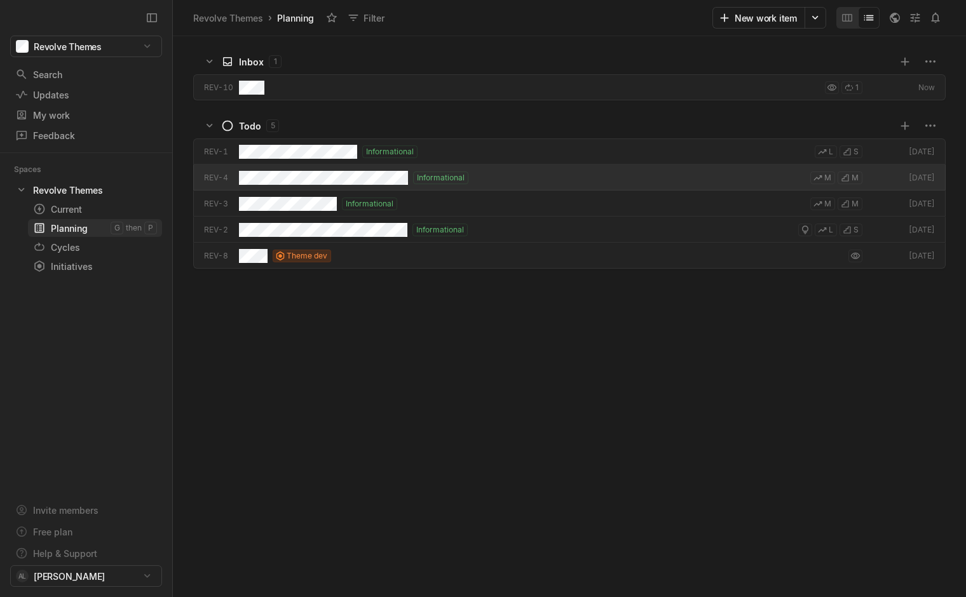
scroll to position [557, 789]
click at [57, 250] on div "Cycles" at bounding box center [63, 247] width 60 height 13
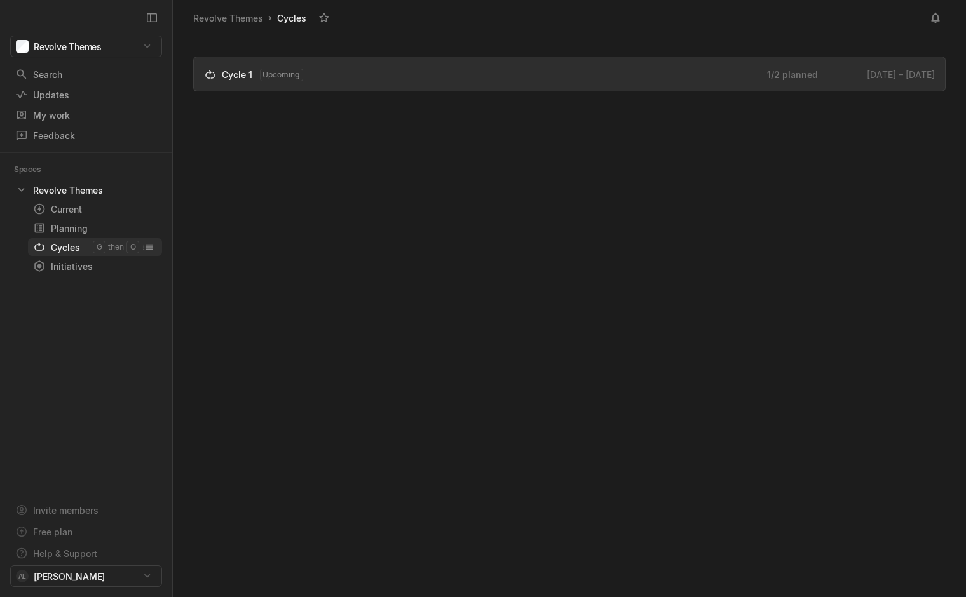
scroll to position [557, 789]
click at [902, 71] on div "grid" at bounding box center [884, 75] width 102 height 20
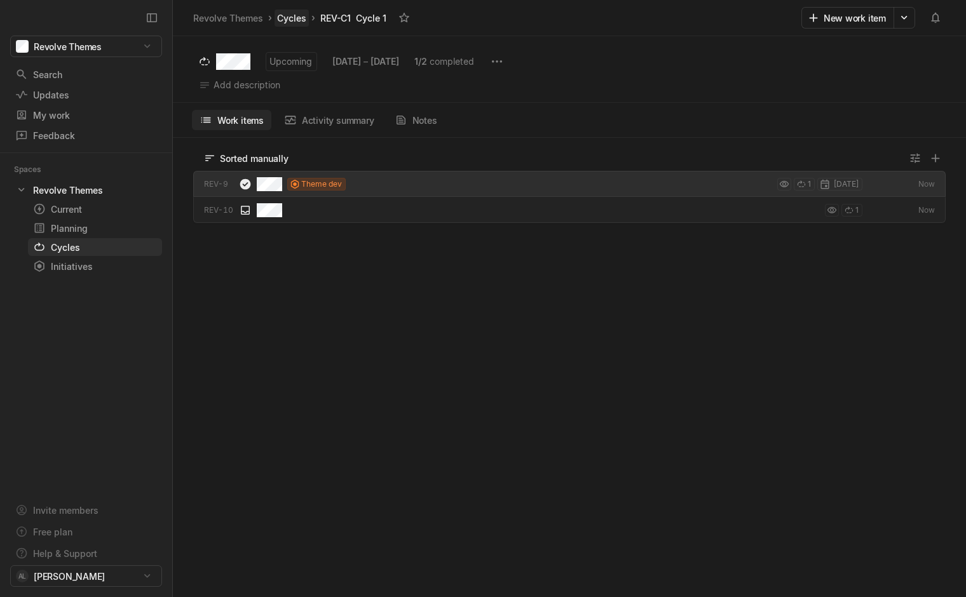
click at [289, 19] on link "Cycles" at bounding box center [291, 18] width 34 height 17
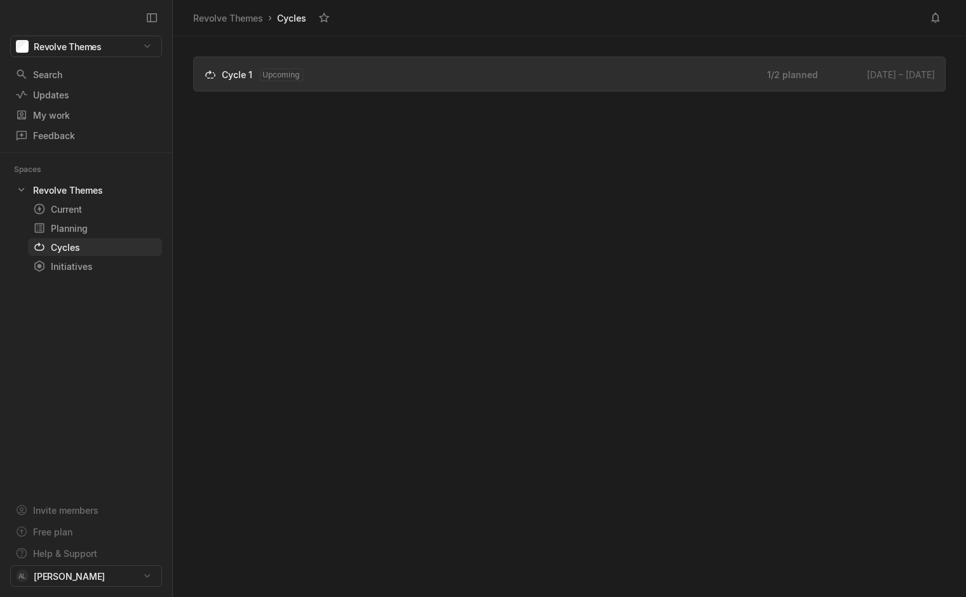
scroll to position [557, 789]
click at [926, 72] on html "Revolve Themes Search / Updates g then u My work = Feedback g then f Spaces Rev…" at bounding box center [483, 298] width 966 height 597
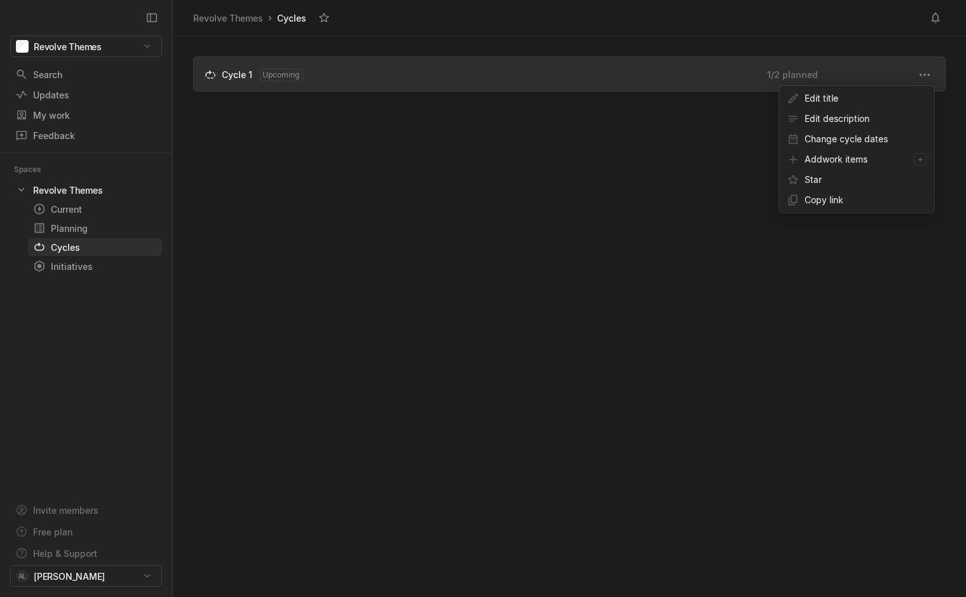
click at [365, 146] on html "Revolve Themes Search / Updates g then u My work = Feedback g then f Spaces Rev…" at bounding box center [483, 298] width 966 height 597
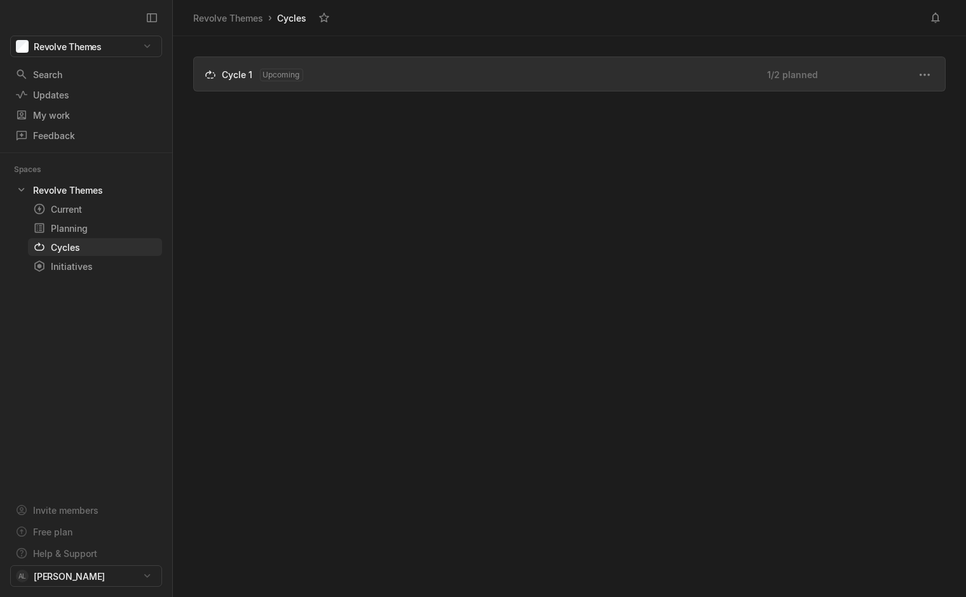
click at [258, 72] on div "Cycle 1 Upcoming" at bounding box center [494, 74] width 545 height 13
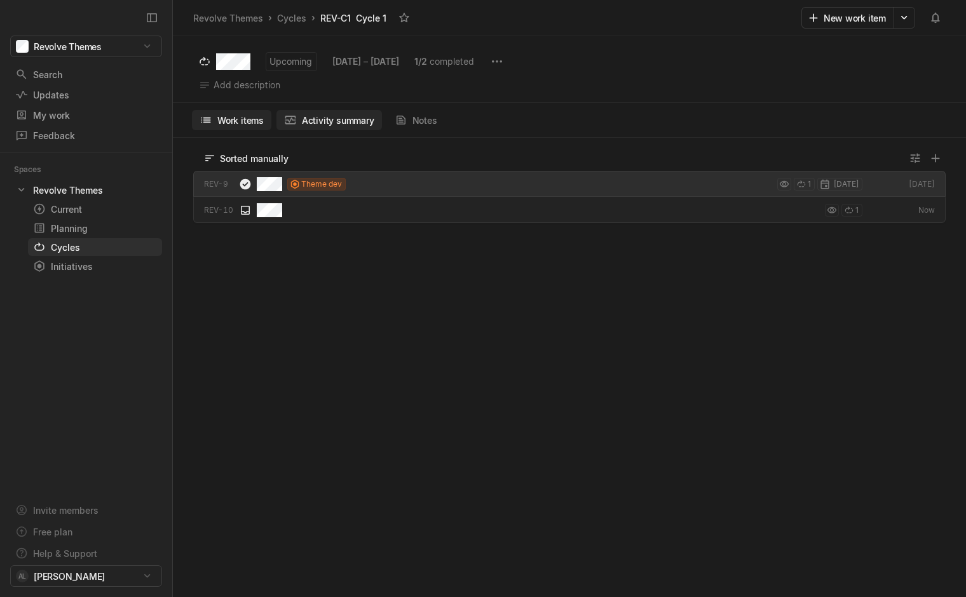
click at [304, 111] on button "Activity summary" at bounding box center [328, 120] width 105 height 20
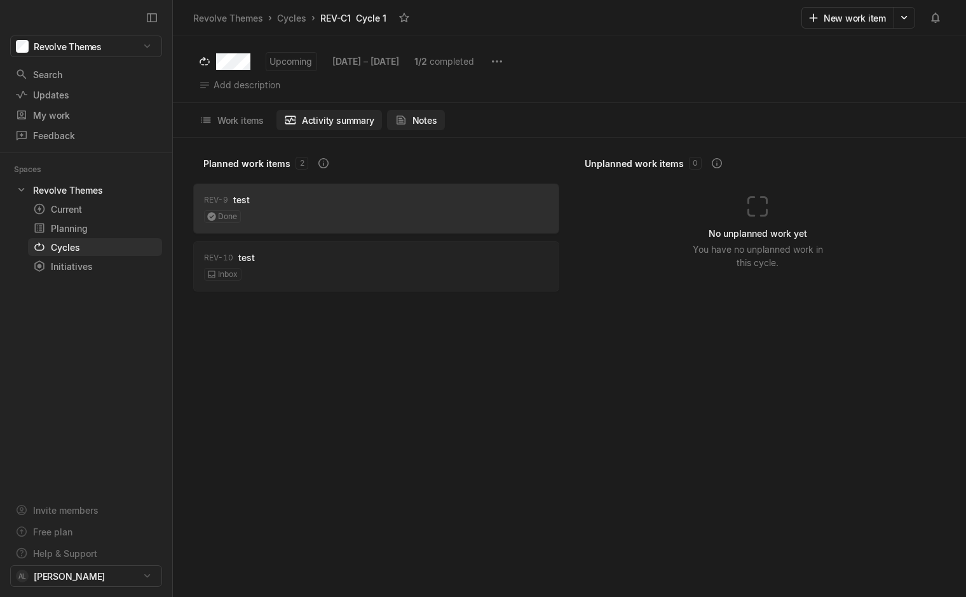
click at [401, 120] on icon at bounding box center [400, 120] width 9 height 9
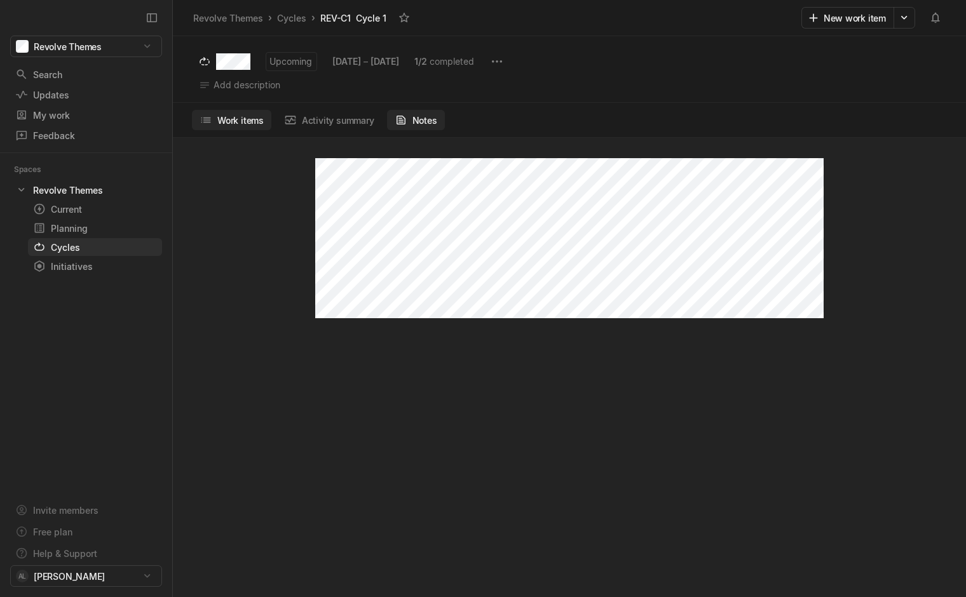
click at [236, 119] on button "Work items" at bounding box center [231, 120] width 79 height 20
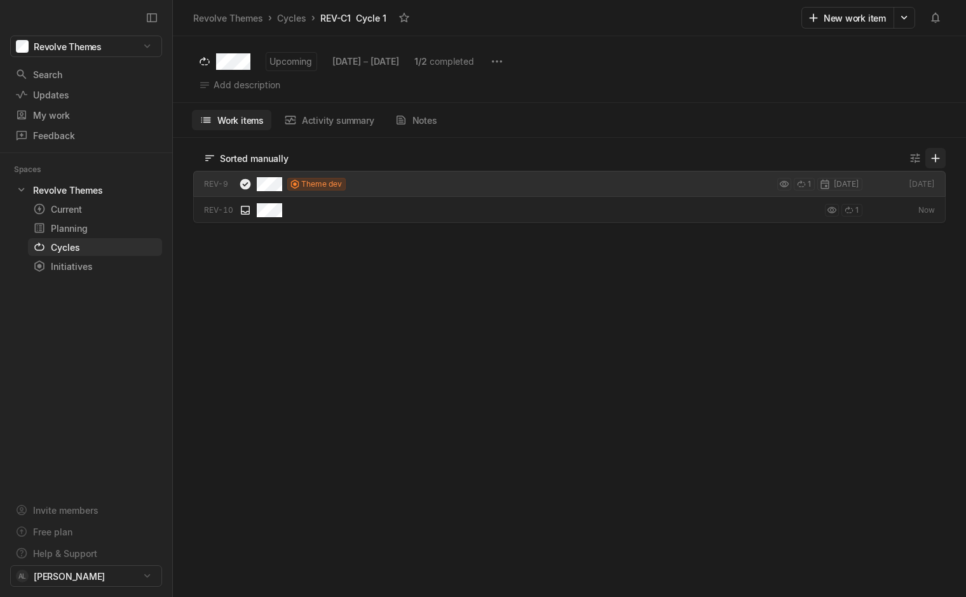
click at [939, 159] on icon at bounding box center [935, 158] width 13 height 13
click at [486, 62] on html "Revolve Themes Search / Updates g then u My work = Feedback g then f Spaces Rev…" at bounding box center [483, 298] width 966 height 597
click at [553, 69] on html "Revolve Themes Search / Updates g then u My work = Feedback g then f Spaces Rev…" at bounding box center [483, 298] width 966 height 597
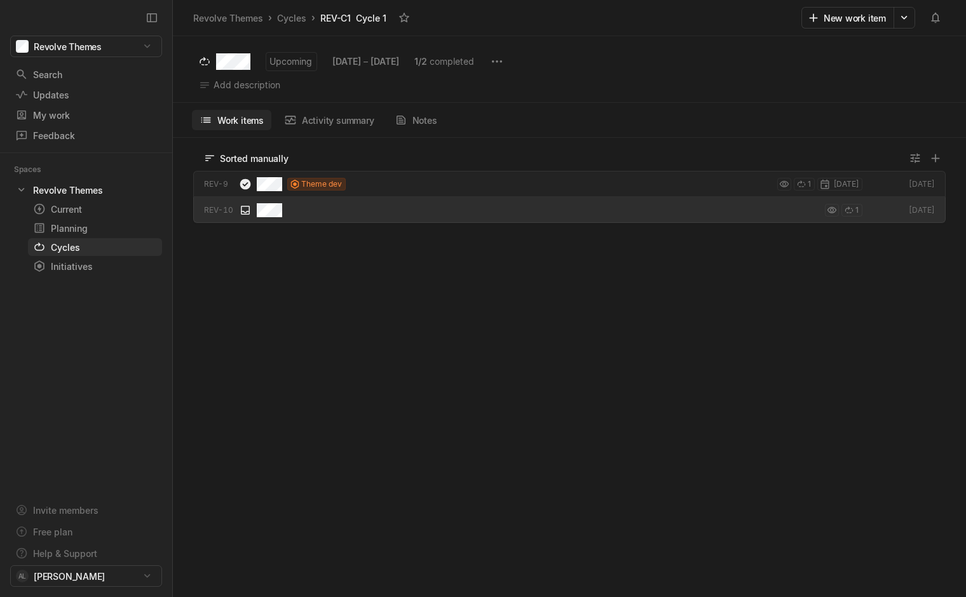
click at [210, 159] on icon at bounding box center [209, 158] width 13 height 13
click at [234, 295] on div "Upcoming [DATE] – [DATE] 1 / 2 completed Add description Work items Activity su…" at bounding box center [569, 324] width 793 height 546
click at [63, 74] on div "Search" at bounding box center [79, 74] width 129 height 13
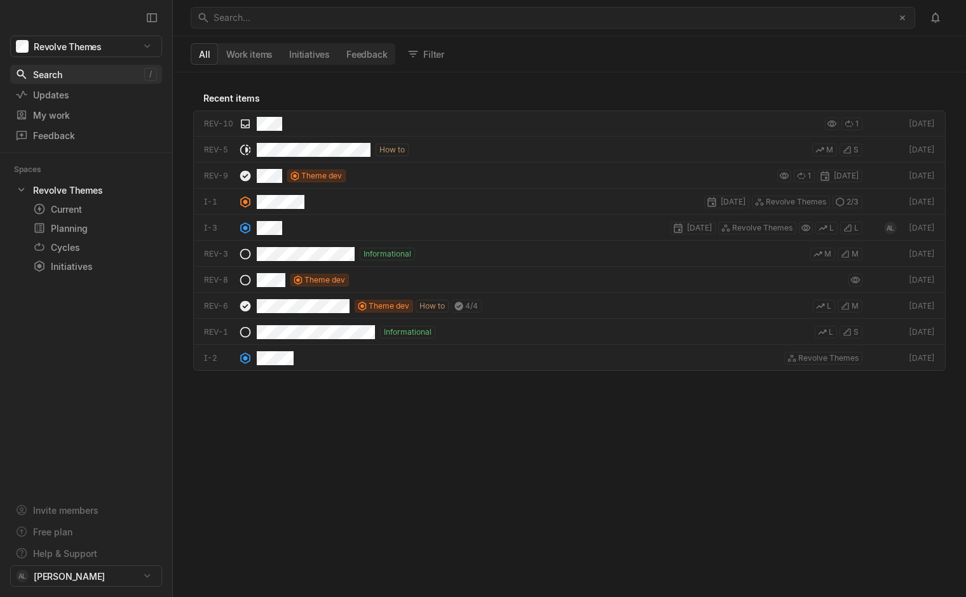
scroll to position [521, 789]
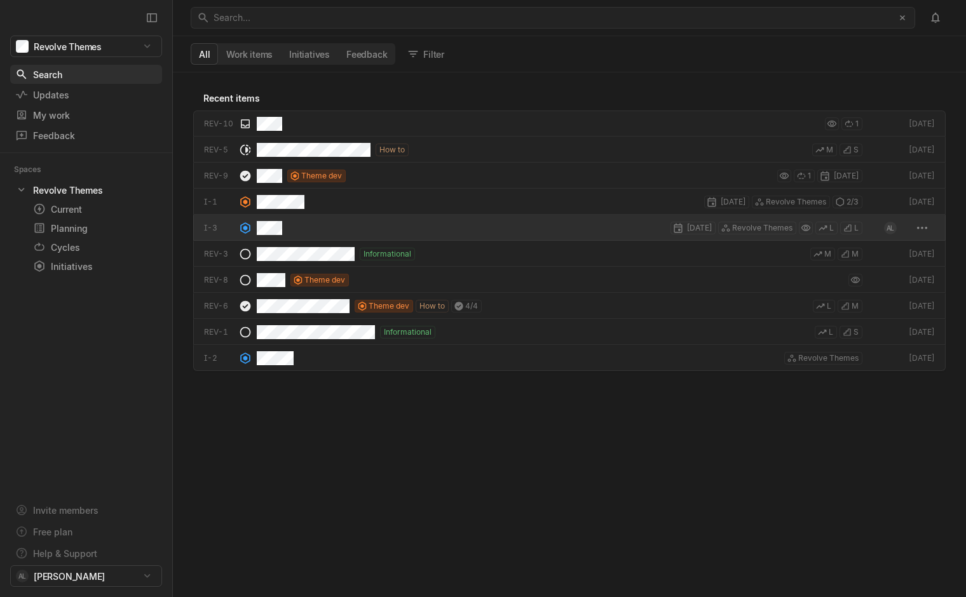
click at [421, 229] on div "[DATE] Revolve Themes L L" at bounding box center [560, 228] width 606 height 26
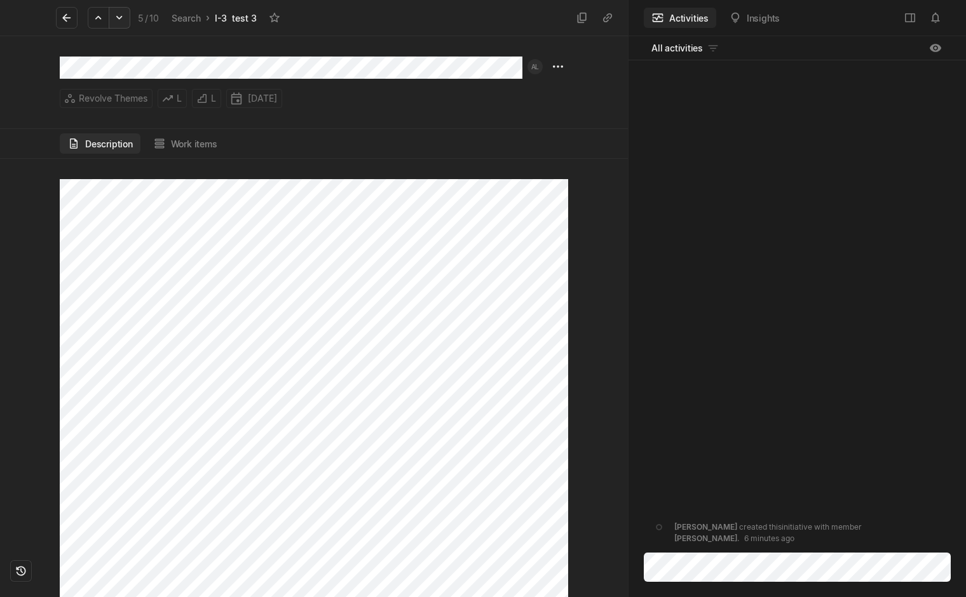
click at [114, 17] on icon at bounding box center [119, 17] width 13 height 13
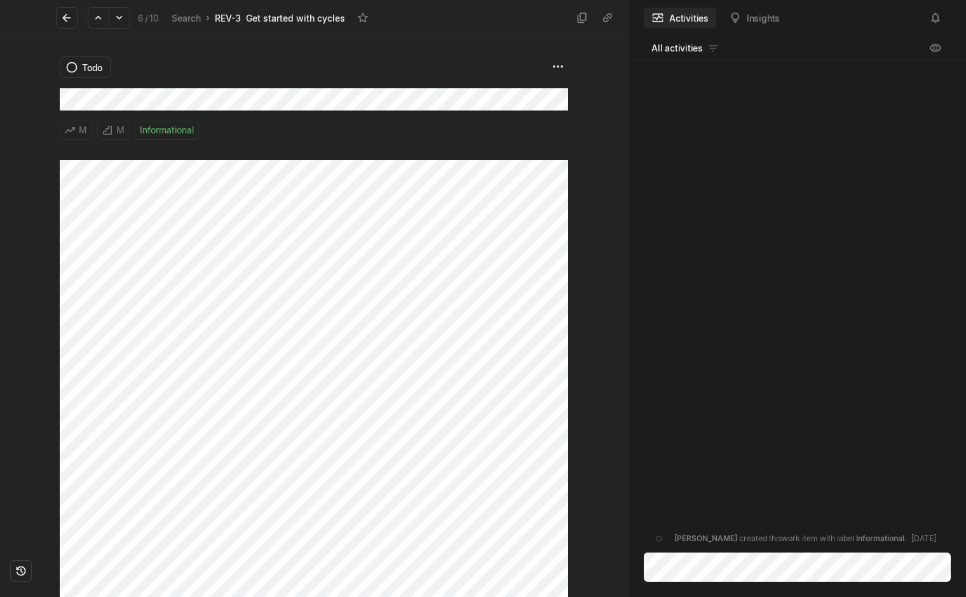
click at [114, 17] on icon at bounding box center [119, 17] width 13 height 13
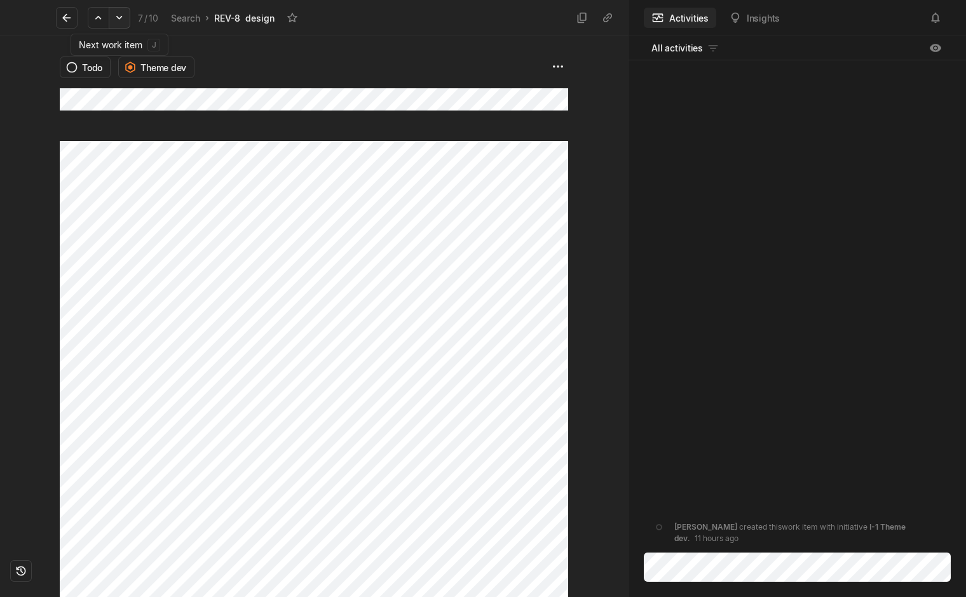
click at [114, 17] on icon at bounding box center [119, 17] width 13 height 13
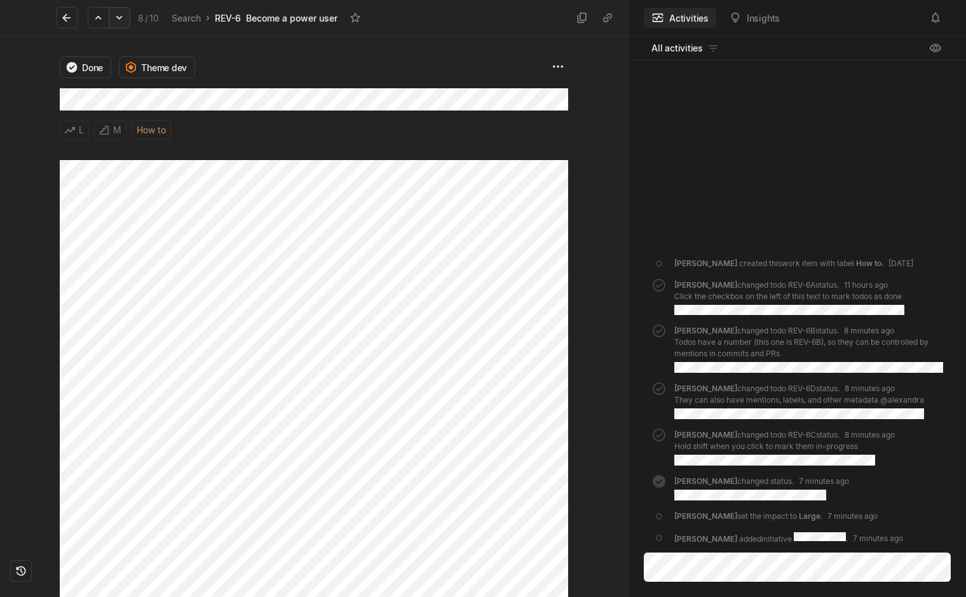
click at [115, 17] on icon at bounding box center [119, 17] width 13 height 13
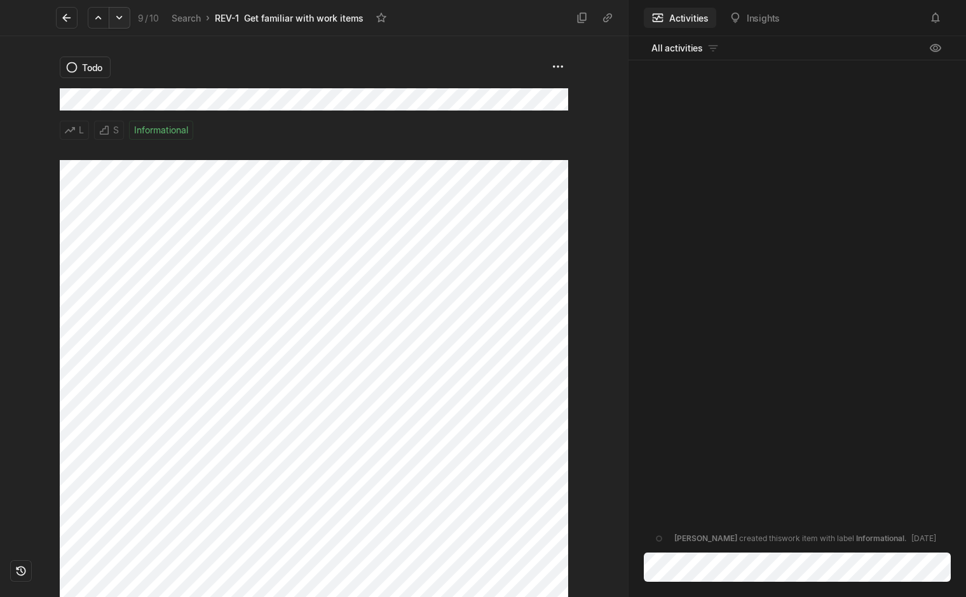
click at [115, 17] on icon at bounding box center [119, 17] width 13 height 13
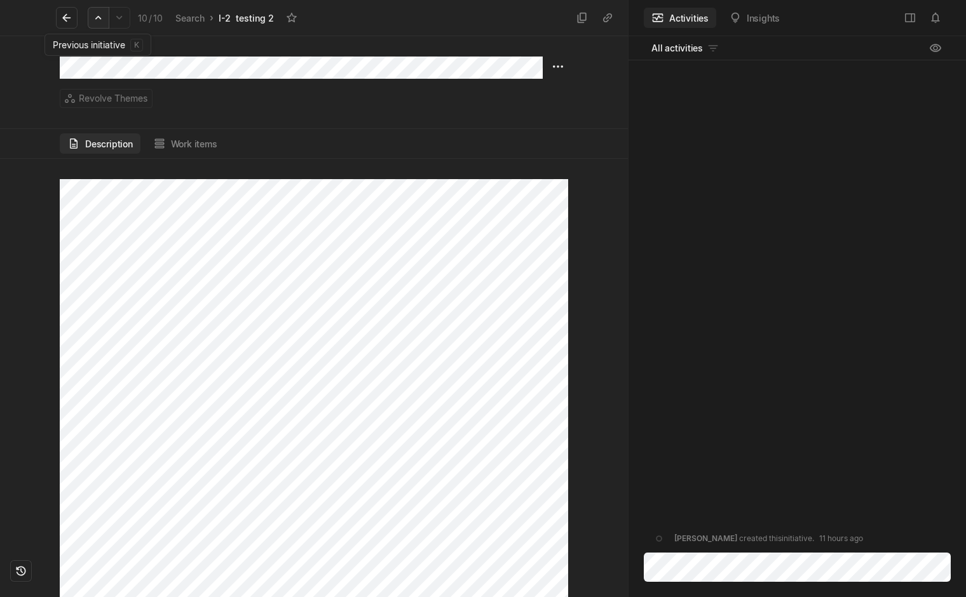
click at [100, 19] on icon at bounding box center [98, 18] width 6 height 4
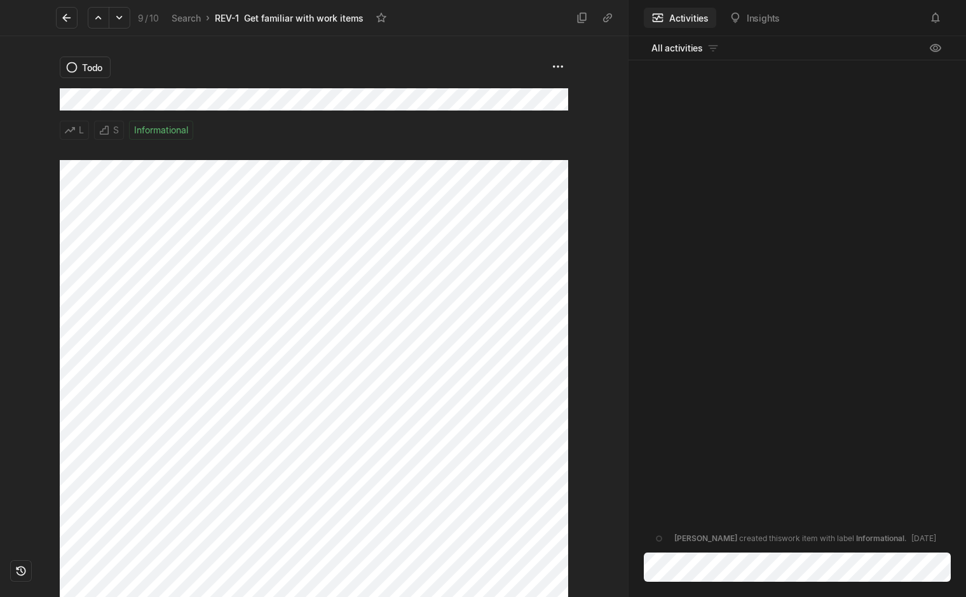
click at [100, 19] on icon at bounding box center [98, 18] width 6 height 4
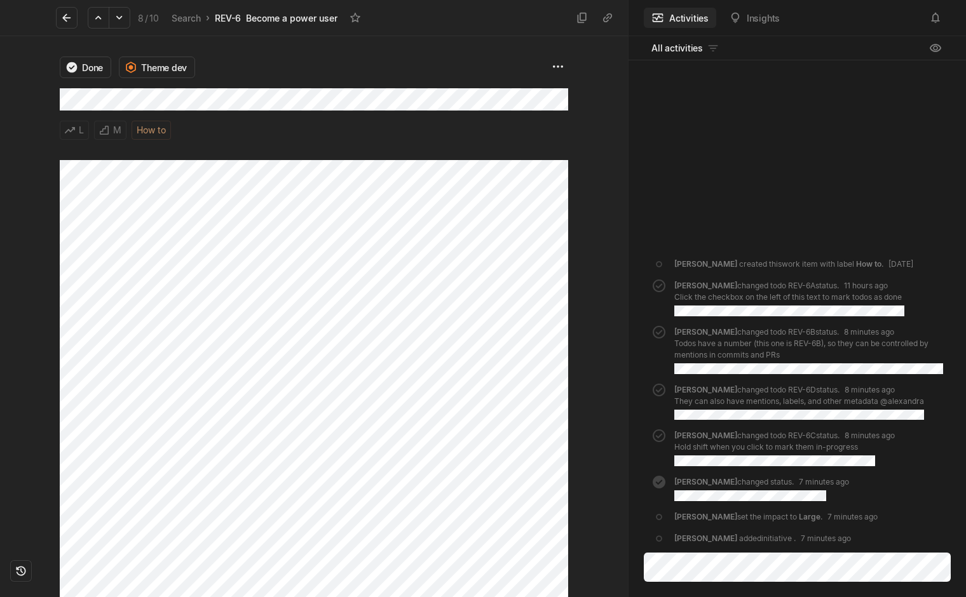
click at [100, 19] on icon at bounding box center [98, 18] width 6 height 4
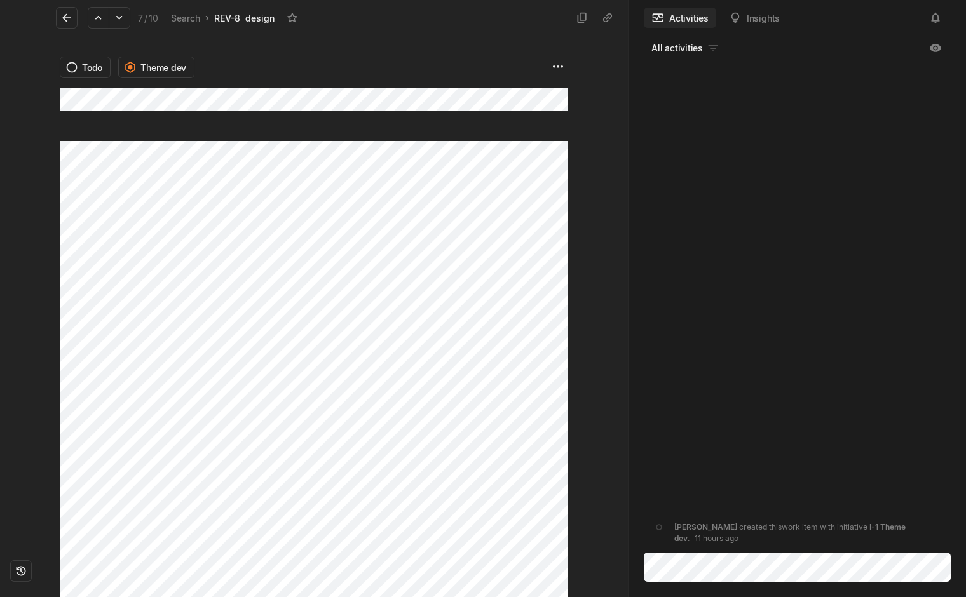
click at [100, 19] on icon at bounding box center [98, 18] width 6 height 4
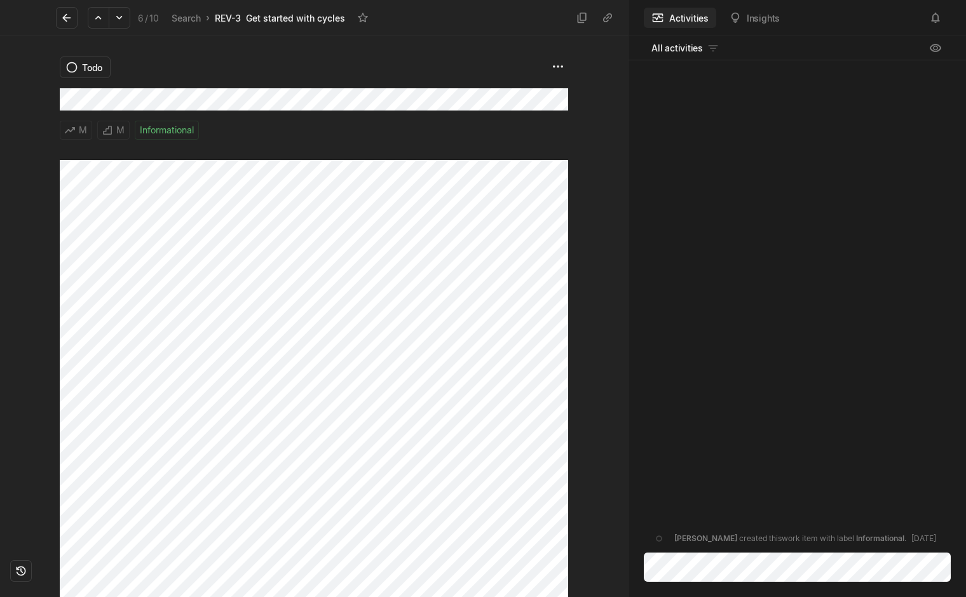
click at [100, 19] on icon at bounding box center [98, 18] width 6 height 4
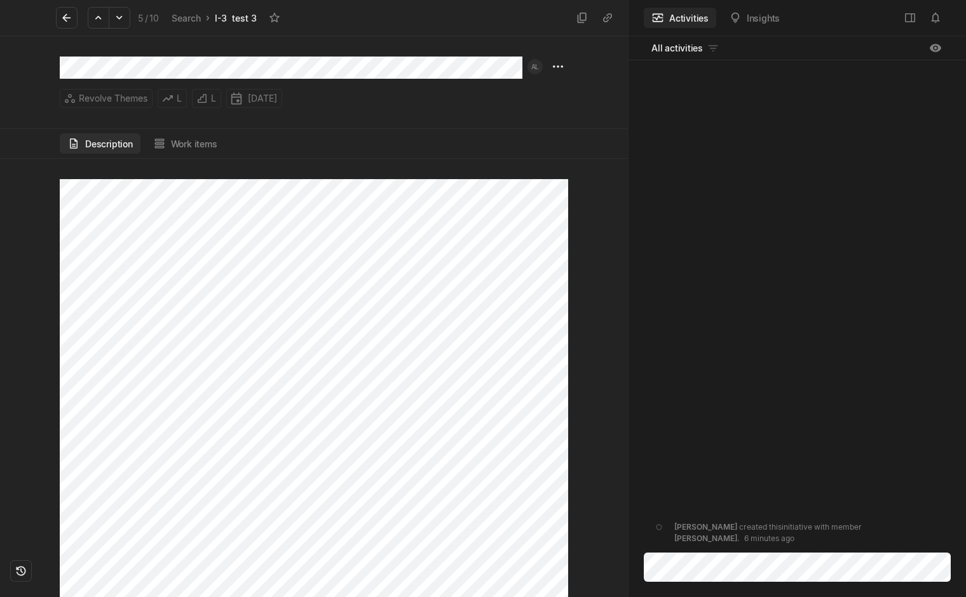
click at [100, 19] on icon at bounding box center [98, 18] width 6 height 4
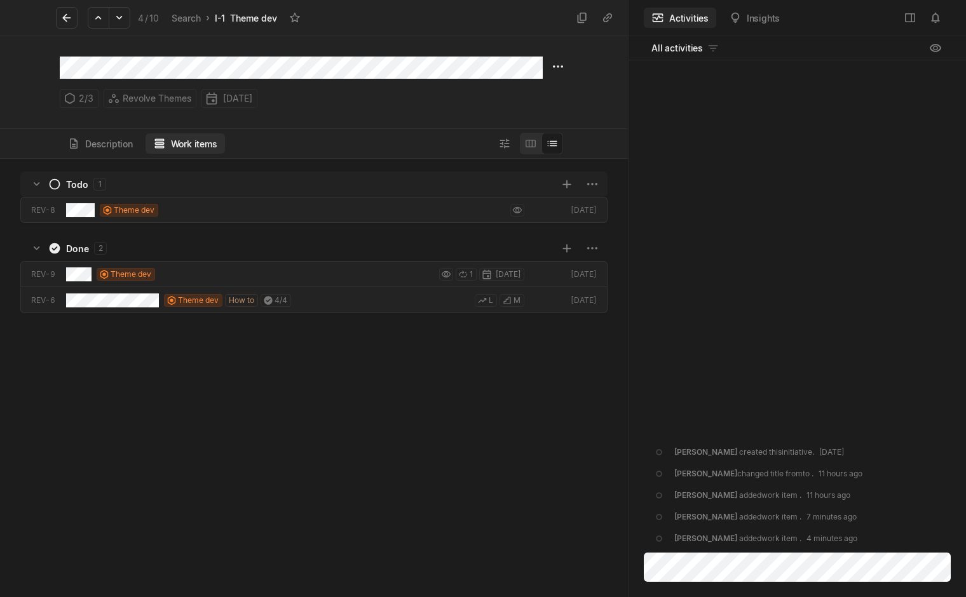
scroll to position [435, 624]
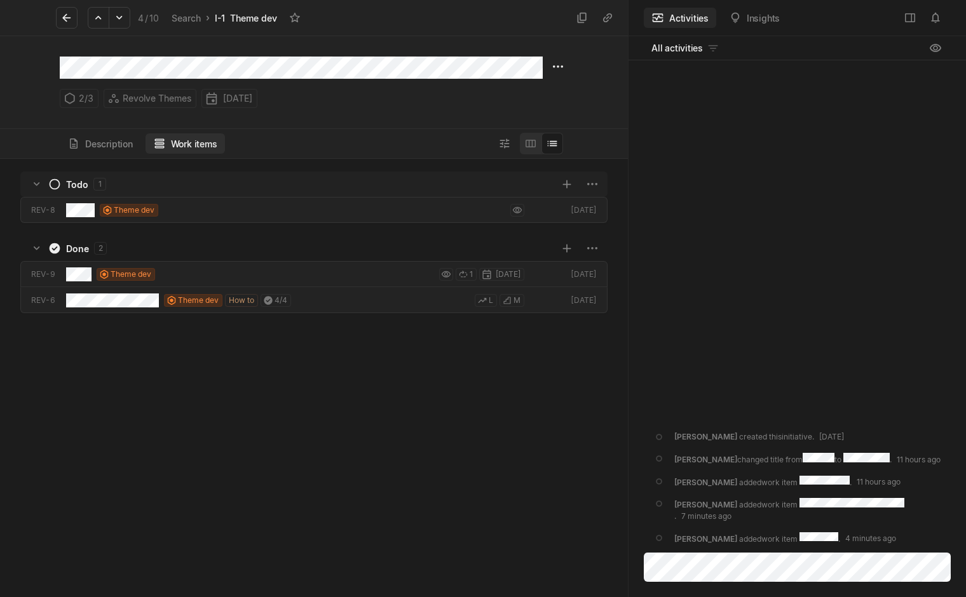
click at [100, 19] on icon at bounding box center [98, 18] width 6 height 4
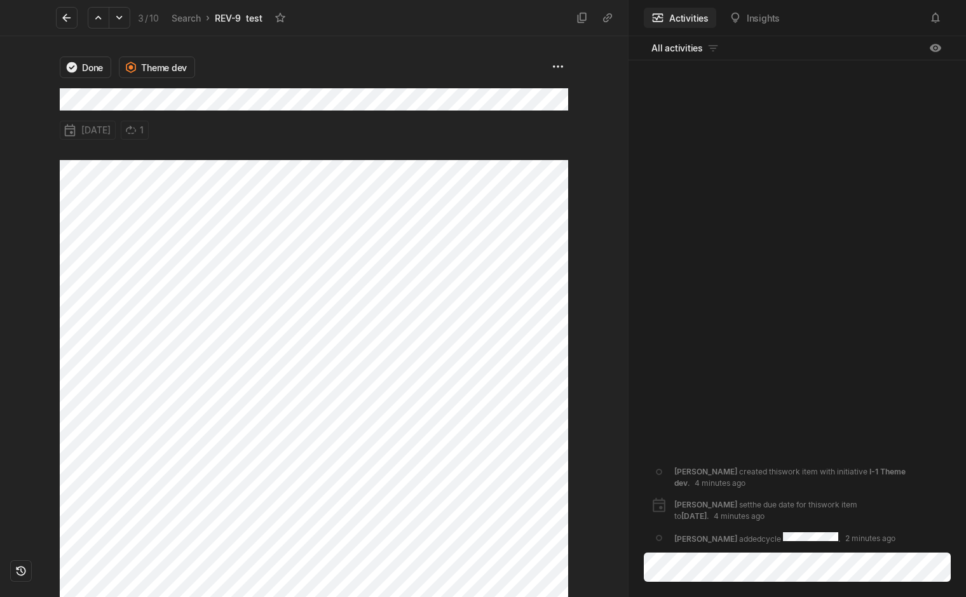
click at [100, 19] on icon at bounding box center [98, 18] width 6 height 4
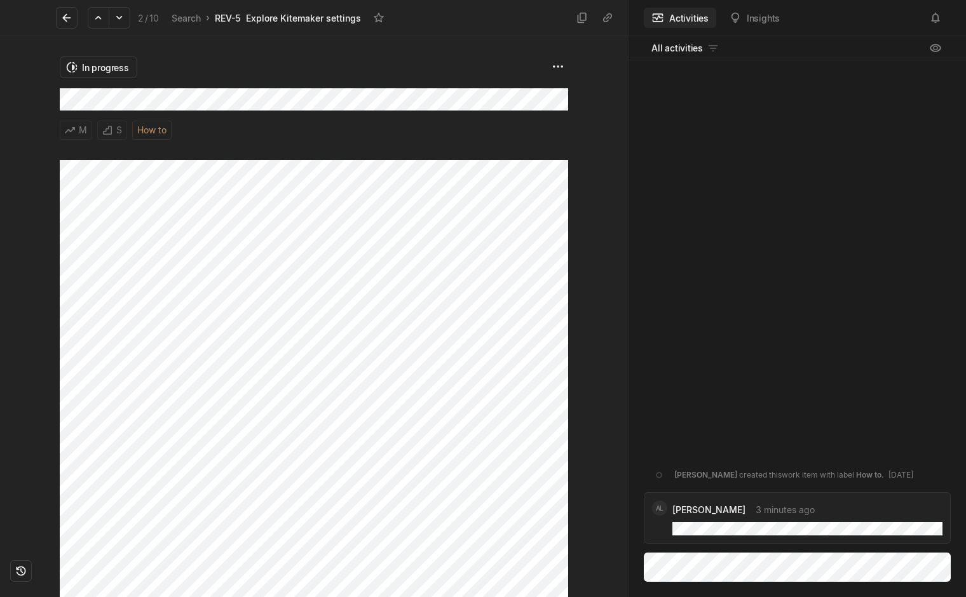
click at [100, 19] on icon at bounding box center [98, 18] width 6 height 4
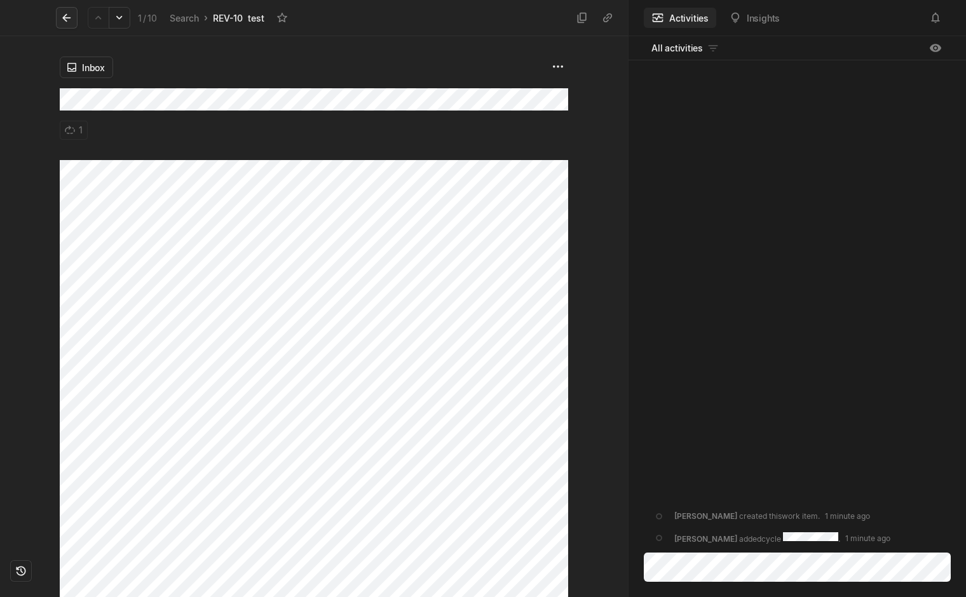
click at [62, 20] on icon at bounding box center [66, 17] width 13 height 13
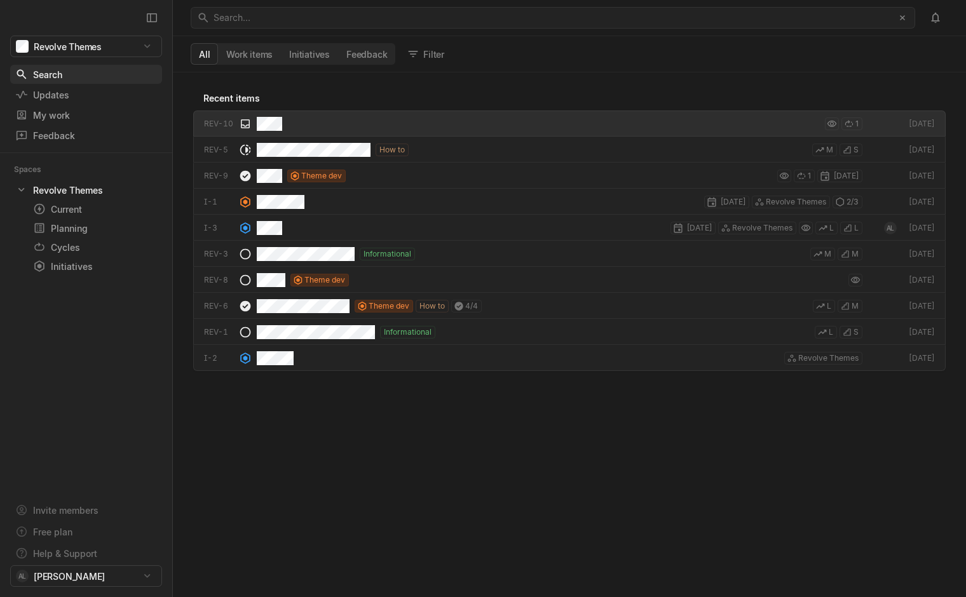
scroll to position [521, 789]
click at [267, 57] on button "Work items" at bounding box center [249, 54] width 63 height 20
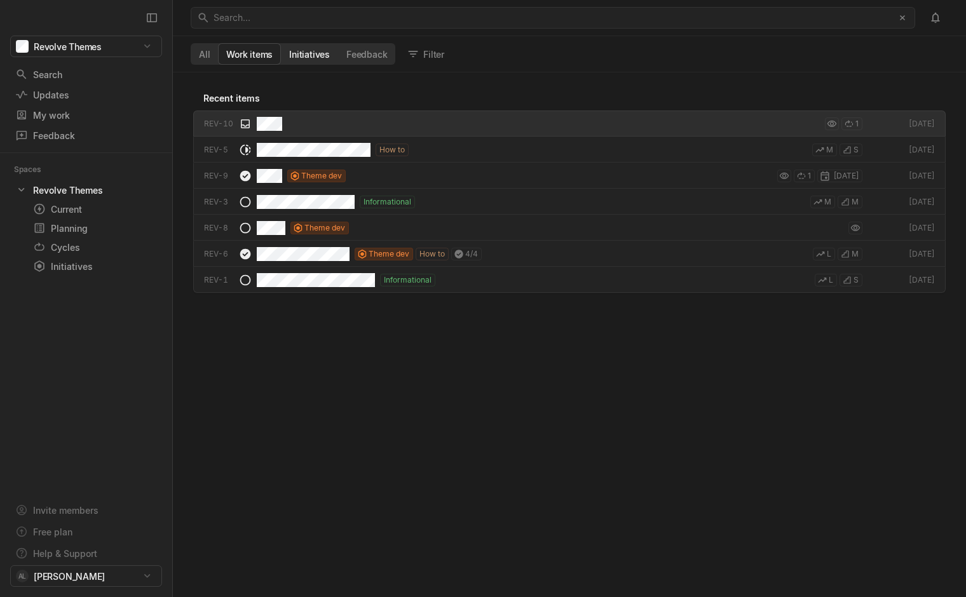
click at [301, 57] on button "Initiatives" at bounding box center [309, 54] width 57 height 20
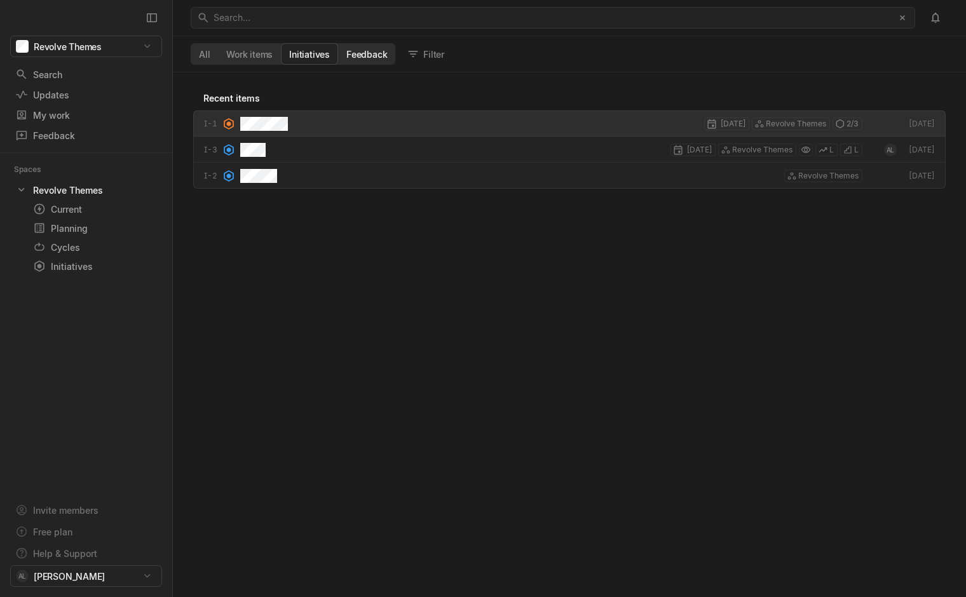
click at [361, 55] on button "Feedback" at bounding box center [366, 54] width 57 height 20
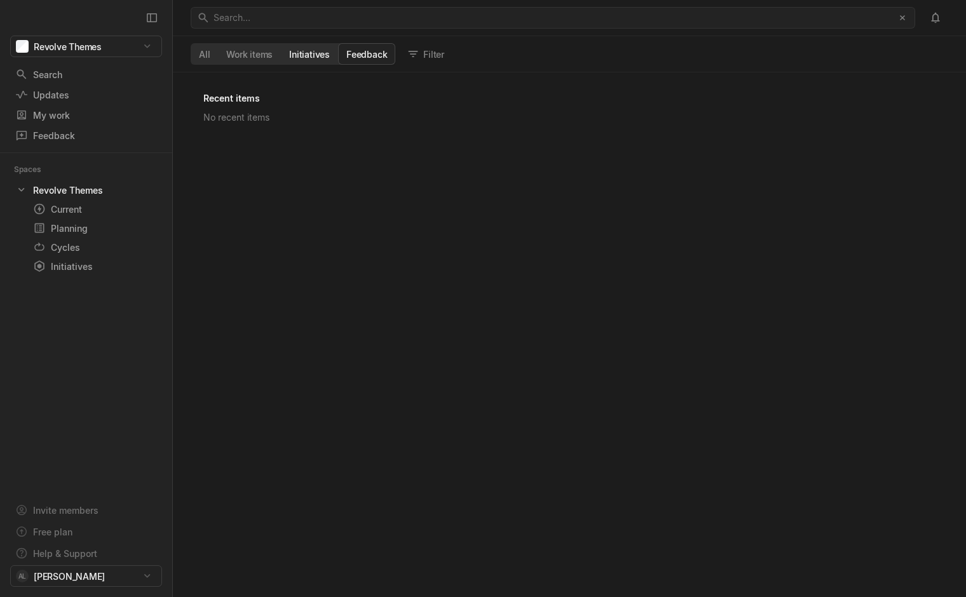
click at [324, 55] on button "Initiatives" at bounding box center [309, 54] width 57 height 20
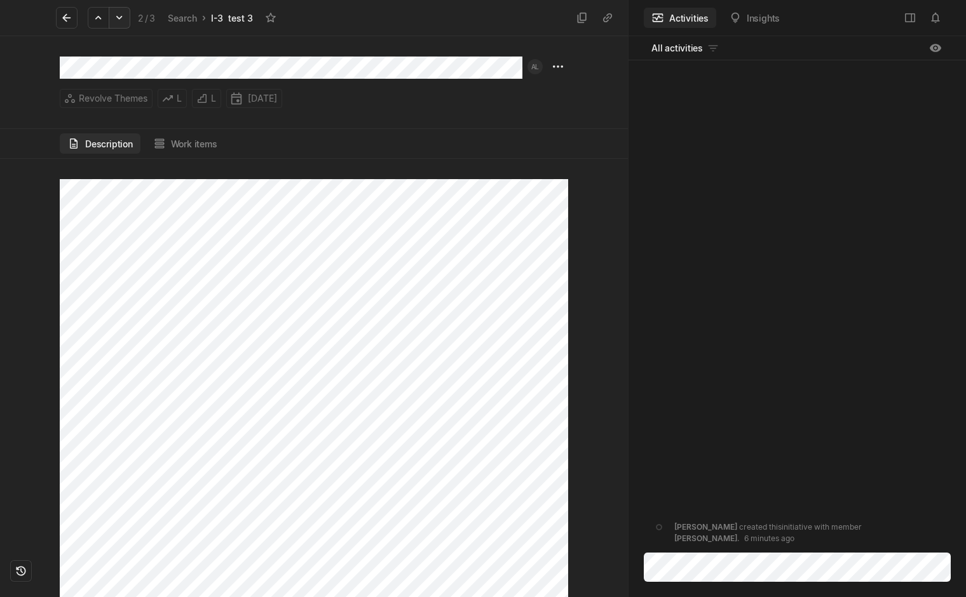
click at [123, 20] on icon at bounding box center [119, 17] width 13 height 13
click at [104, 15] on icon at bounding box center [98, 17] width 13 height 13
click at [67, 17] on icon at bounding box center [66, 17] width 13 height 13
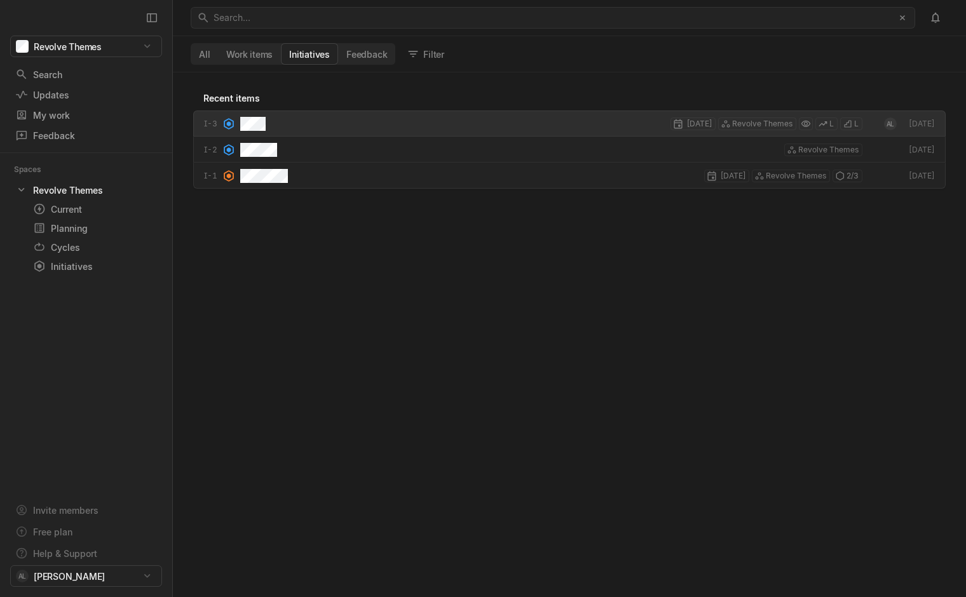
scroll to position [521, 789]
click at [52, 138] on div "Feedback" at bounding box center [62, 135] width 95 height 13
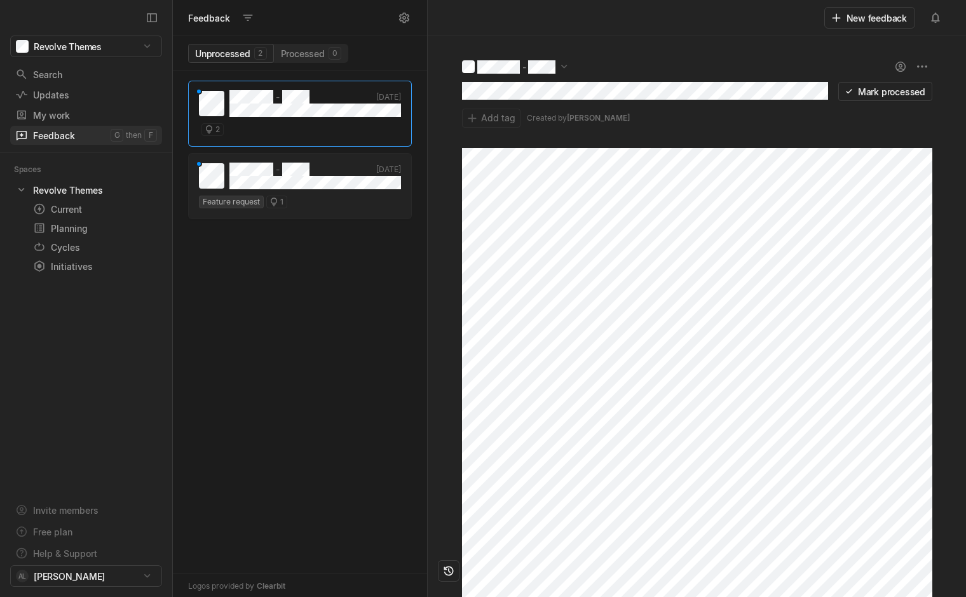
scroll to position [522, 250]
click at [53, 118] on div "My work" at bounding box center [79, 115] width 129 height 13
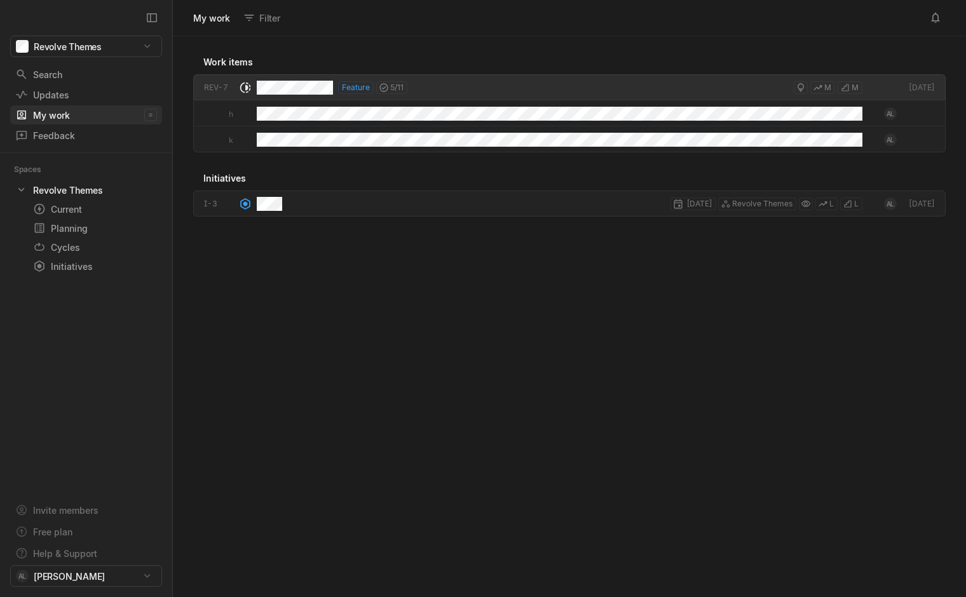
scroll to position [557, 789]
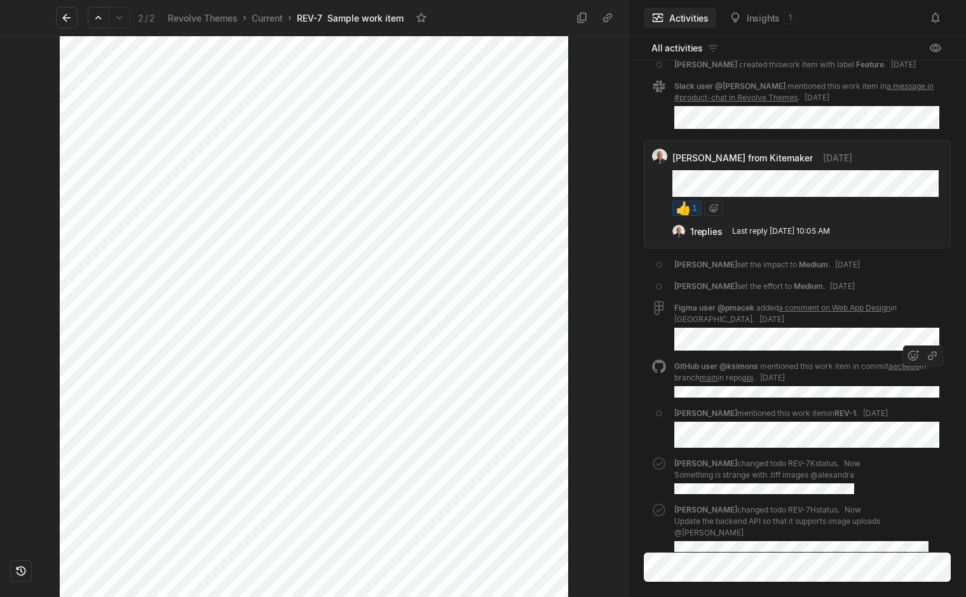
scroll to position [-20, 0]
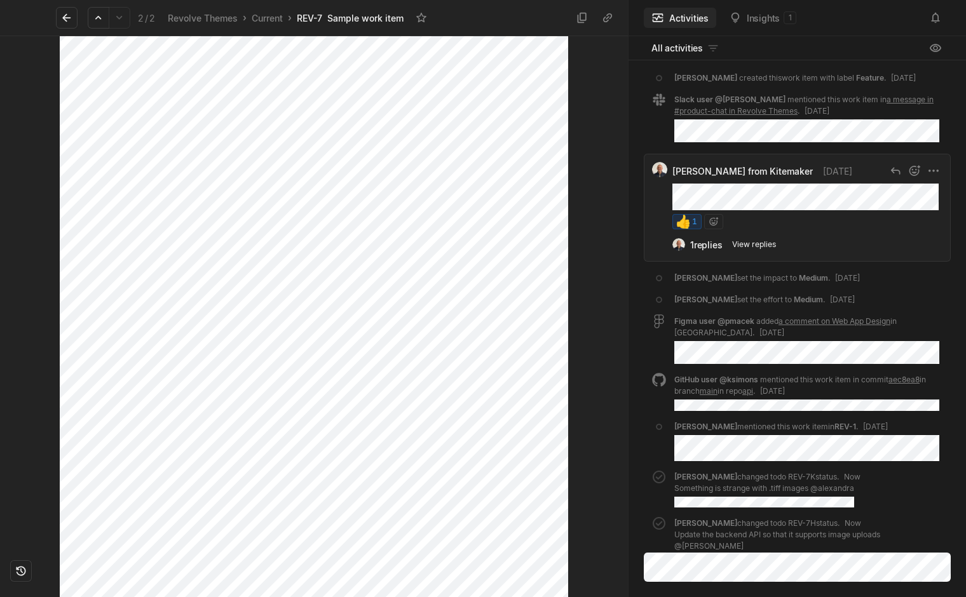
click at [780, 254] on div "1 replies View replies Last reply [DATE] 10:05 AM" at bounding box center [807, 245] width 270 height 18
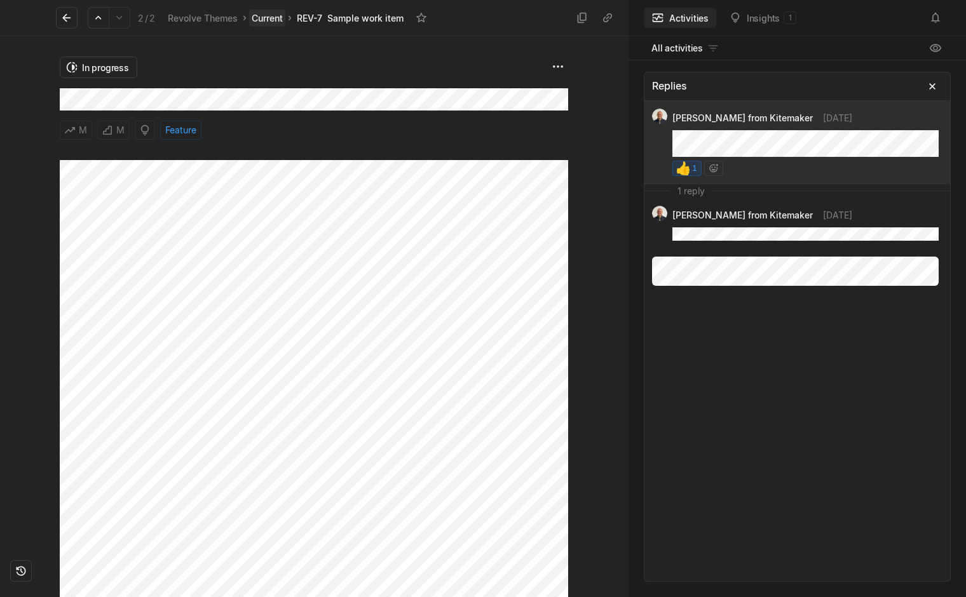
click at [268, 20] on link "Current" at bounding box center [267, 18] width 36 height 17
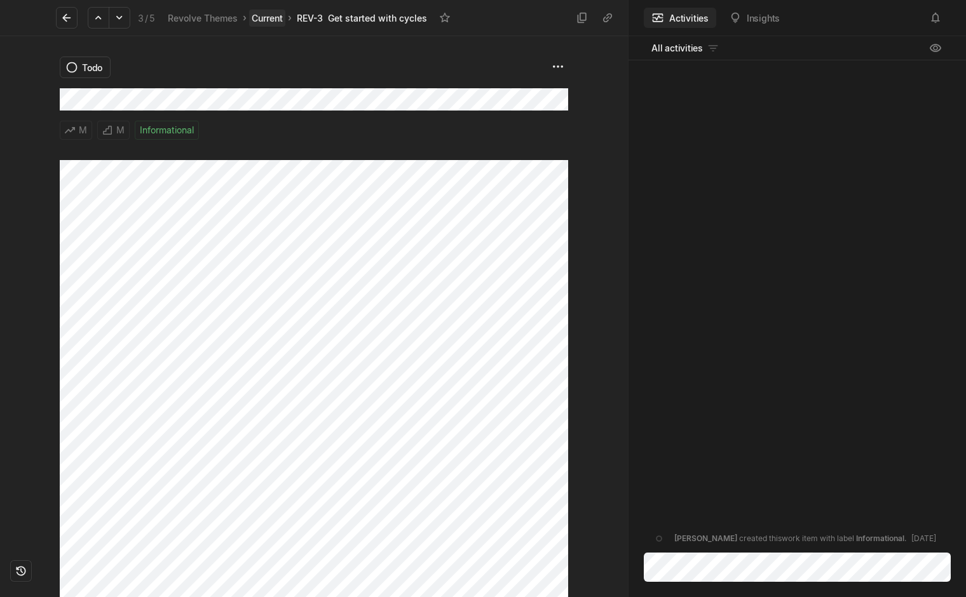
click at [267, 17] on link "Current" at bounding box center [267, 18] width 36 height 17
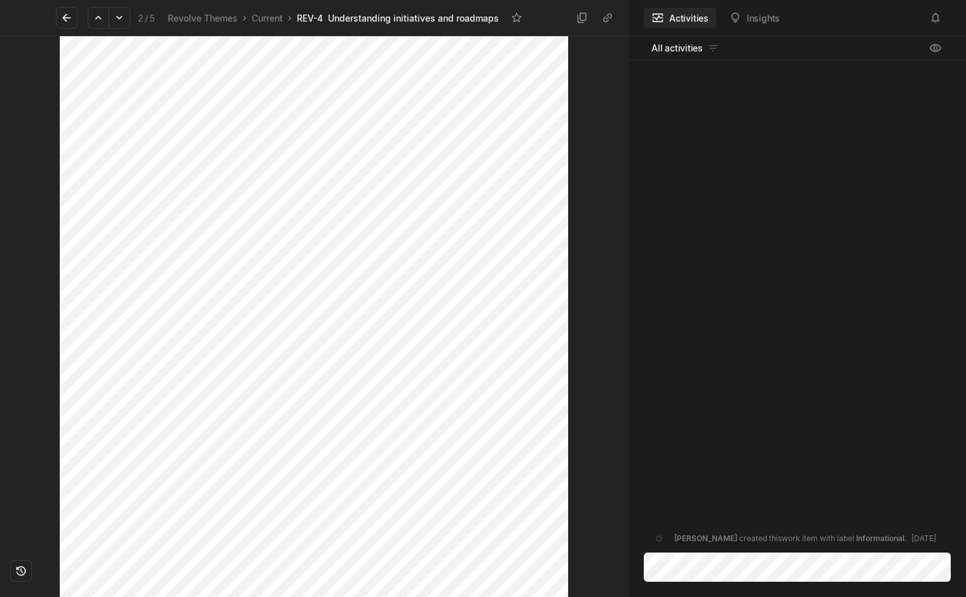
scroll to position [809, 0]
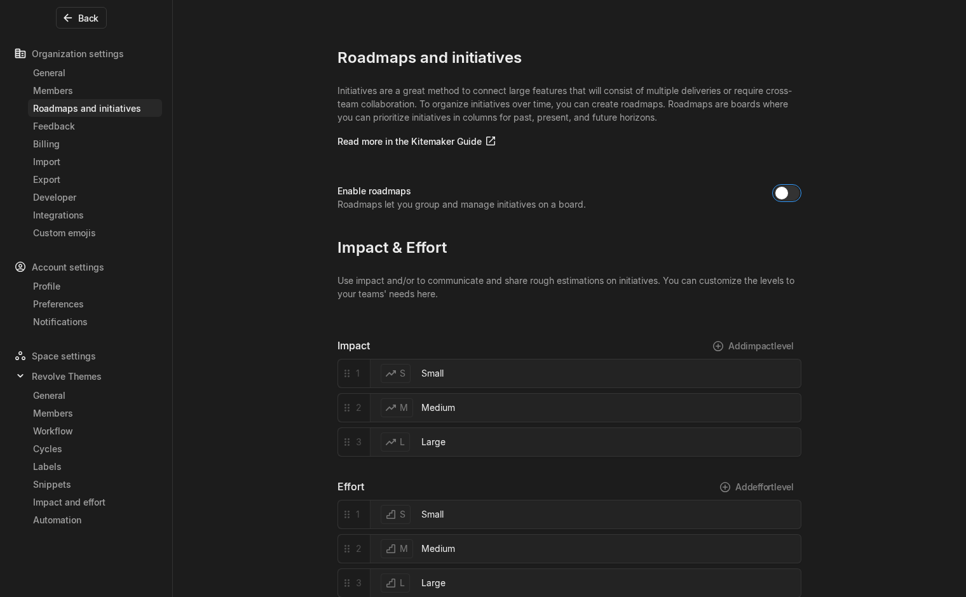
click at [789, 194] on button "button" at bounding box center [786, 193] width 25 height 15
click at [74, 16] on icon at bounding box center [68, 17] width 13 height 13
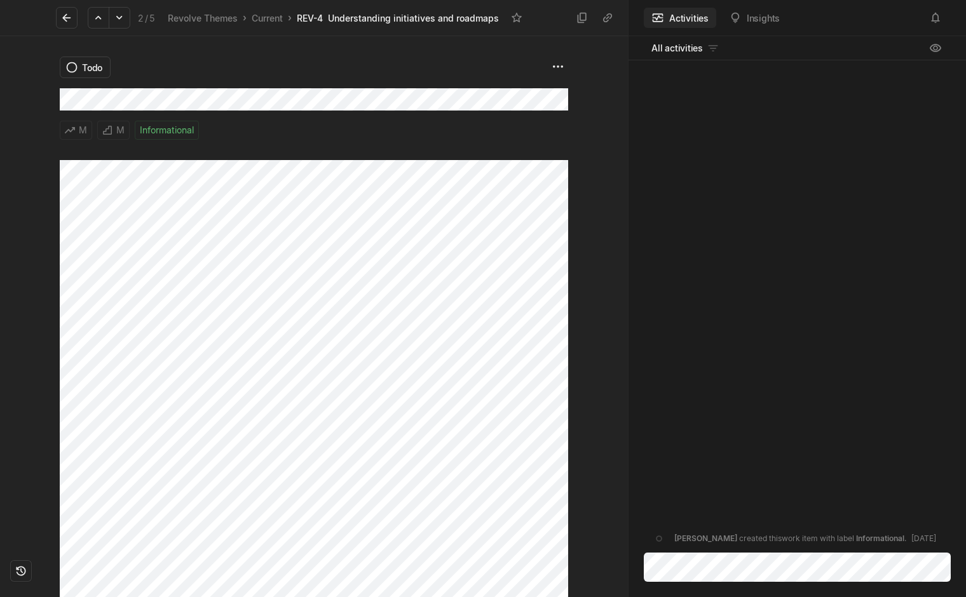
scroll to position [1309, 0]
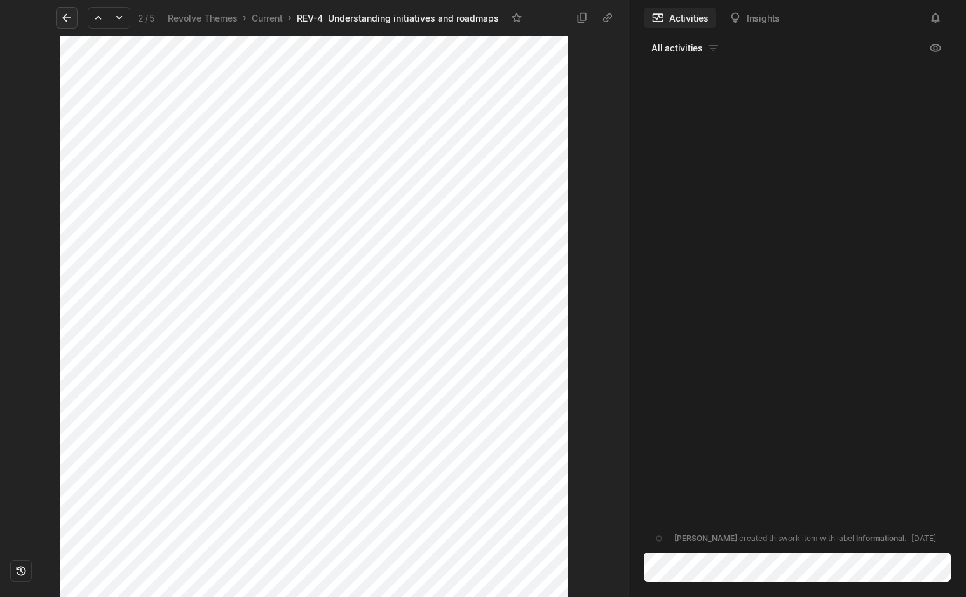
click at [65, 22] on icon at bounding box center [66, 17] width 13 height 13
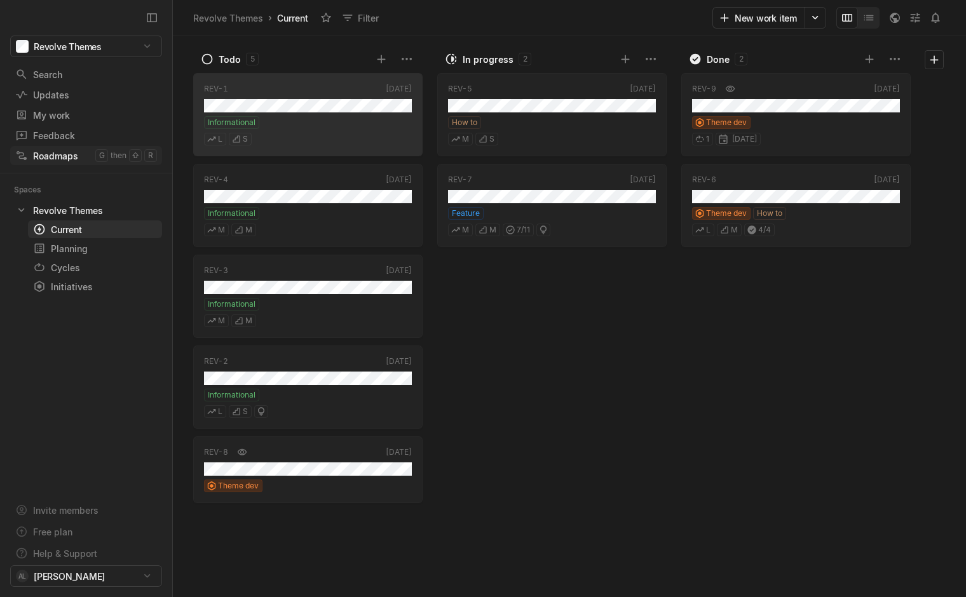
click at [60, 156] on div "Roadmaps" at bounding box center [55, 155] width 80 height 13
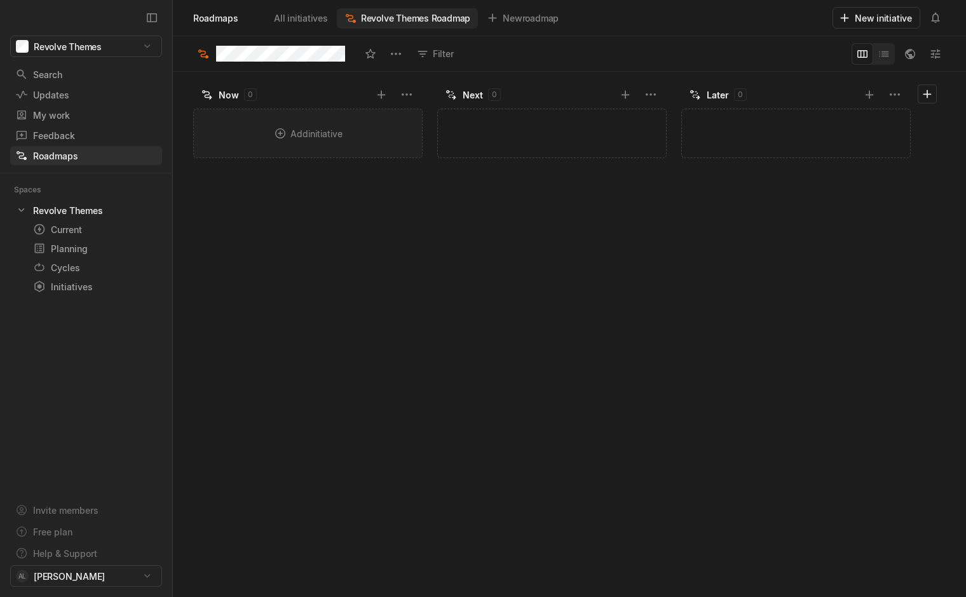
click at [322, 137] on div "Add initiative" at bounding box center [308, 133] width 228 height 48
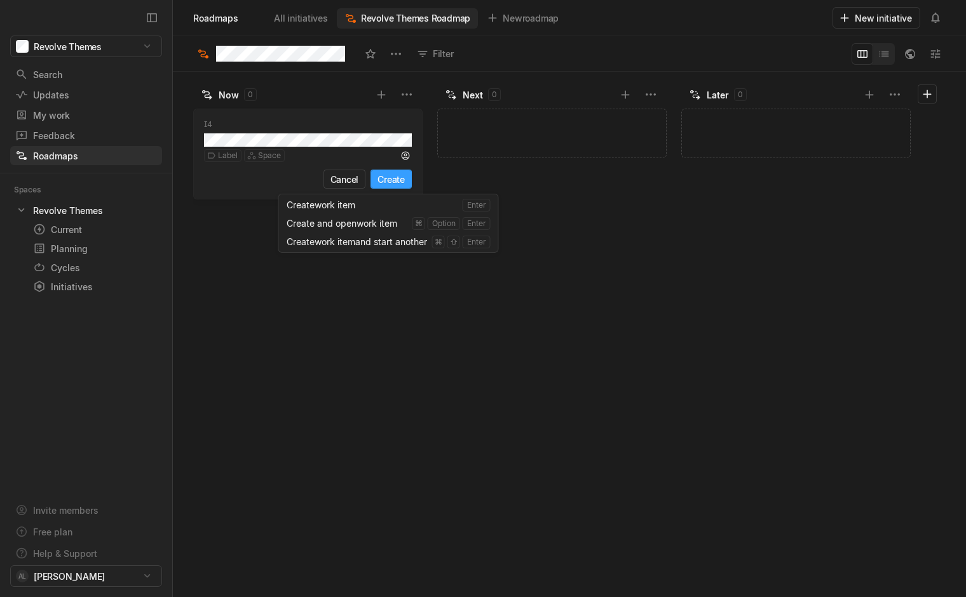
click at [393, 181] on button "Create" at bounding box center [390, 179] width 41 height 19
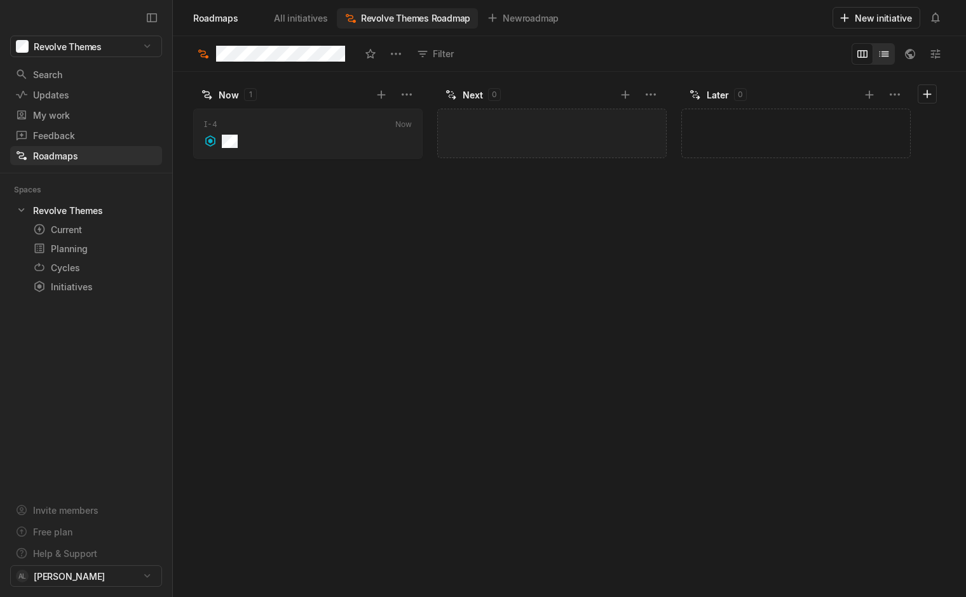
click at [884, 57] on icon "Change to mode list_view" at bounding box center [883, 54] width 13 height 13
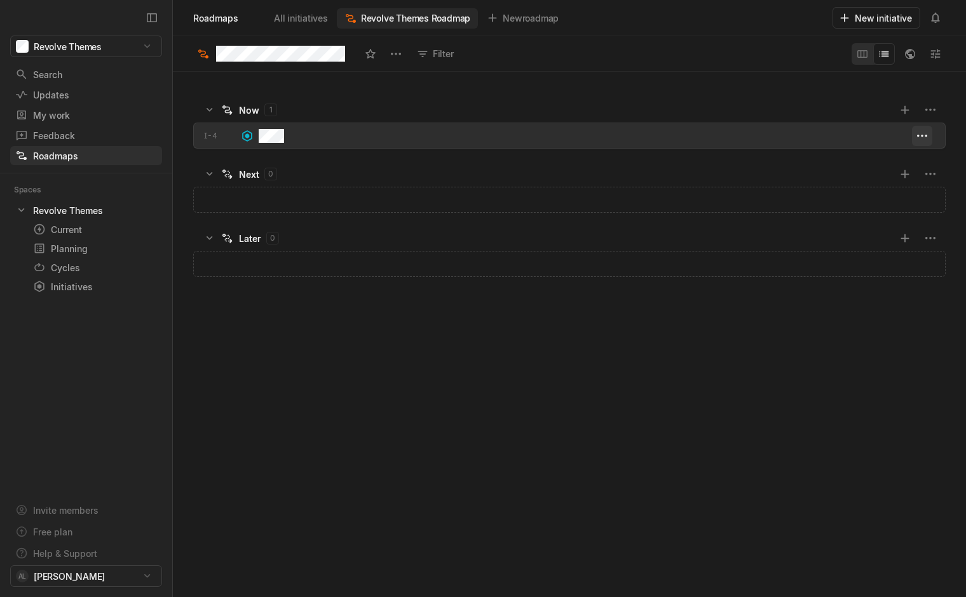
click at [923, 139] on html "Revolve Themes Search / Updates g then u My work = Feedback g then f Roadmaps g…" at bounding box center [483, 298] width 966 height 597
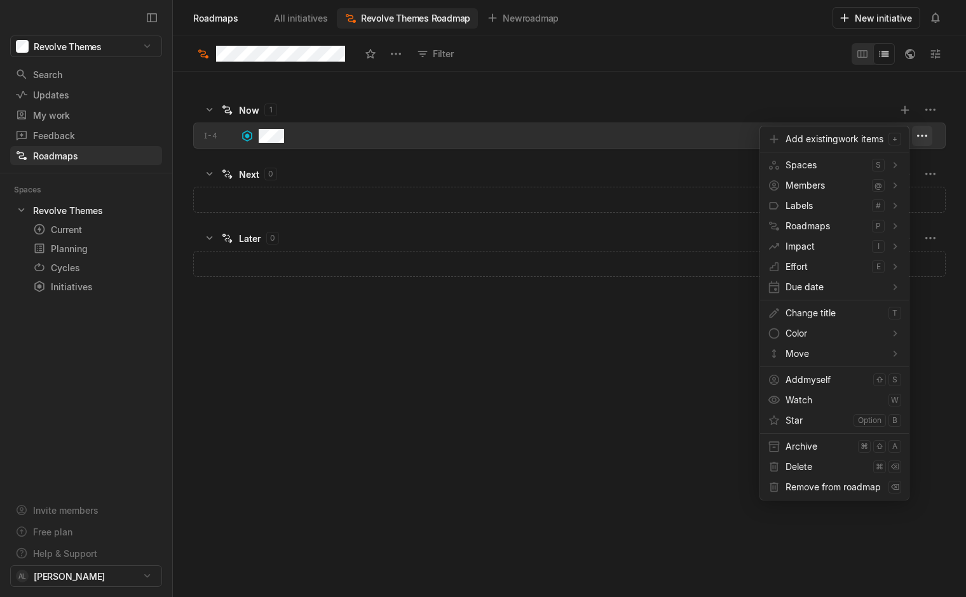
scroll to position [525, 793]
click at [819, 287] on span "Due date" at bounding box center [834, 287] width 99 height 20
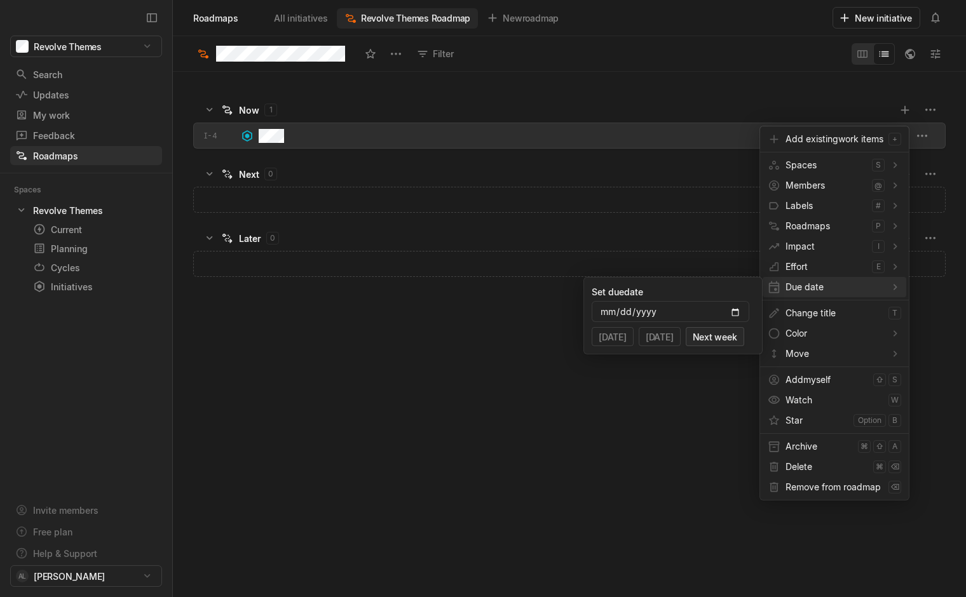
click at [732, 335] on button "Next week" at bounding box center [715, 336] width 58 height 19
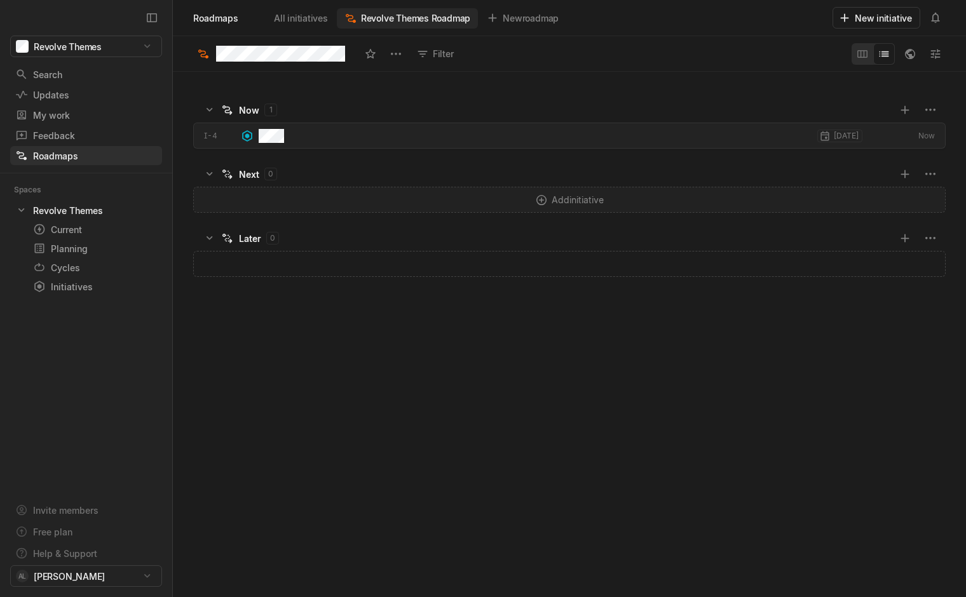
click at [565, 203] on div "Add initiative" at bounding box center [569, 199] width 751 height 25
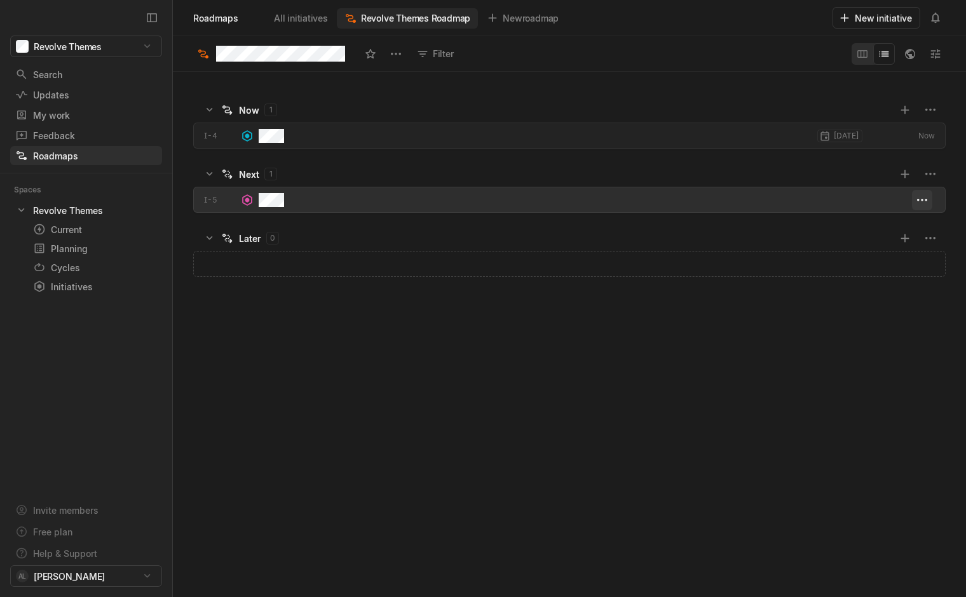
click at [928, 202] on html "Revolve Themes Search / Updates g then u My work = Feedback g then f Roadmaps g…" at bounding box center [483, 298] width 966 height 597
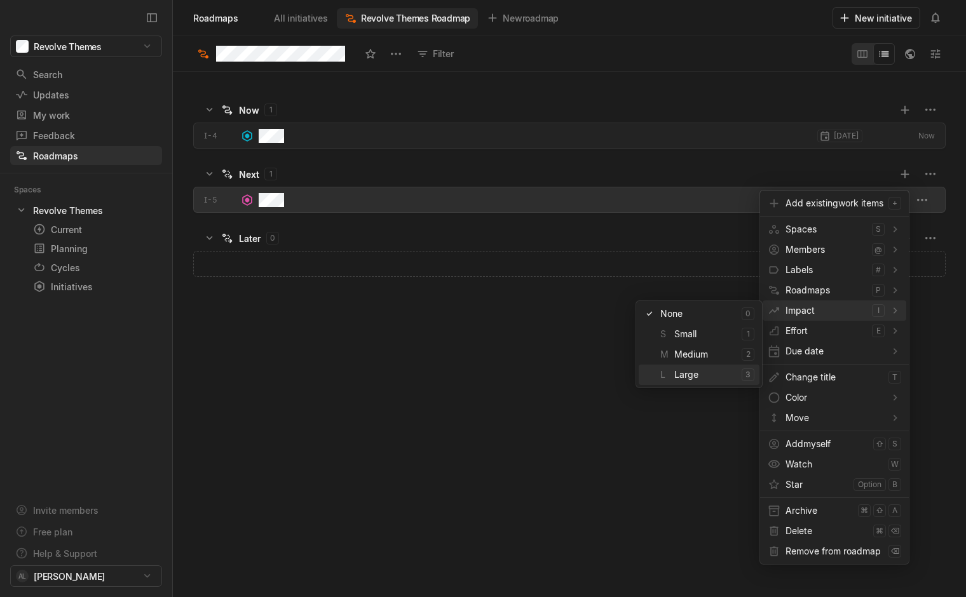
click at [721, 377] on span "L Large" at bounding box center [698, 375] width 76 height 20
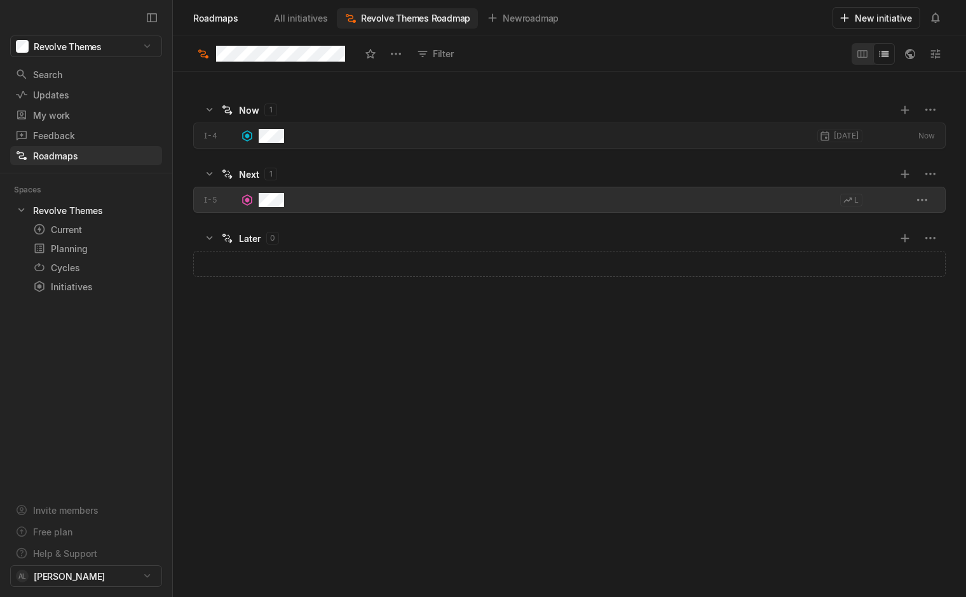
click at [933, 201] on div "grid" at bounding box center [921, 200] width 28 height 20
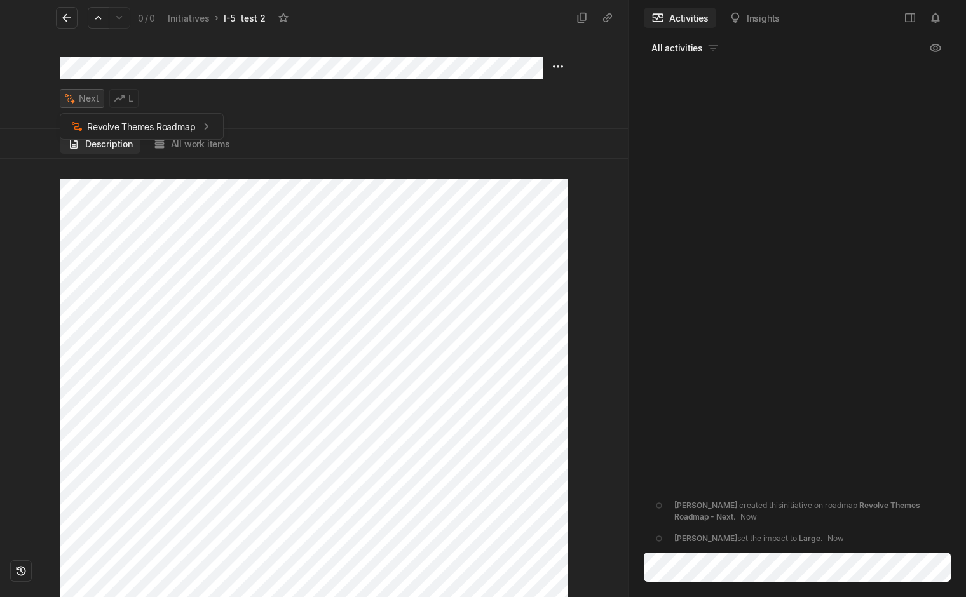
click at [83, 99] on html "Revolve Themes Search / Updates g then u My work = Feedback g then f Roadmaps g…" at bounding box center [483, 298] width 966 height 597
click at [74, 15] on button at bounding box center [67, 18] width 22 height 22
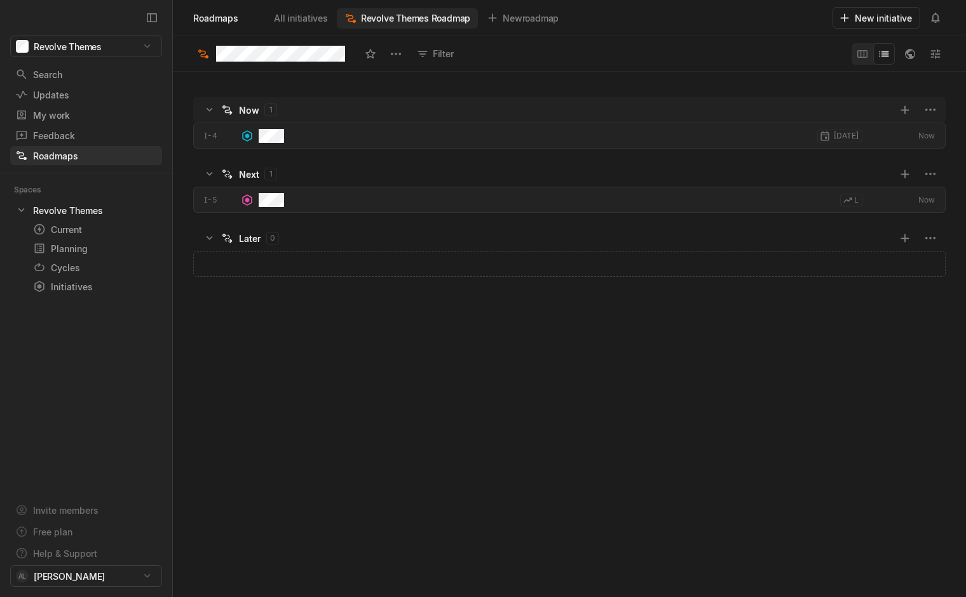
scroll to position [522, 789]
click at [359, 259] on div "Add initiative" at bounding box center [569, 264] width 751 height 25
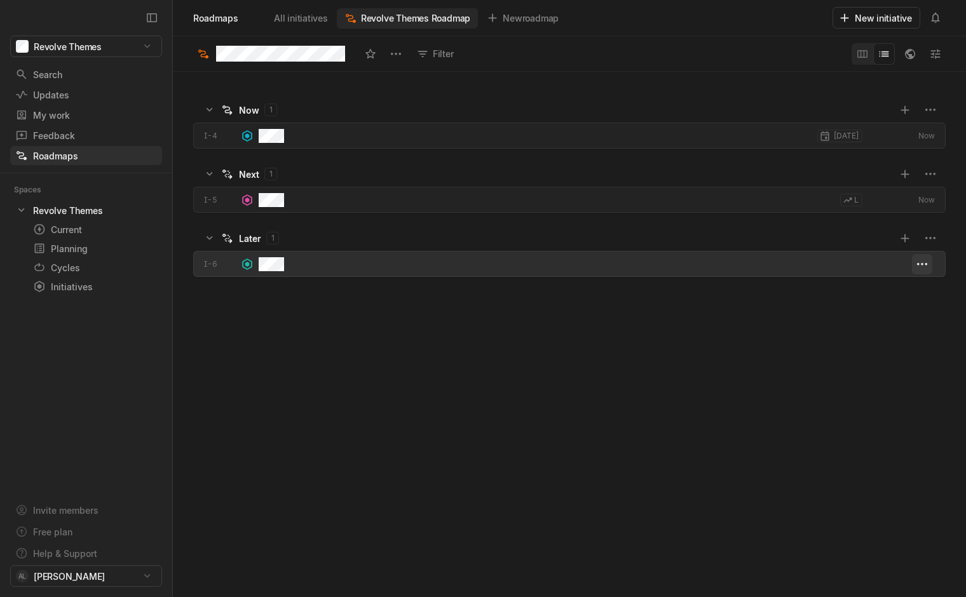
click at [925, 268] on html "Revolve Themes Search / Updates g then u My work = Feedback g then f Roadmaps g…" at bounding box center [483, 298] width 966 height 597
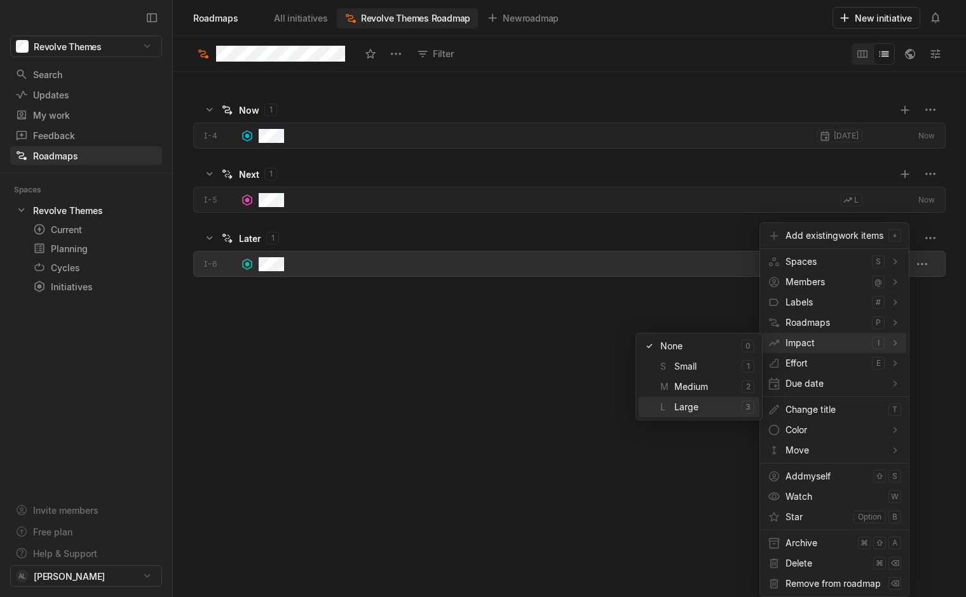
click at [724, 406] on span "L Large" at bounding box center [698, 407] width 76 height 20
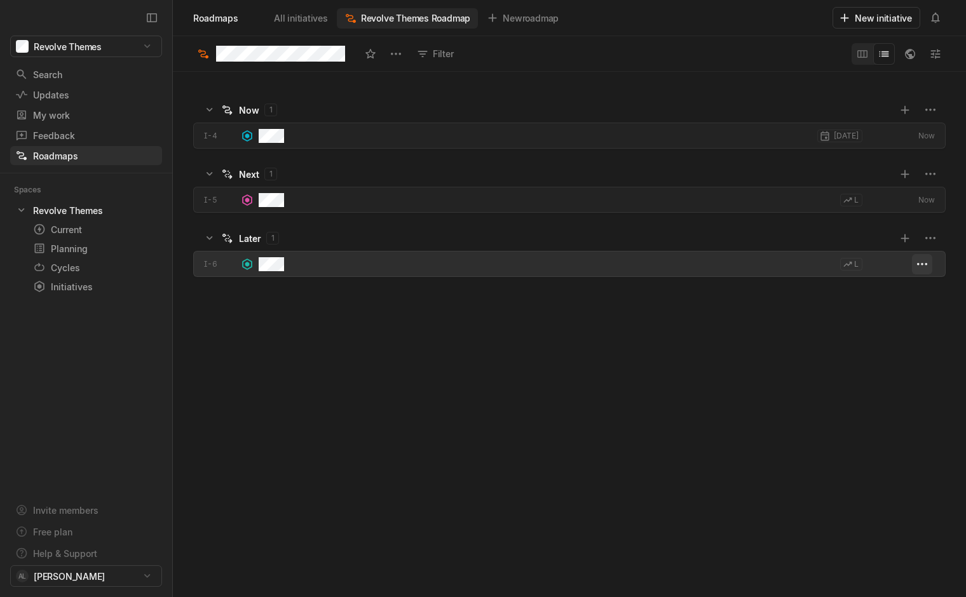
click at [926, 266] on html "Revolve Themes Search / Updates g then u My work = Feedback g then f Roadmaps g…" at bounding box center [483, 298] width 966 height 597
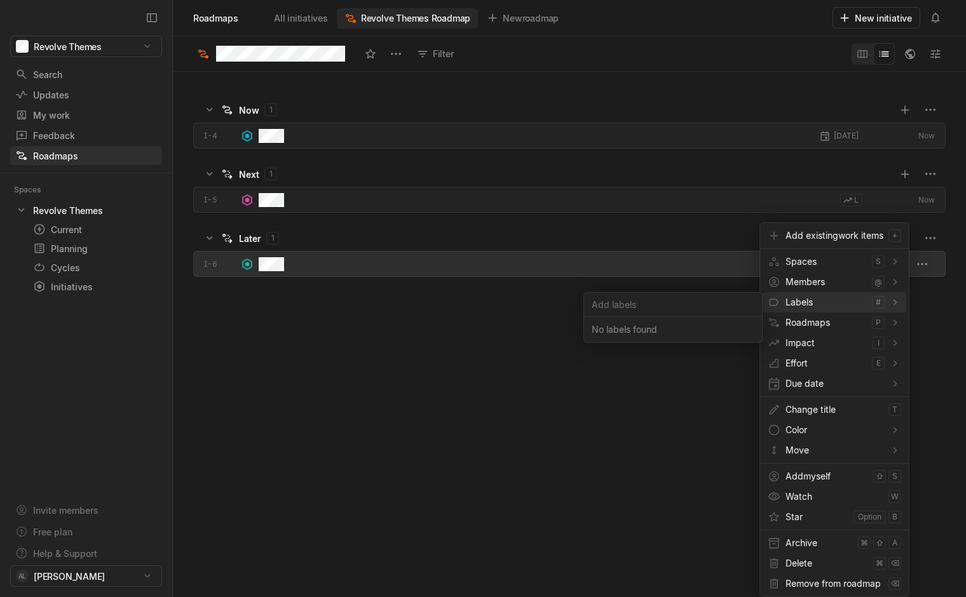
click at [674, 304] on input at bounding box center [673, 304] width 178 height 18
type input "theme"
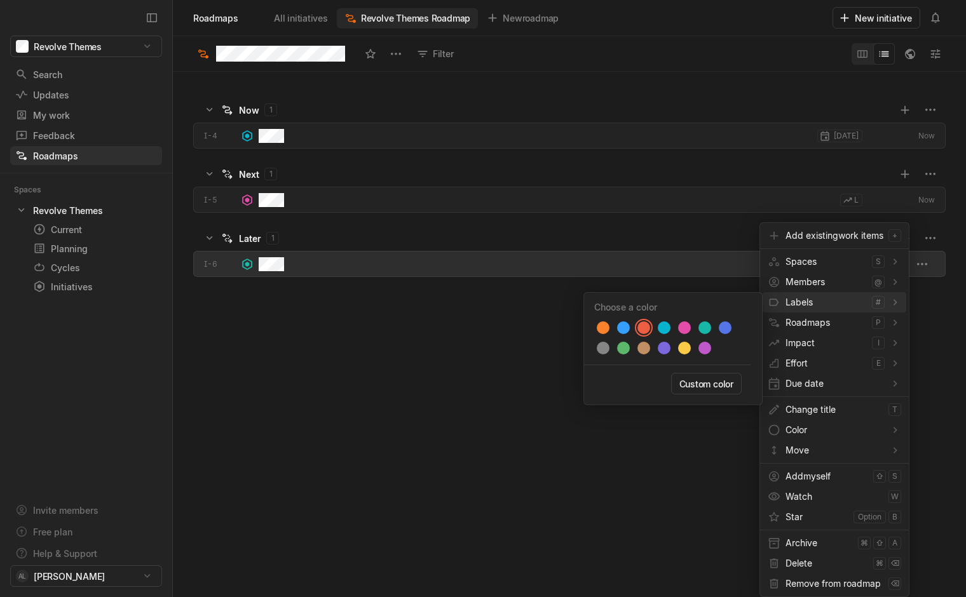
click at [635, 325] on div at bounding box center [644, 328] width 18 height 18
click at [647, 330] on div at bounding box center [643, 328] width 13 height 13
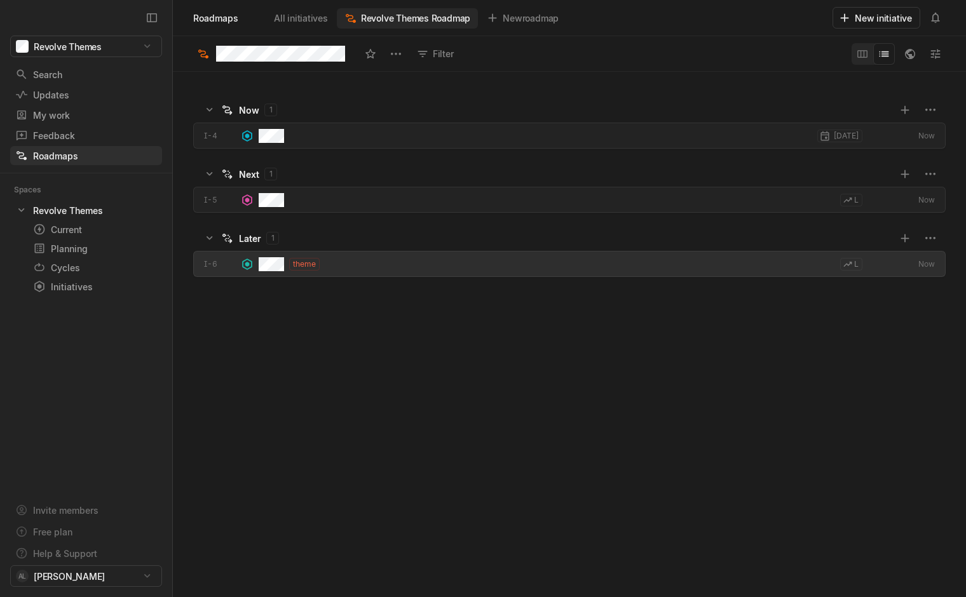
scroll to position [4, 4]
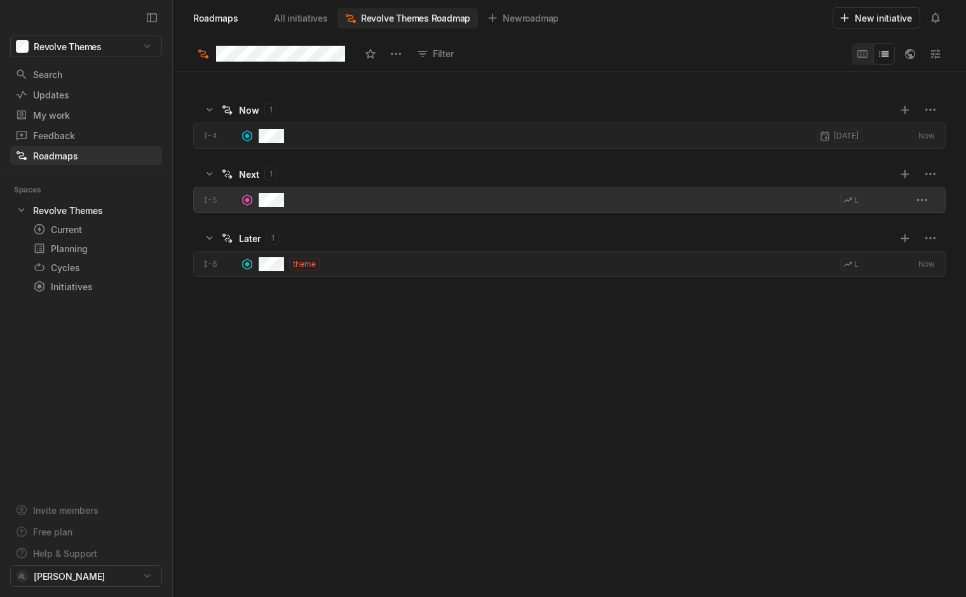
click at [446, 191] on div "L" at bounding box center [561, 200] width 604 height 26
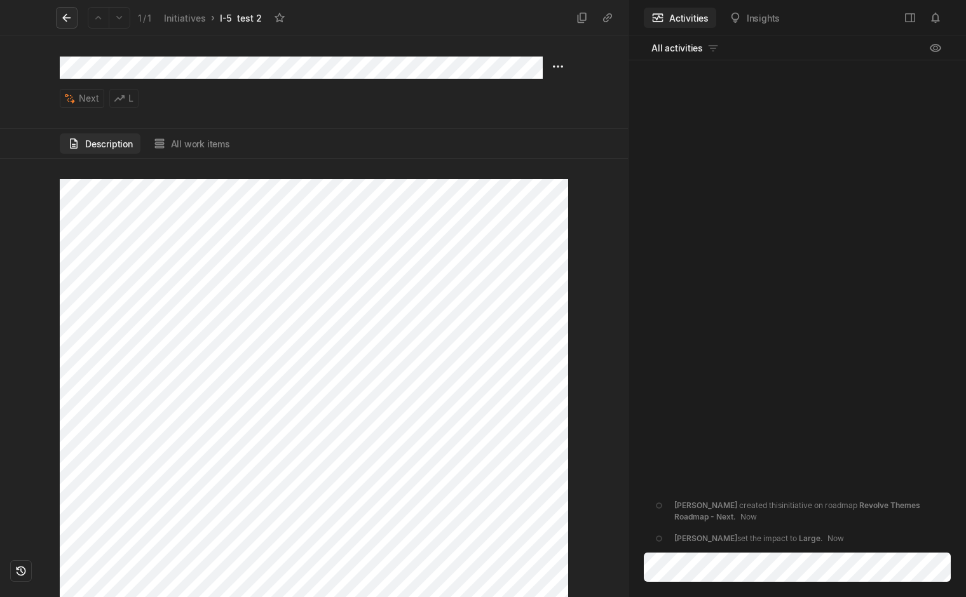
click at [69, 18] on icon at bounding box center [66, 18] width 8 height 8
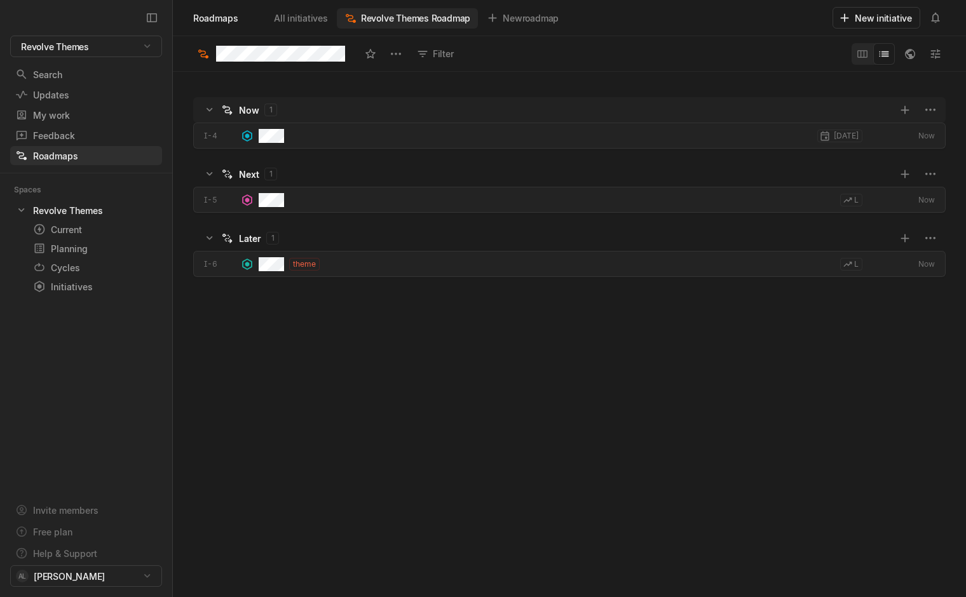
scroll to position [522, 789]
click at [290, 140] on div "[DATE]" at bounding box center [561, 136] width 604 height 26
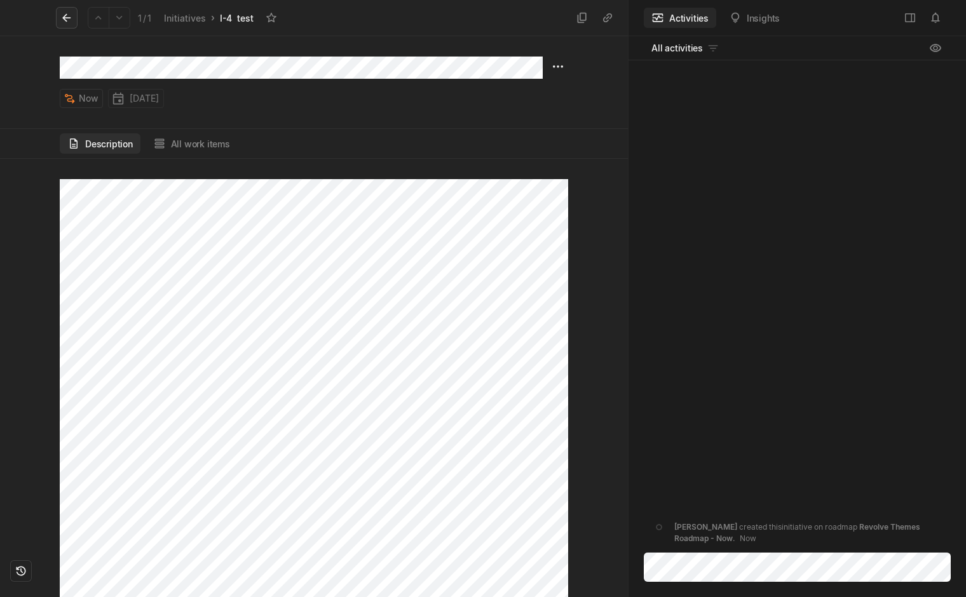
click at [67, 23] on icon at bounding box center [66, 17] width 13 height 13
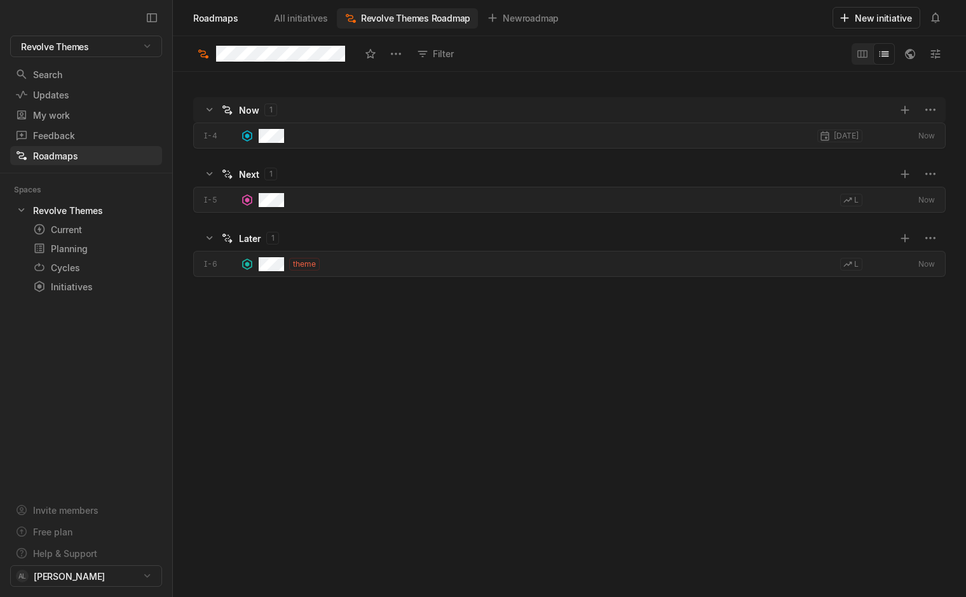
scroll to position [522, 789]
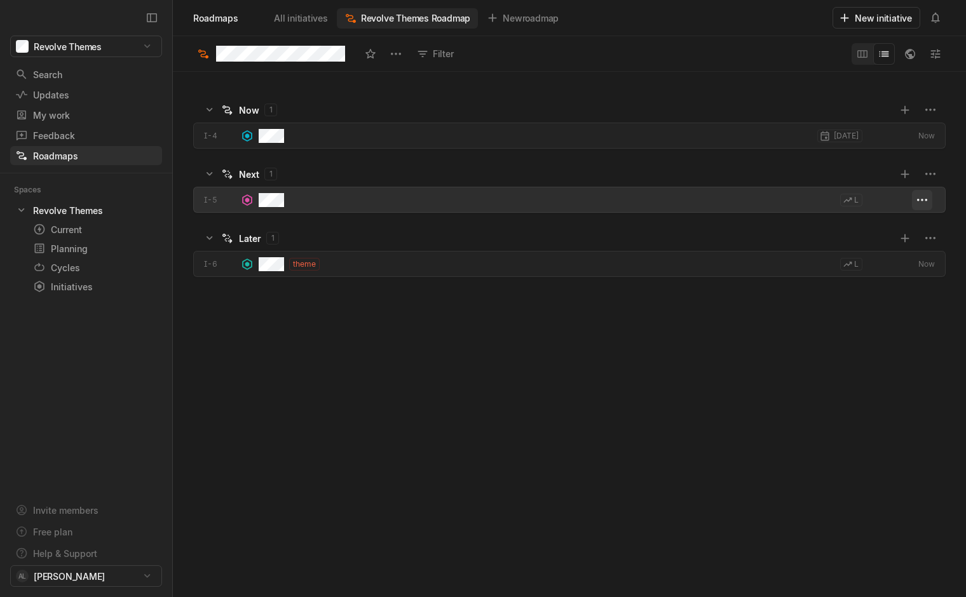
click at [918, 202] on html "Revolve Themes Search / Updates g then u My work = Feedback g then f Roadmaps g…" at bounding box center [483, 298] width 966 height 597
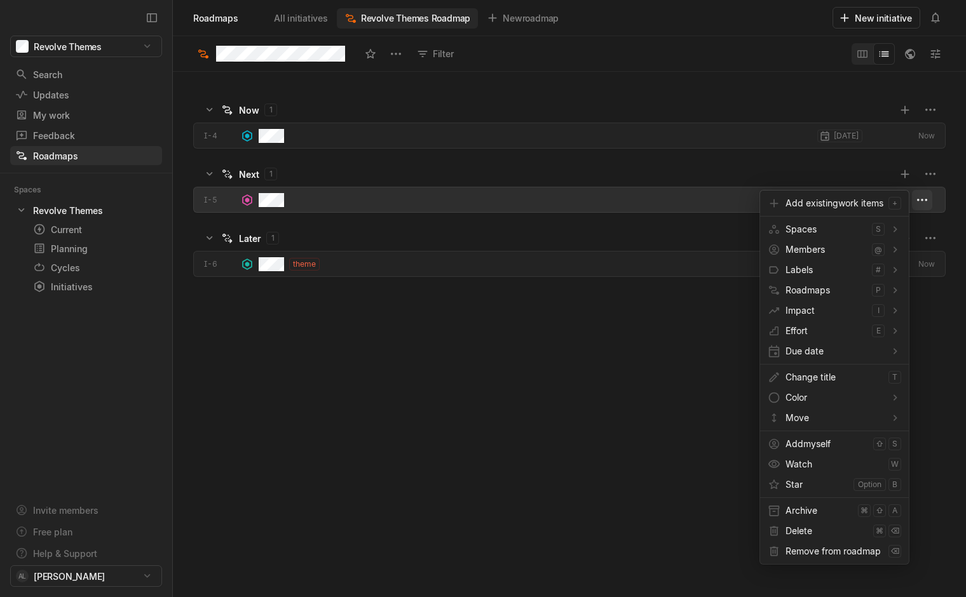
scroll to position [525, 793]
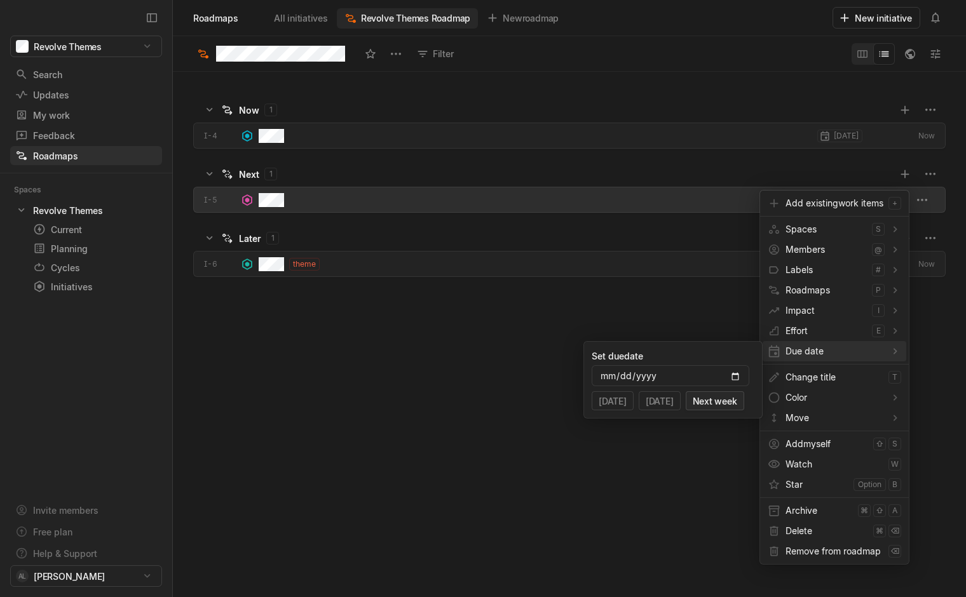
click at [723, 396] on button "Next week" at bounding box center [715, 400] width 58 height 19
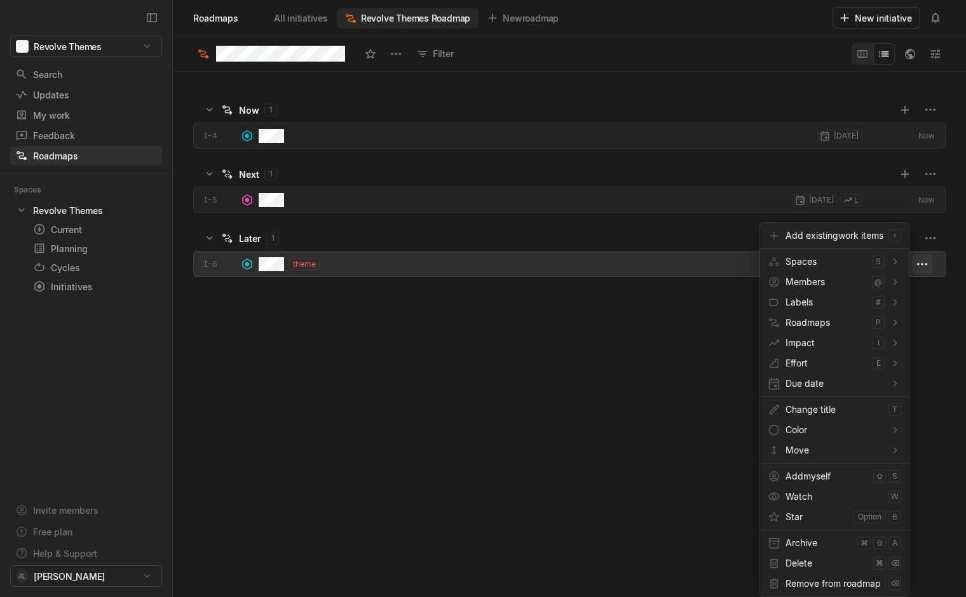
click at [926, 267] on html "Revolve Themes Search / Updates g then u My work = Feedback g then f Roadmaps g…" at bounding box center [483, 298] width 966 height 597
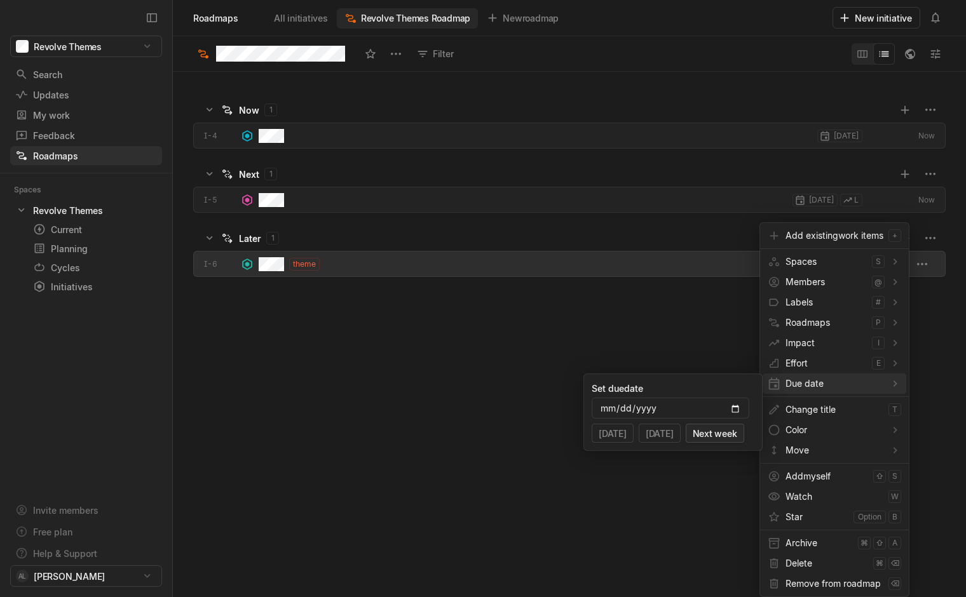
click at [724, 426] on button "Next week" at bounding box center [715, 433] width 58 height 19
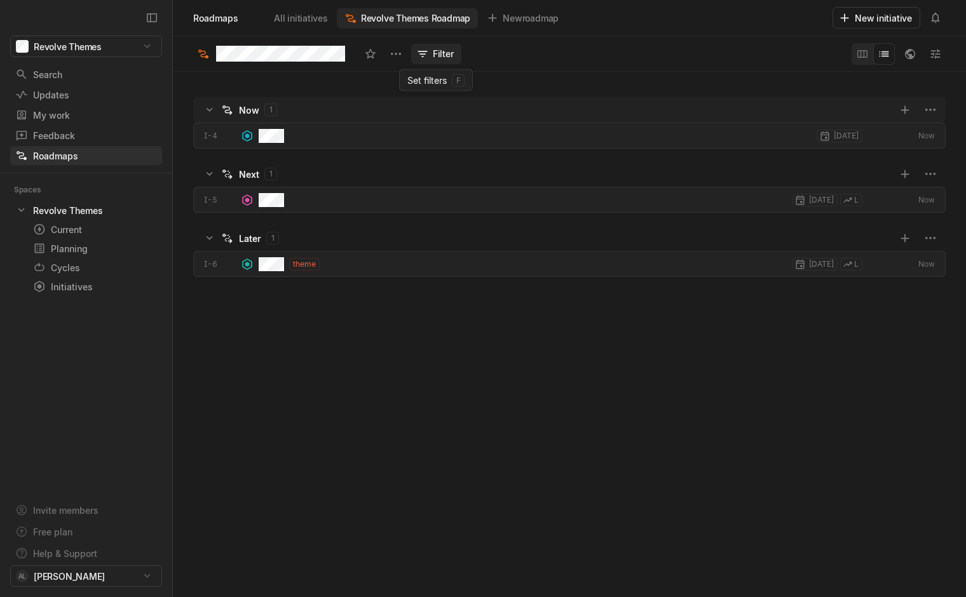
click at [430, 55] on button "Filter" at bounding box center [436, 54] width 50 height 20
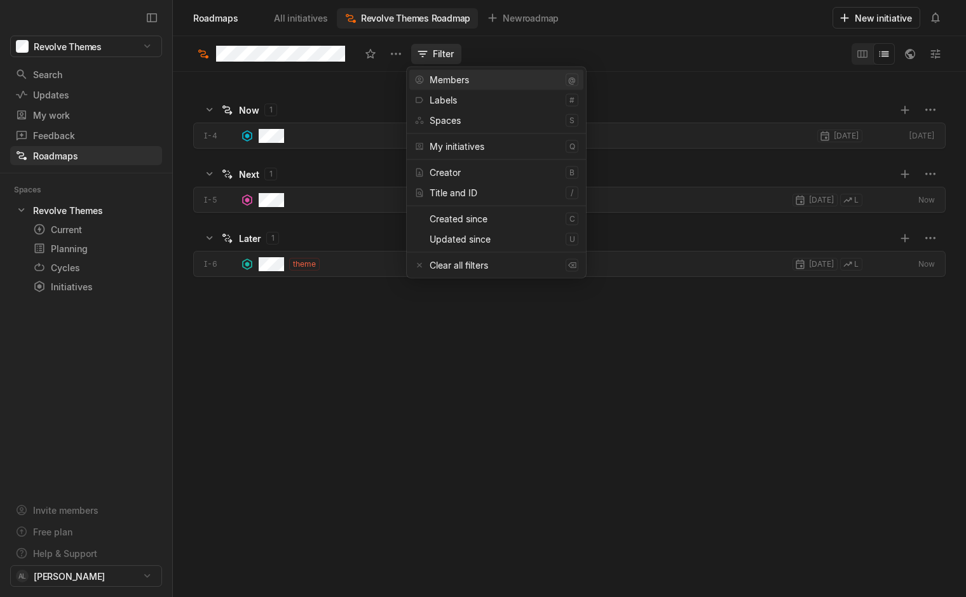
click at [430, 55] on button "Filter" at bounding box center [436, 54] width 50 height 20
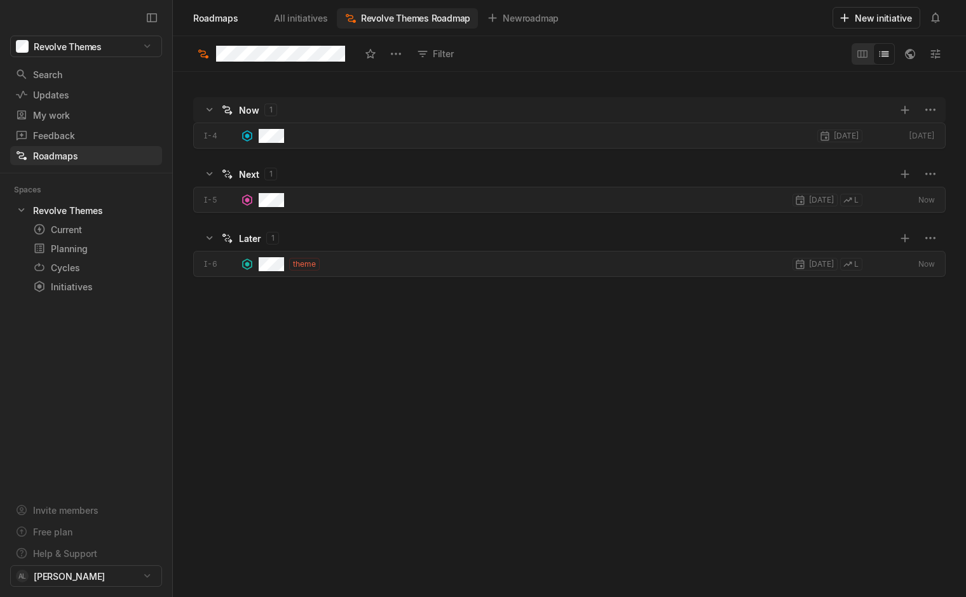
click at [886, 59] on icon "Change to mode list_view" at bounding box center [883, 54] width 13 height 13
click at [887, 54] on icon "Change to mode list_view" at bounding box center [883, 54] width 13 height 13
click at [869, 52] on button "Change to mode board_view" at bounding box center [862, 54] width 22 height 22
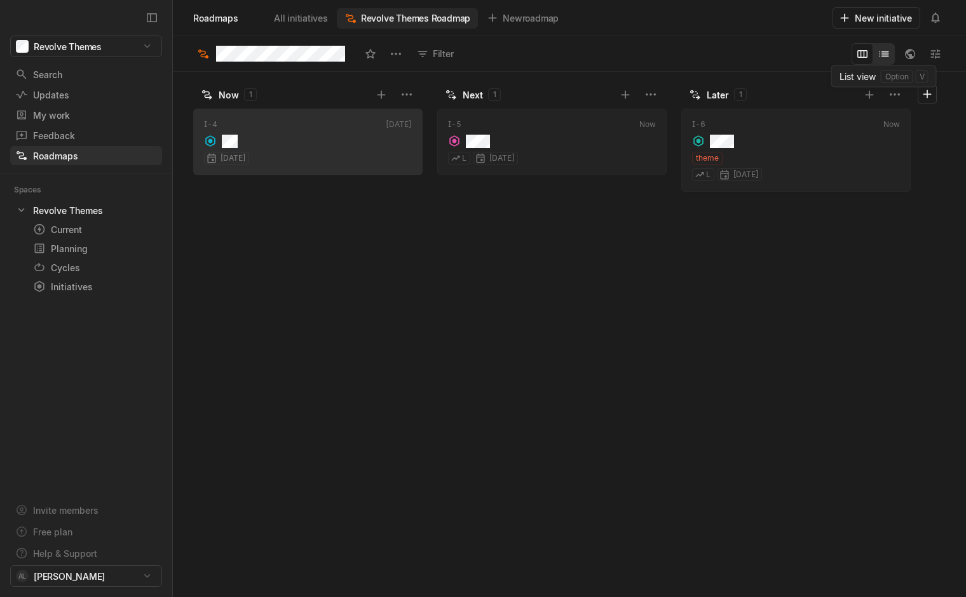
click at [885, 53] on icon "Change to mode list_view" at bounding box center [883, 54] width 13 height 13
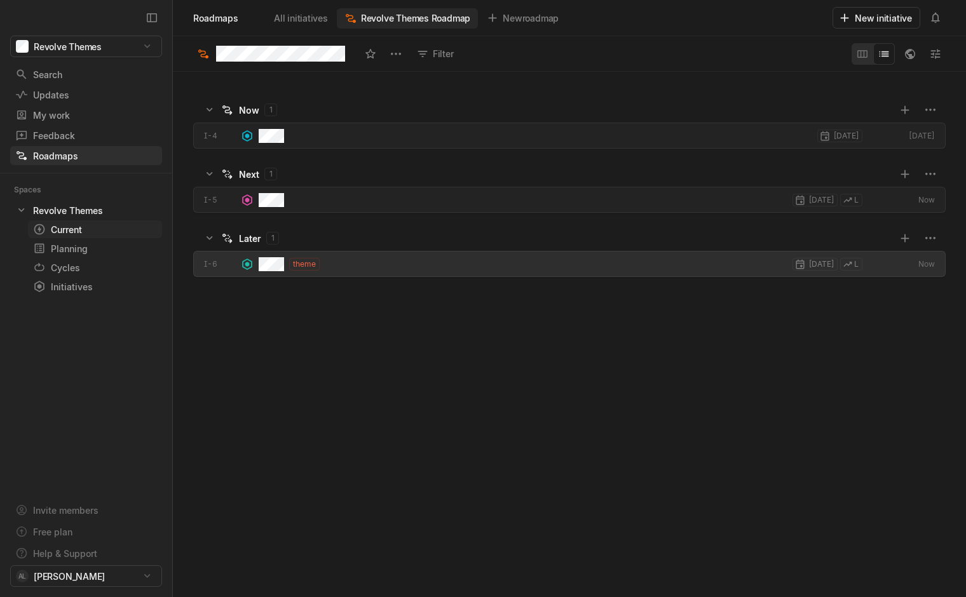
click at [57, 233] on div "Current" at bounding box center [72, 229] width 78 height 13
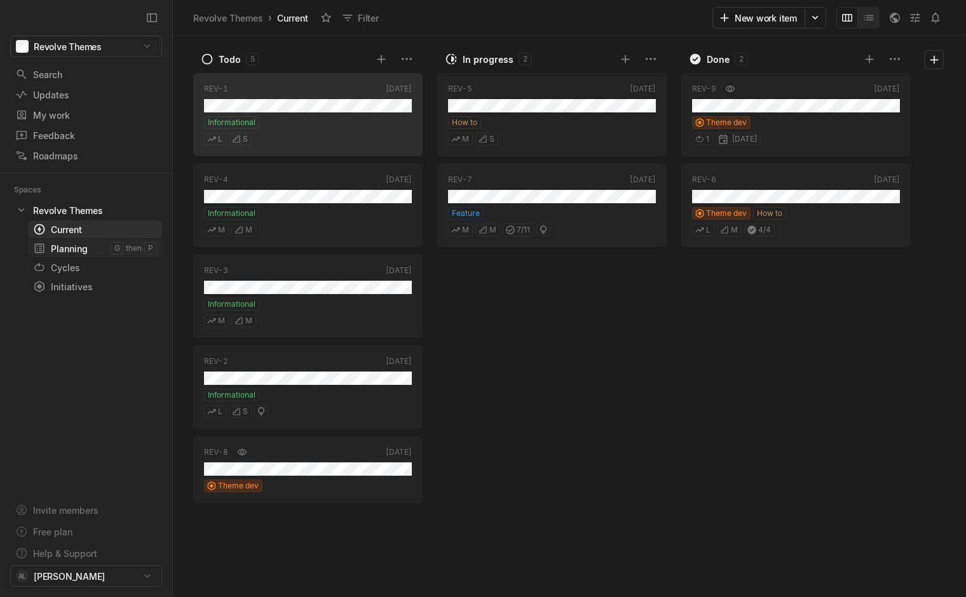
click at [58, 248] on div "Planning" at bounding box center [72, 248] width 78 height 13
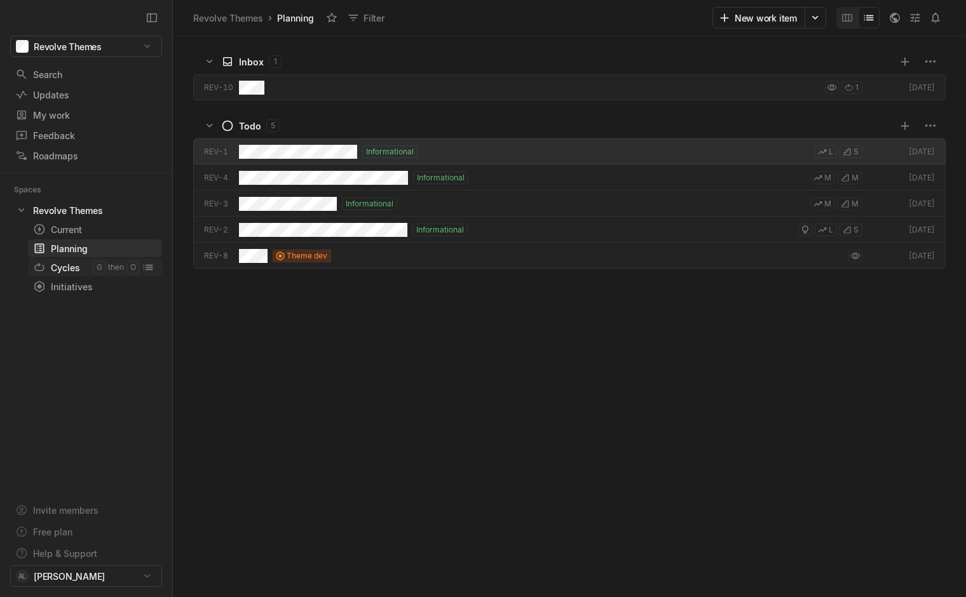
scroll to position [557, 789]
click at [57, 266] on div "Cycles" at bounding box center [63, 267] width 60 height 13
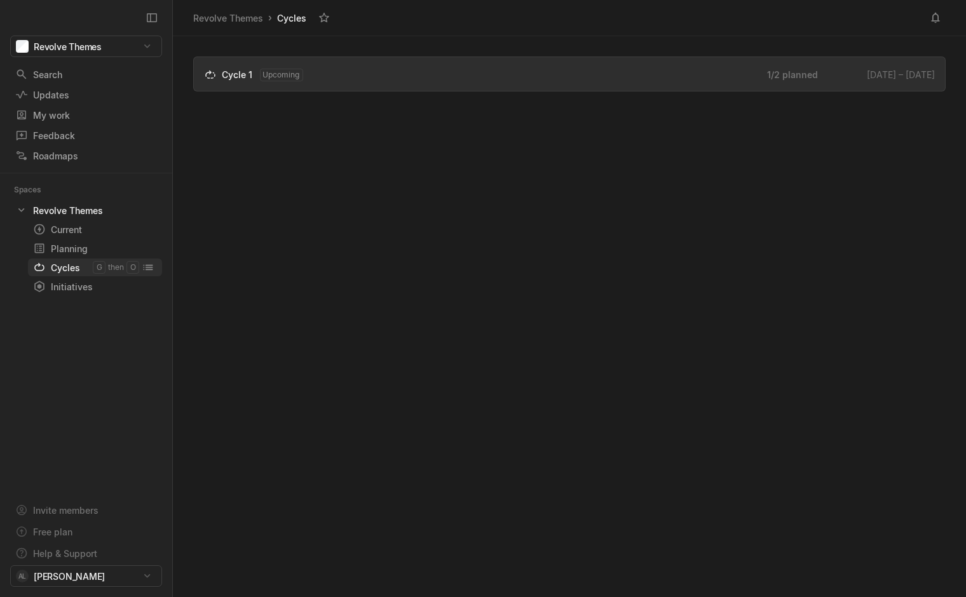
scroll to position [557, 789]
click at [61, 281] on div "Initiatives" at bounding box center [72, 286] width 78 height 13
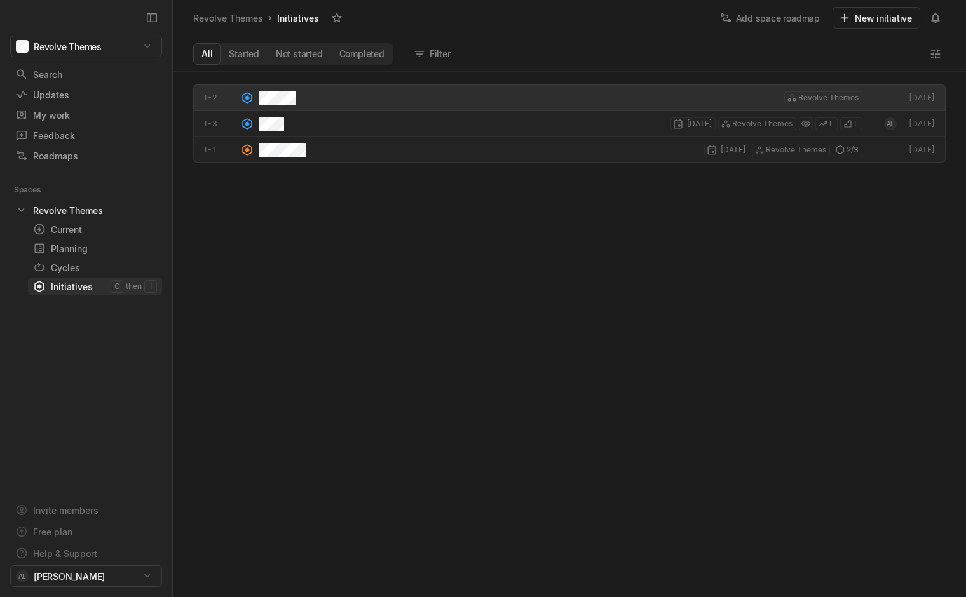
scroll to position [522, 789]
click at [63, 231] on div "Current" at bounding box center [72, 229] width 78 height 13
